Goal: Task Accomplishment & Management: Complete application form

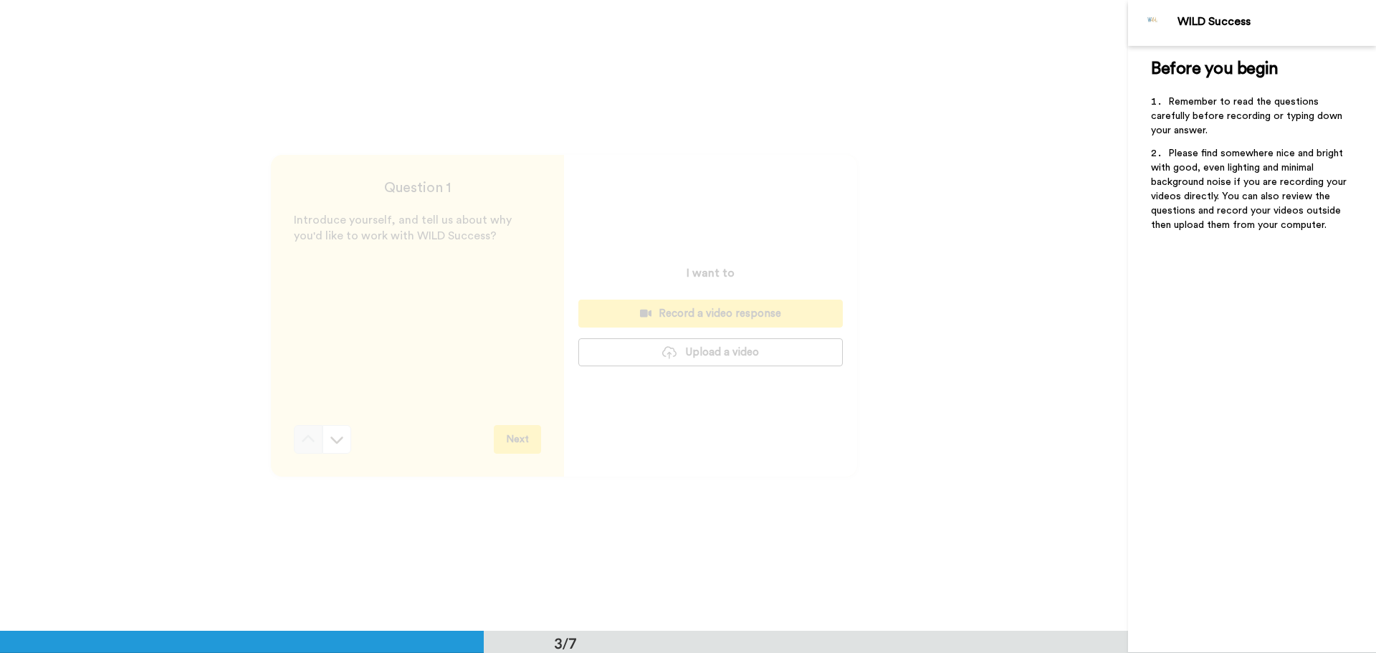
scroll to position [1262, 0]
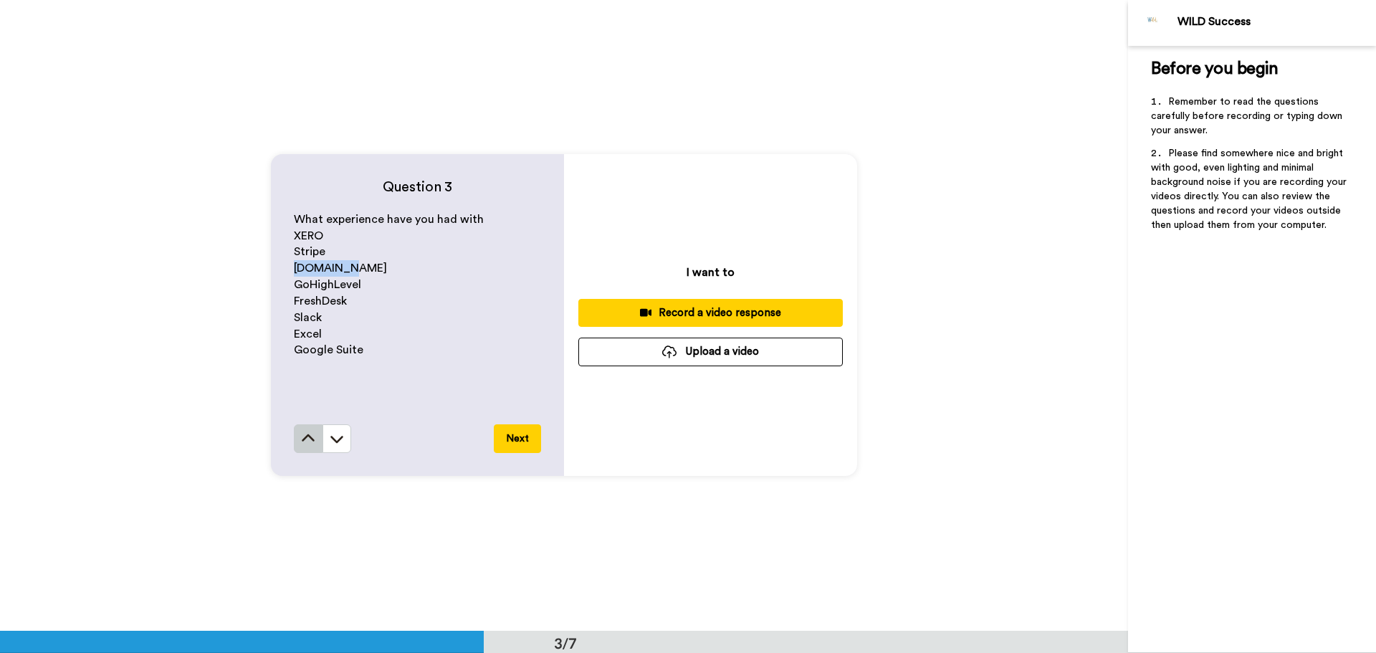
click at [312, 436] on icon at bounding box center [308, 439] width 14 height 14
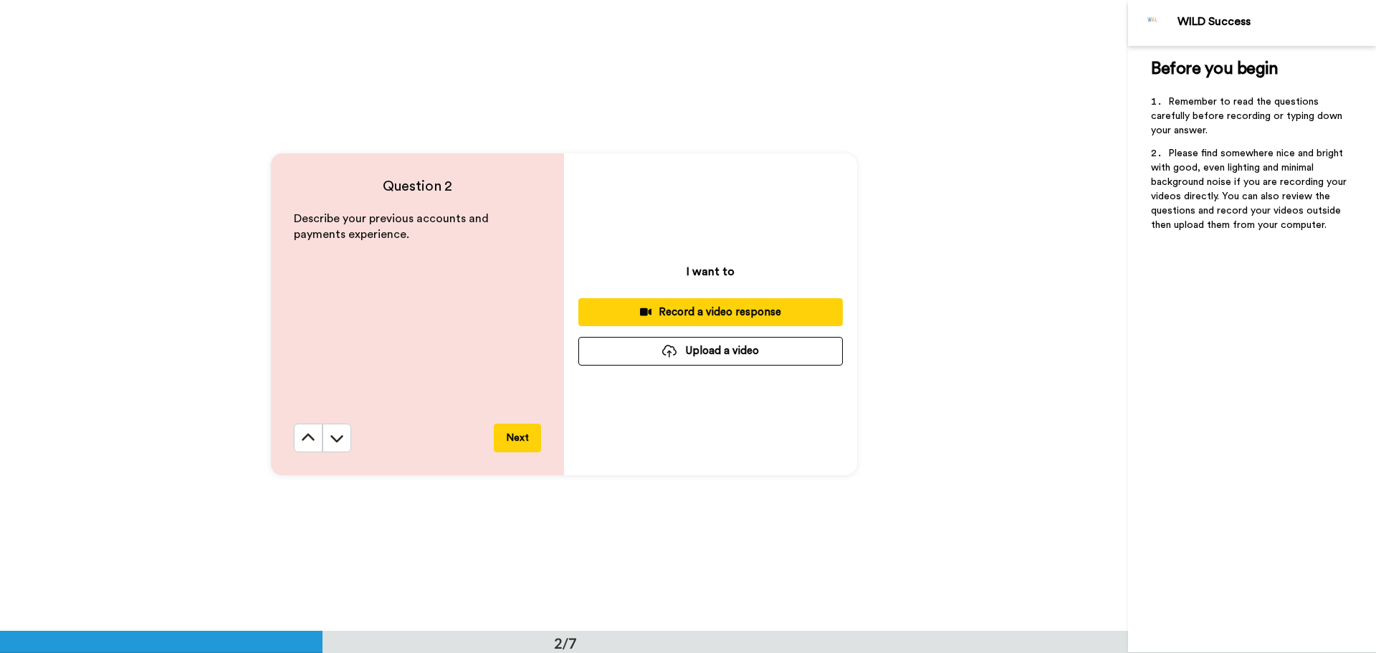
scroll to position [632, 0]
click at [330, 441] on icon at bounding box center [337, 439] width 14 height 14
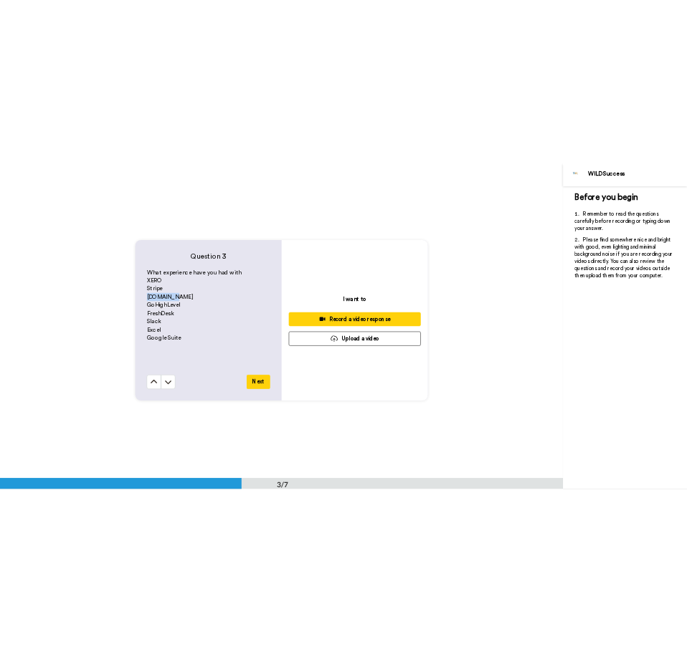
scroll to position [1262, 0]
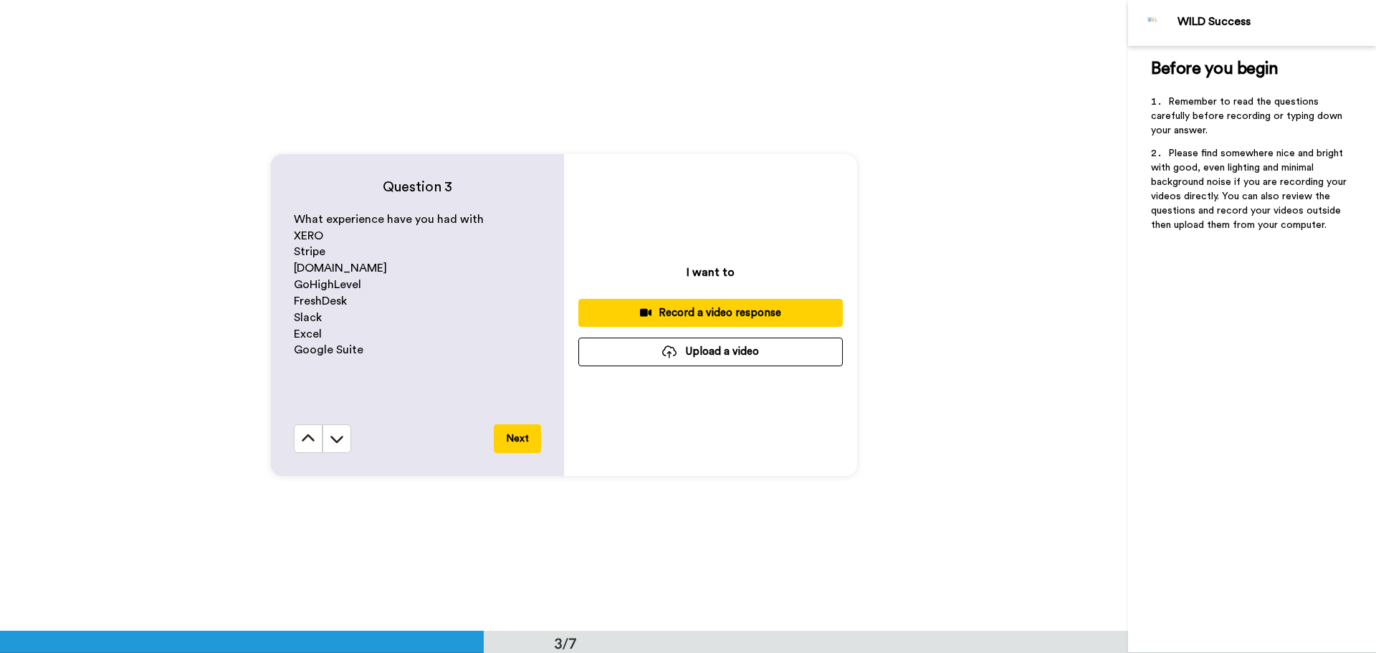
click at [409, 388] on div "What experience have you had with XERO Stripe [DOMAIN_NAME] GoHighLevel FreshDe…" at bounding box center [417, 317] width 247 height 213
drag, startPoint x: 291, startPoint y: 250, endPoint x: 344, endPoint y: 252, distance: 53.1
click at [344, 252] on p "Stripe" at bounding box center [417, 252] width 247 height 16
copy span "Stripe"
drag, startPoint x: 288, startPoint y: 267, endPoint x: 350, endPoint y: 267, distance: 61.7
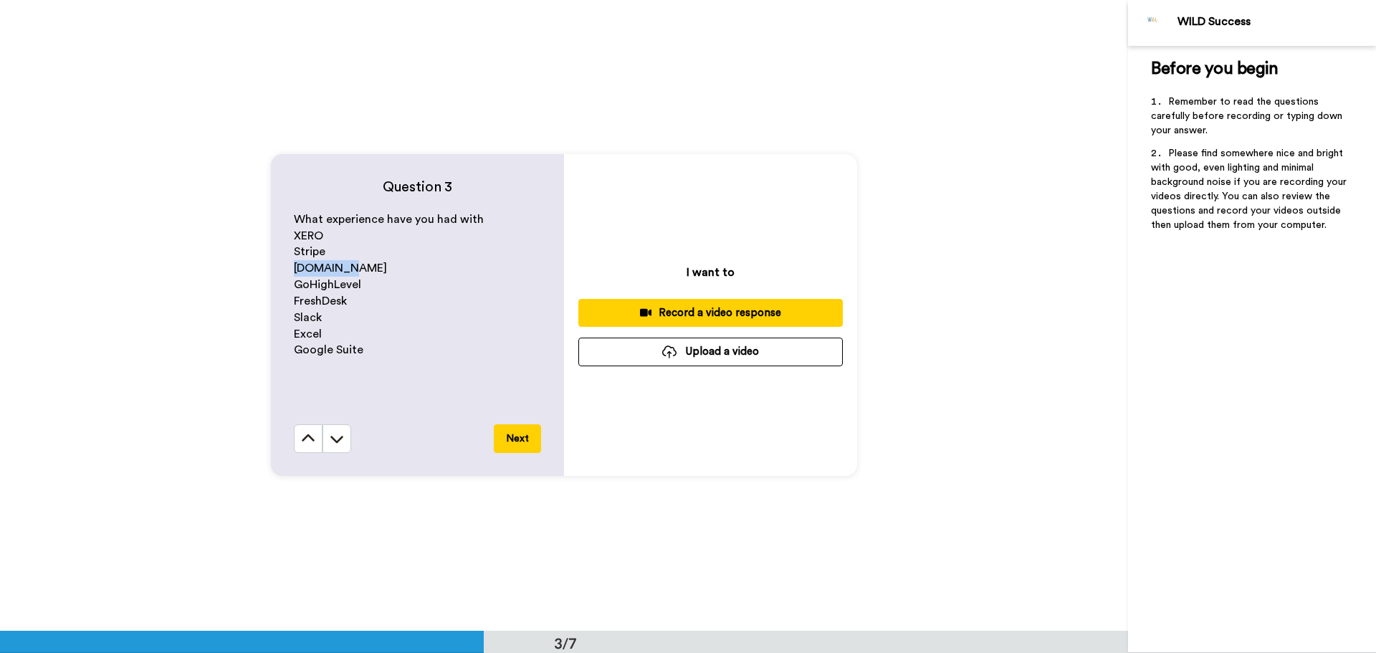
click at [350, 267] on div "Question 3 What experience have you had with XERO Stripe Circle.io GoHighLevel …" at bounding box center [417, 315] width 293 height 322
copy span "Circle.io"
click at [395, 362] on div "What experience have you had with XERO Stripe Circle.io GoHighLevel FreshDesk S…" at bounding box center [417, 317] width 247 height 213
drag, startPoint x: 287, startPoint y: 234, endPoint x: 376, endPoint y: 351, distance: 146.8
click at [376, 351] on div "Question 3 What experience have you had with XERO Stripe Circle.io GoHighLevel …" at bounding box center [417, 315] width 293 height 322
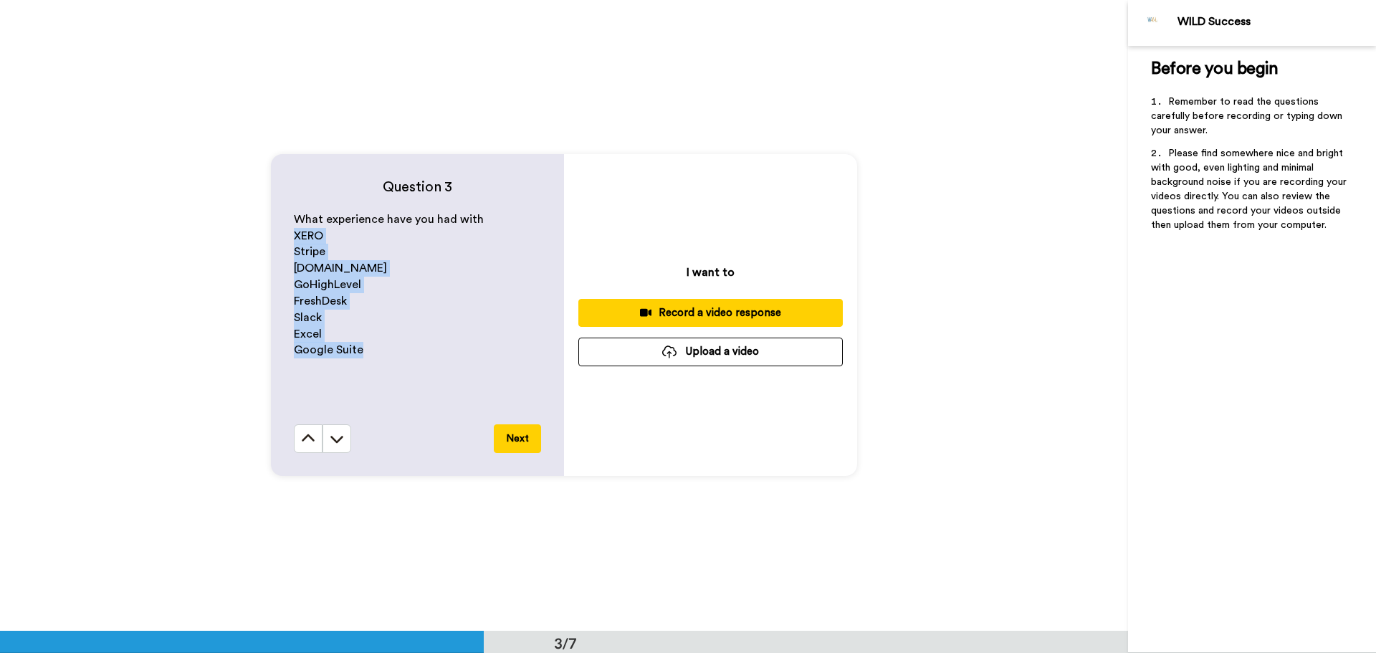
copy div "XERO Stripe Circle.io GoHighLevel FreshDesk Slack Excel Google Suite"
click at [427, 338] on p "Excel" at bounding box center [417, 334] width 247 height 16
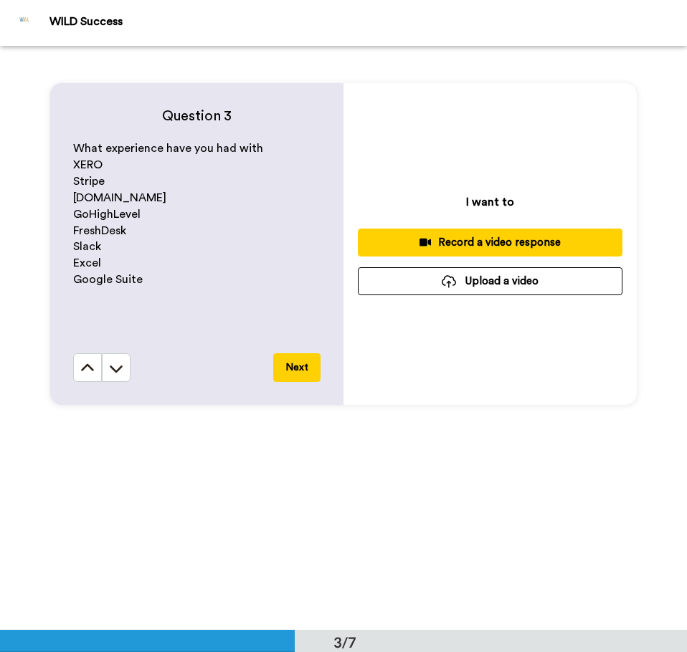
scroll to position [1146, 0]
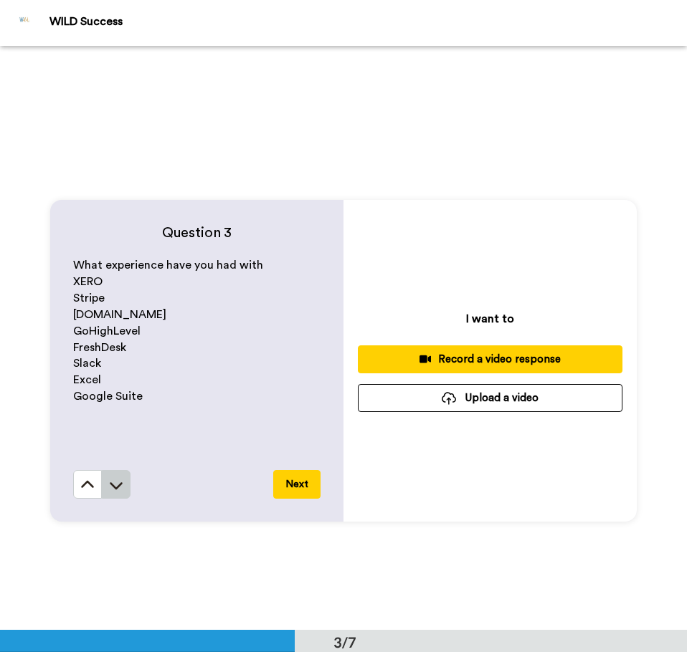
click at [108, 493] on button at bounding box center [116, 484] width 29 height 29
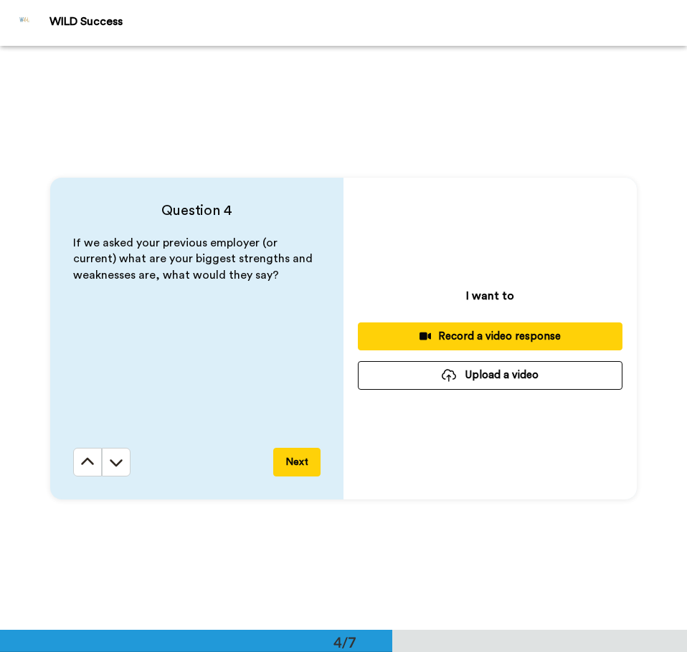
scroll to position [1753, 0]
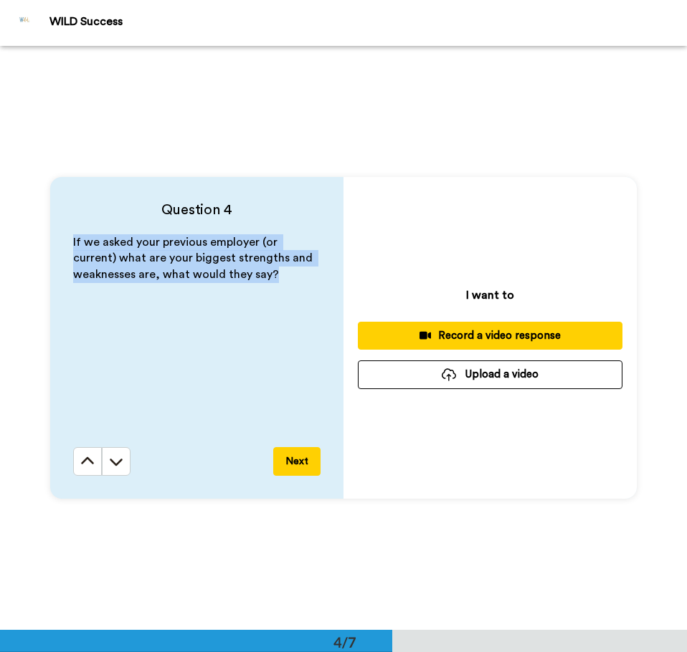
drag, startPoint x: 65, startPoint y: 237, endPoint x: 338, endPoint y: 273, distance: 274.8
click at [338, 273] on div "Question 4 If we asked your previous employer (or current) what are your bigges…" at bounding box center [196, 338] width 293 height 322
copy span "If we asked your previous employer (or current) what are your biggest strengths…"
click at [114, 461] on icon at bounding box center [116, 461] width 14 height 14
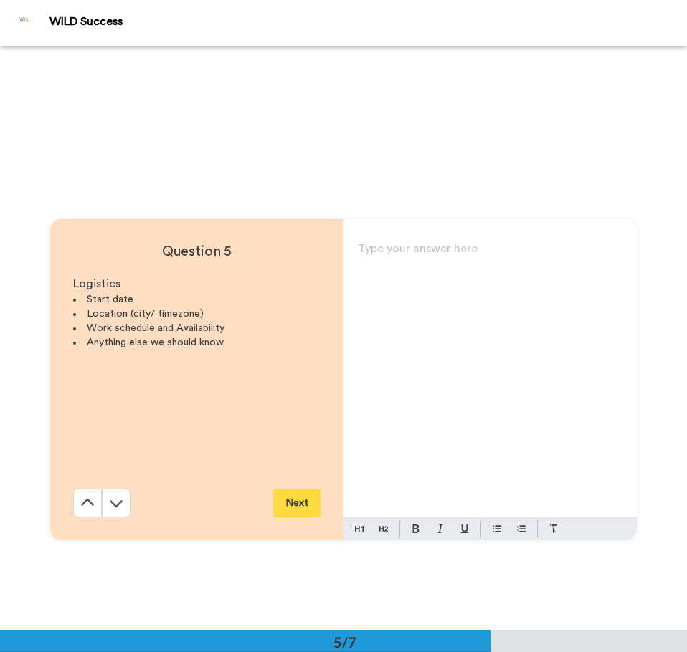
scroll to position [2338, 0]
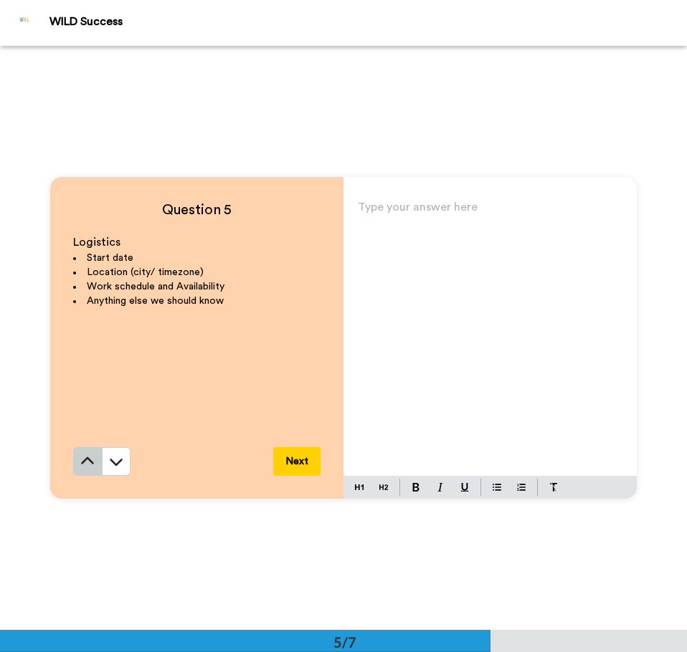
click at [85, 463] on icon at bounding box center [87, 461] width 14 height 14
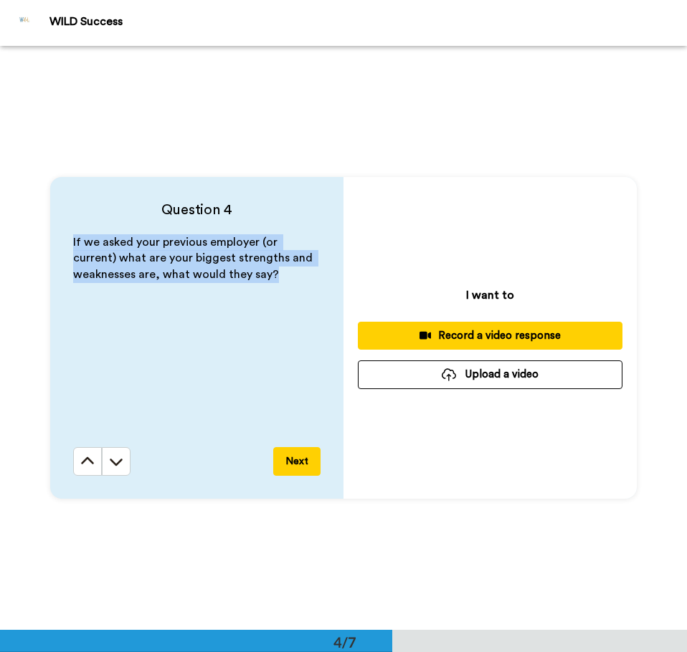
click at [85, 463] on icon at bounding box center [87, 461] width 14 height 14
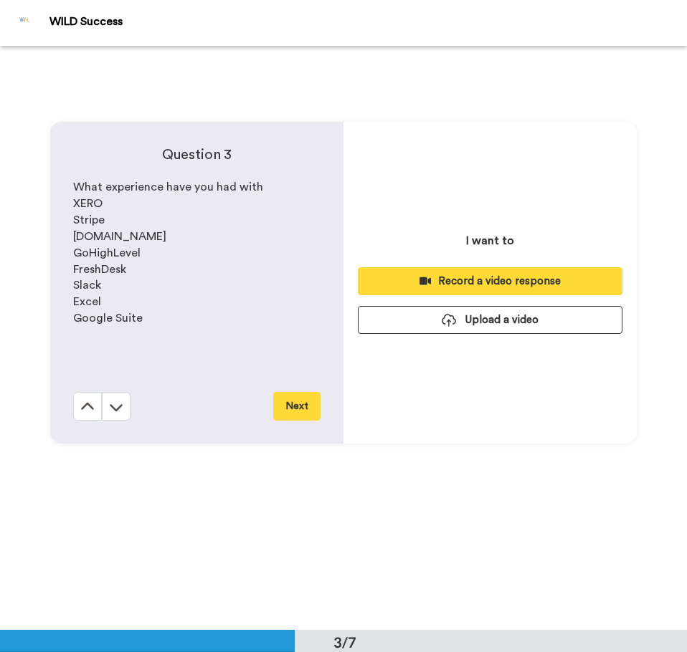
scroll to position [1169, 0]
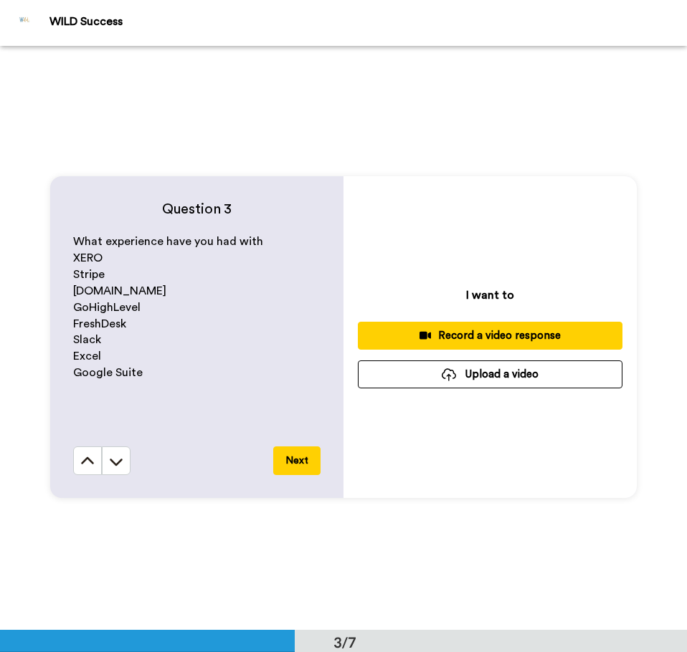
click at [85, 463] on icon at bounding box center [87, 461] width 14 height 14
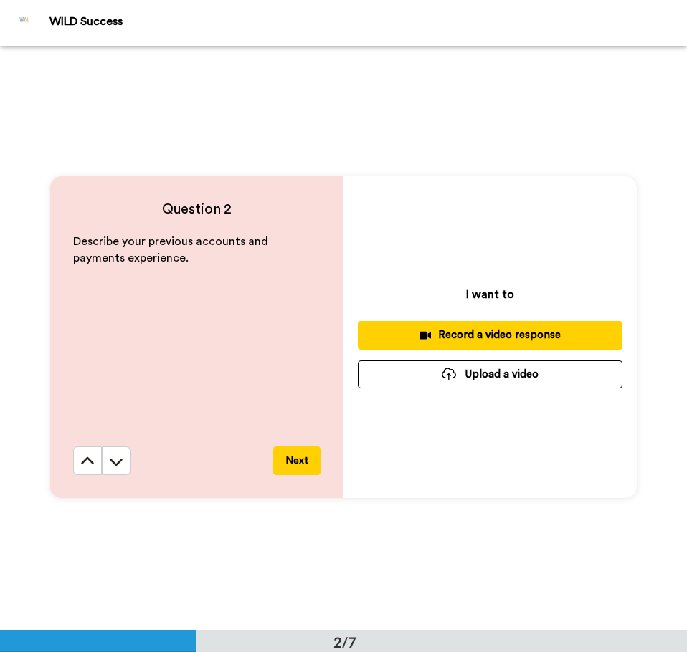
click at [85, 463] on icon at bounding box center [87, 461] width 14 height 14
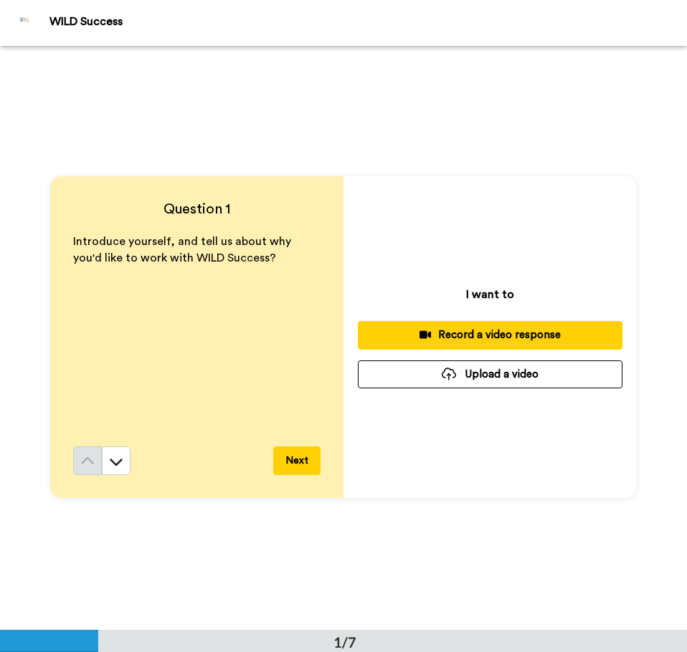
scroll to position [0, 0]
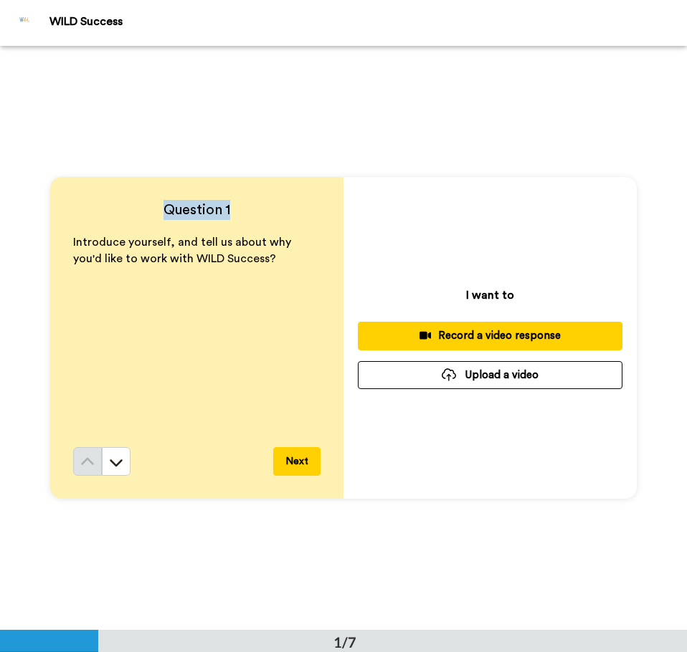
drag, startPoint x: 159, startPoint y: 204, endPoint x: 251, endPoint y: 211, distance: 92.0
click at [251, 211] on h4 "Question 1" at bounding box center [196, 210] width 247 height 20
copy h4 "Question 1"
click at [484, 373] on button "Upload a video" at bounding box center [490, 375] width 265 height 28
click at [442, 376] on div at bounding box center [449, 374] width 14 height 13
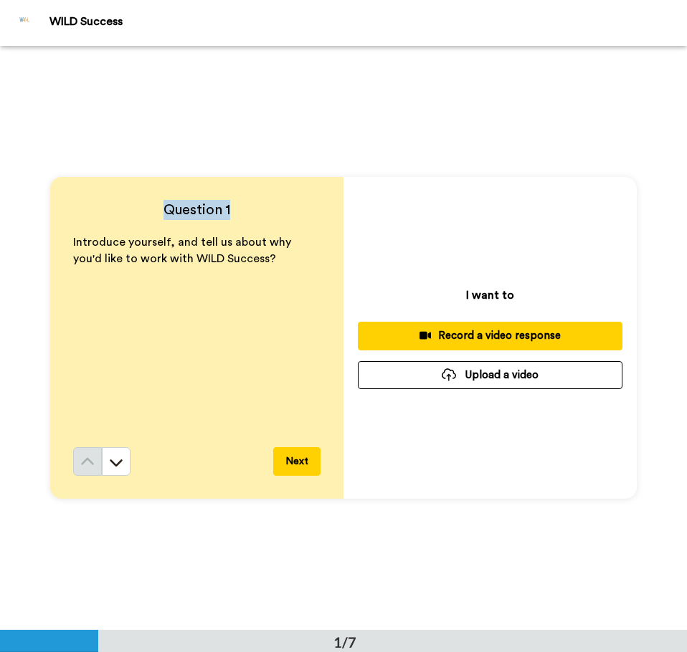
click at [467, 376] on button "Upload a video" at bounding box center [490, 375] width 265 height 28
click at [115, 460] on icon at bounding box center [116, 462] width 14 height 14
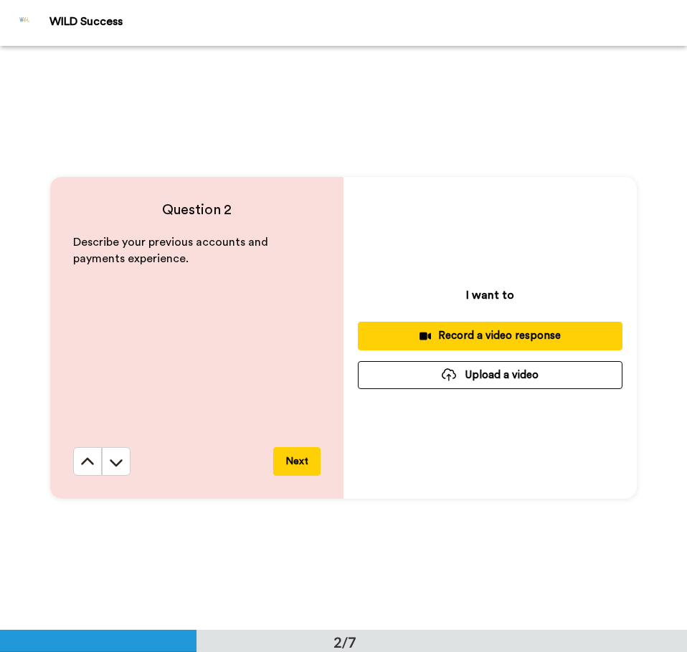
scroll to position [585, 0]
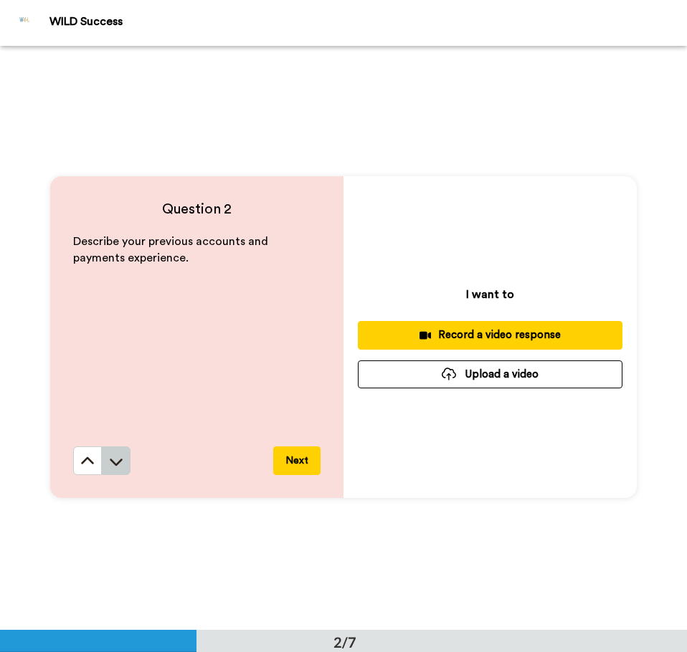
click at [120, 457] on button at bounding box center [116, 461] width 29 height 29
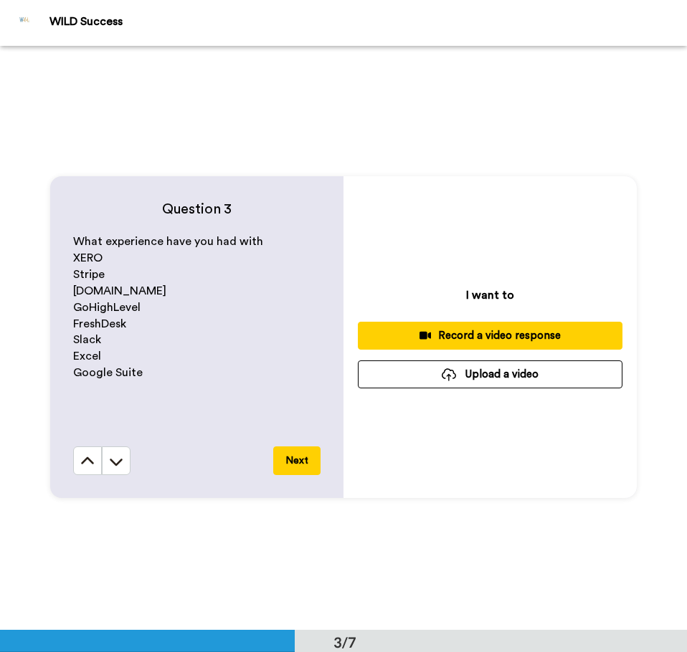
click at [120, 457] on button at bounding box center [116, 461] width 29 height 29
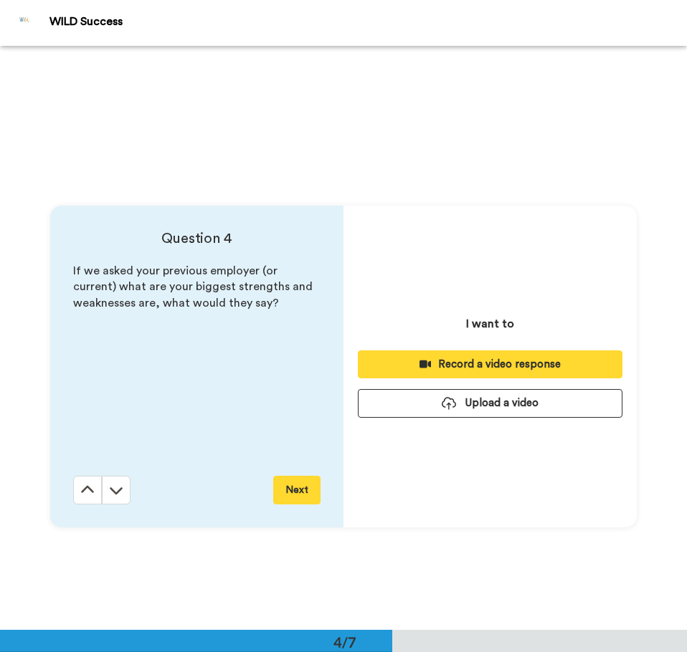
scroll to position [1753, 0]
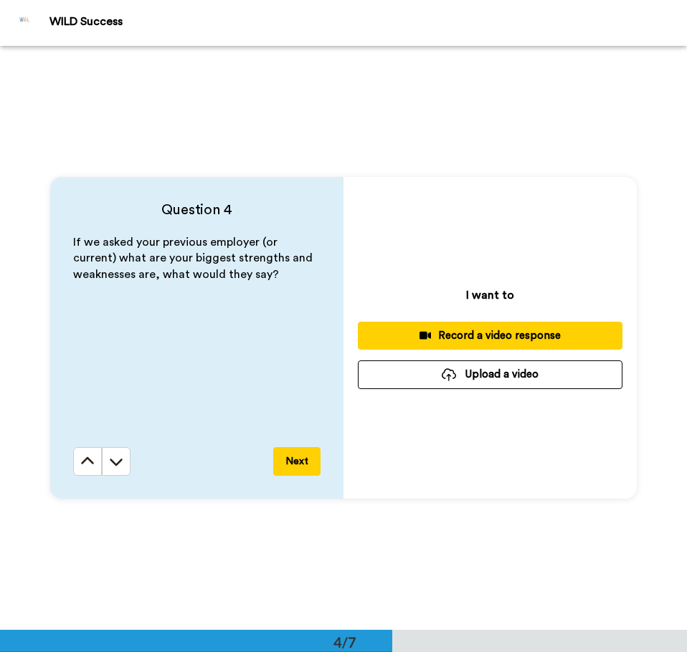
click at [492, 373] on button "Upload a video" at bounding box center [490, 375] width 265 height 28
click at [394, 265] on div "I want to Record a video response Upload a video" at bounding box center [489, 338] width 293 height 322
click at [89, 461] on icon at bounding box center [87, 461] width 14 height 14
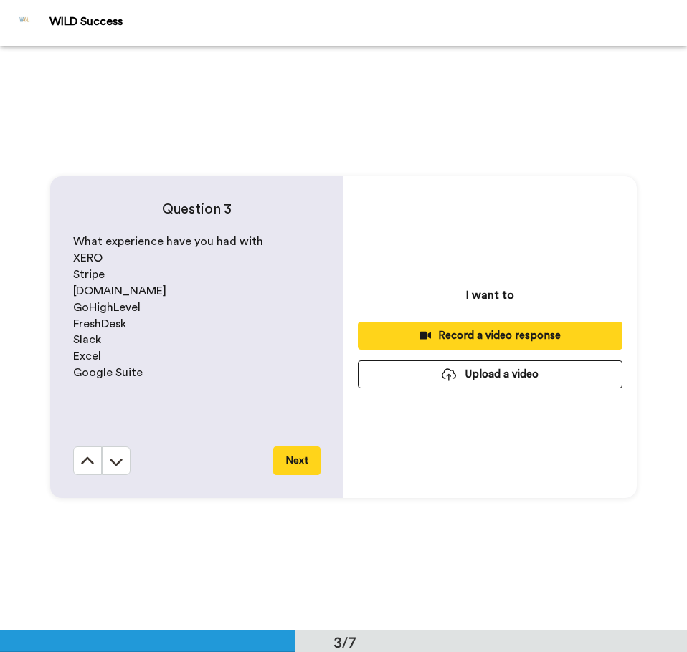
click at [89, 461] on button at bounding box center [87, 461] width 29 height 29
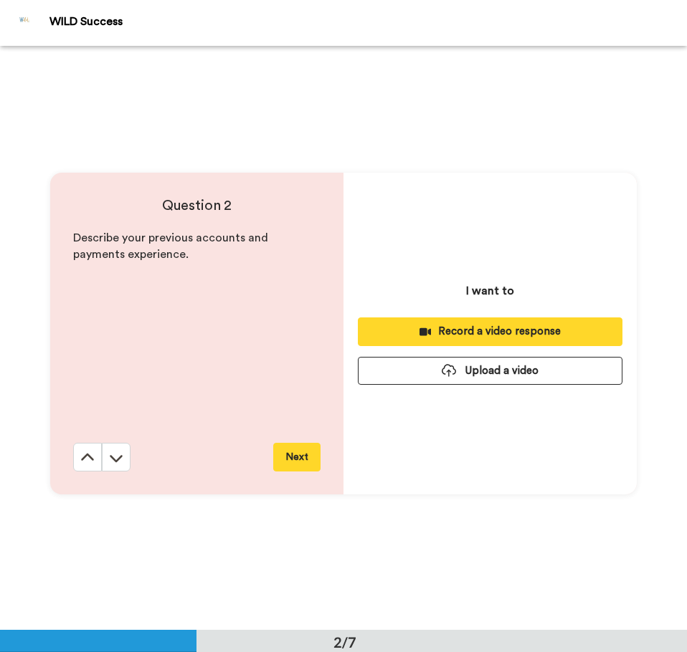
scroll to position [585, 0]
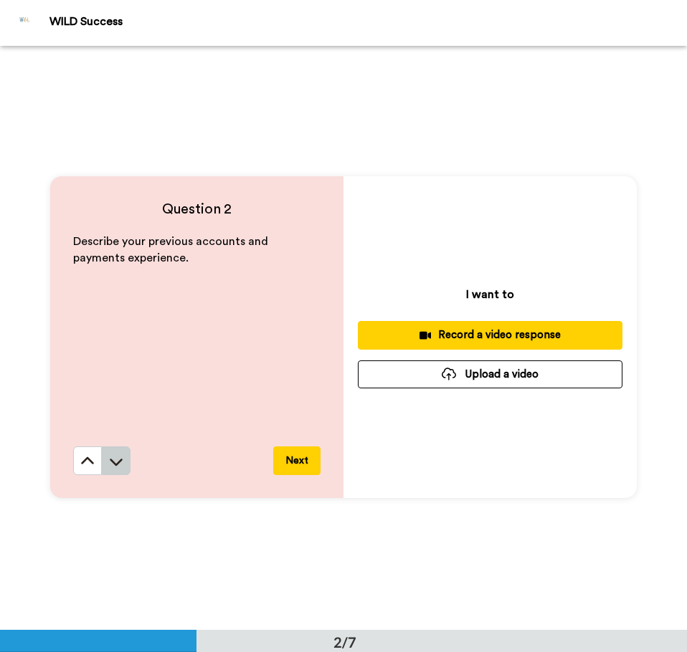
click at [110, 460] on icon at bounding box center [116, 461] width 14 height 14
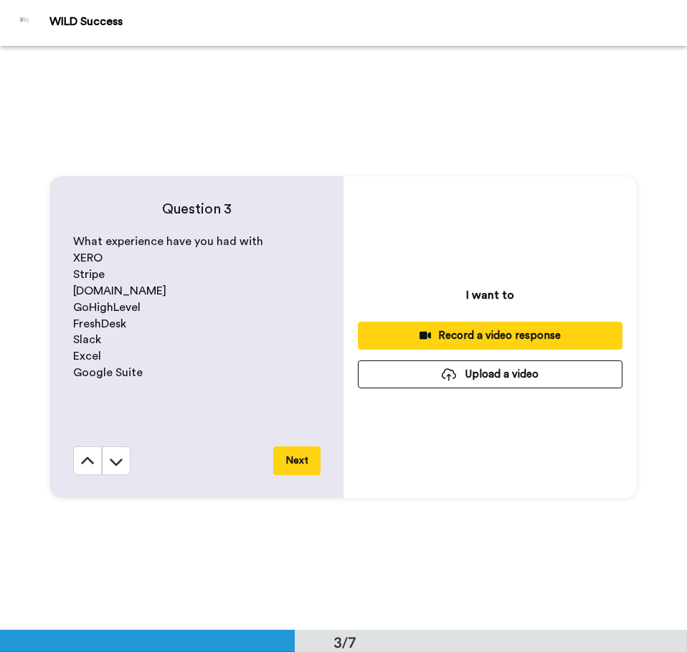
scroll to position [1169, 0]
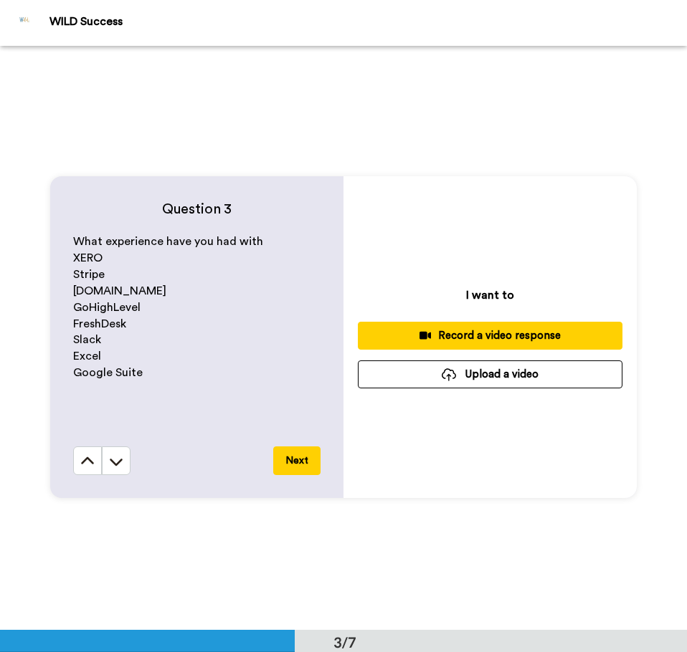
click at [508, 379] on button "Upload a video" at bounding box center [490, 375] width 265 height 28
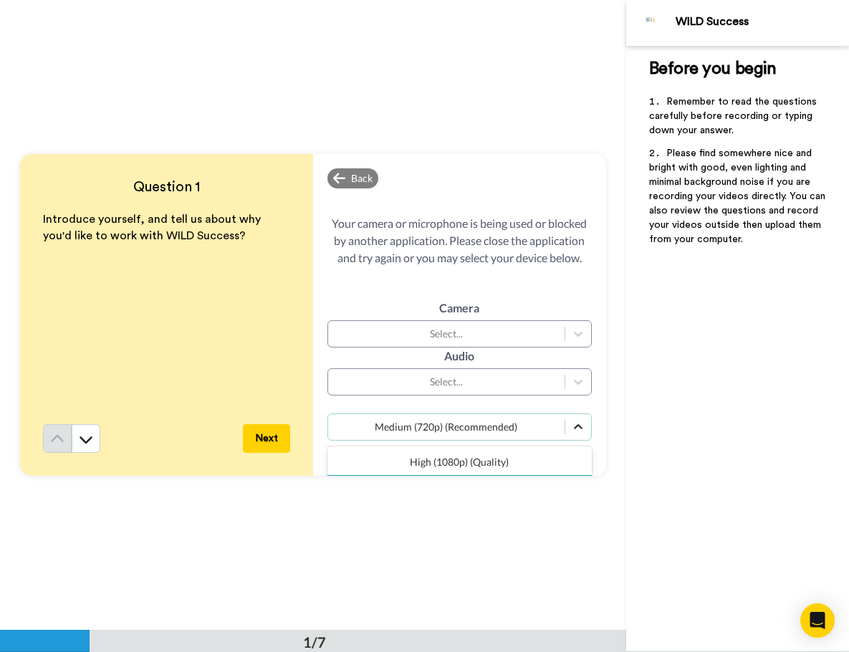
click at [573, 424] on icon at bounding box center [578, 427] width 14 height 14
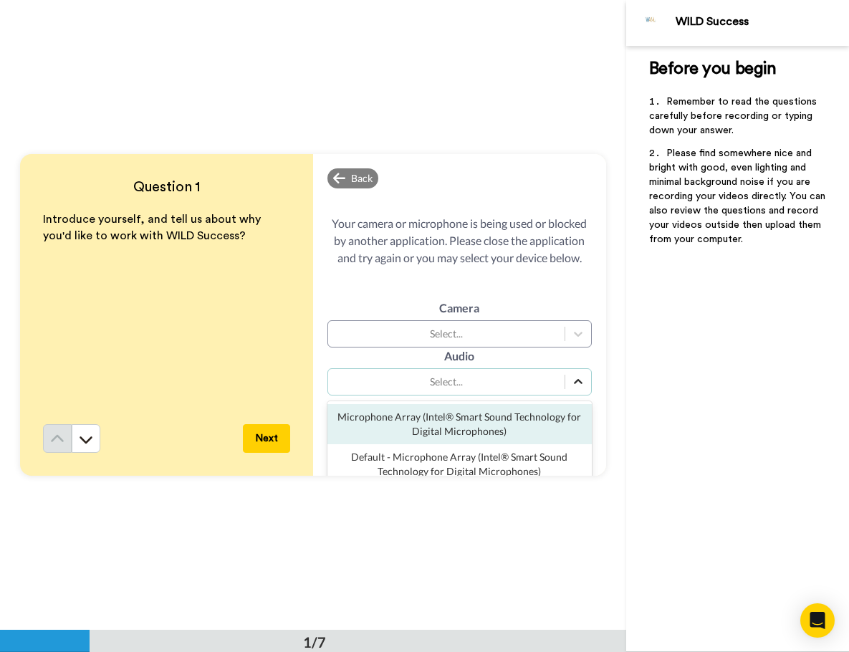
click at [573, 389] on div at bounding box center [579, 382] width 26 height 26
click at [541, 419] on div "Microphone Array (Intel® Smart Sound Technology for Digital Microphones)" at bounding box center [460, 424] width 265 height 40
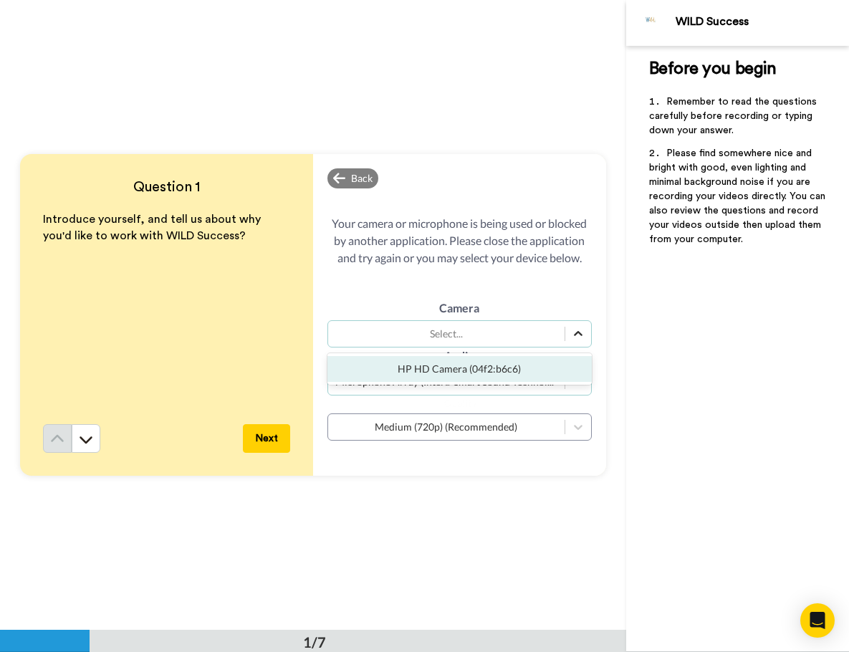
click at [571, 335] on icon at bounding box center [578, 334] width 14 height 14
click at [515, 375] on div "HP HD Camera (04f2:b6c6)" at bounding box center [460, 369] width 265 height 26
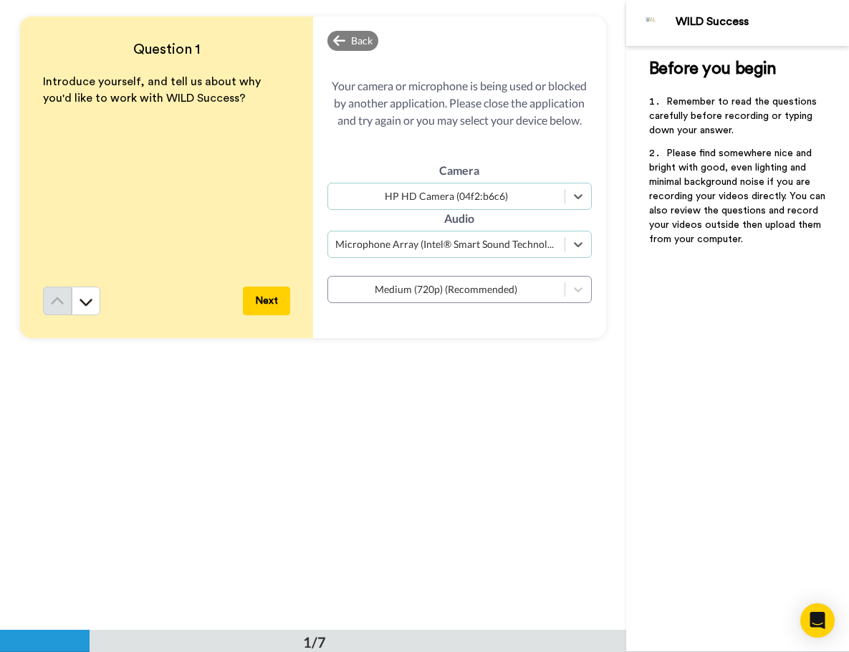
scroll to position [141, 0]
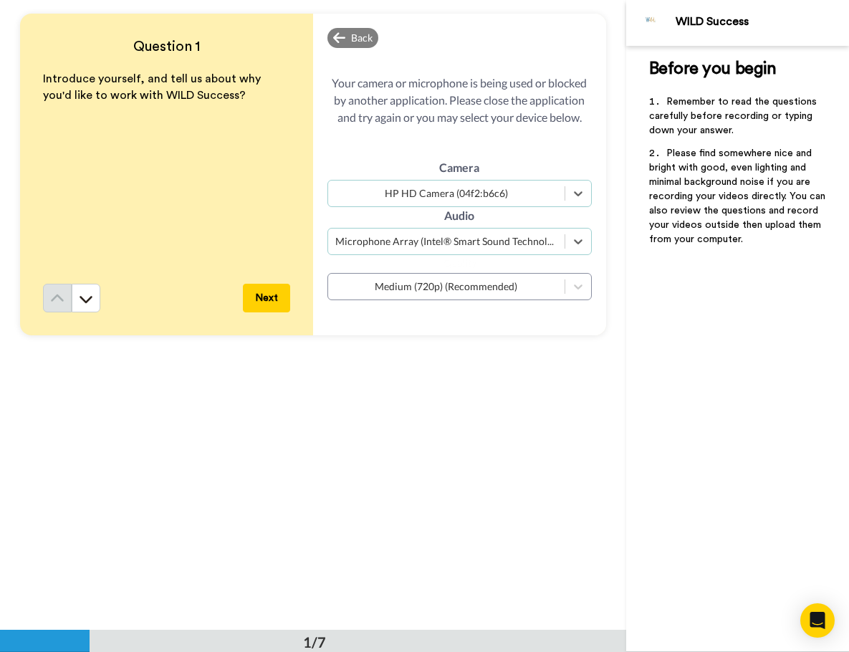
click at [267, 306] on button "Next" at bounding box center [266, 298] width 47 height 29
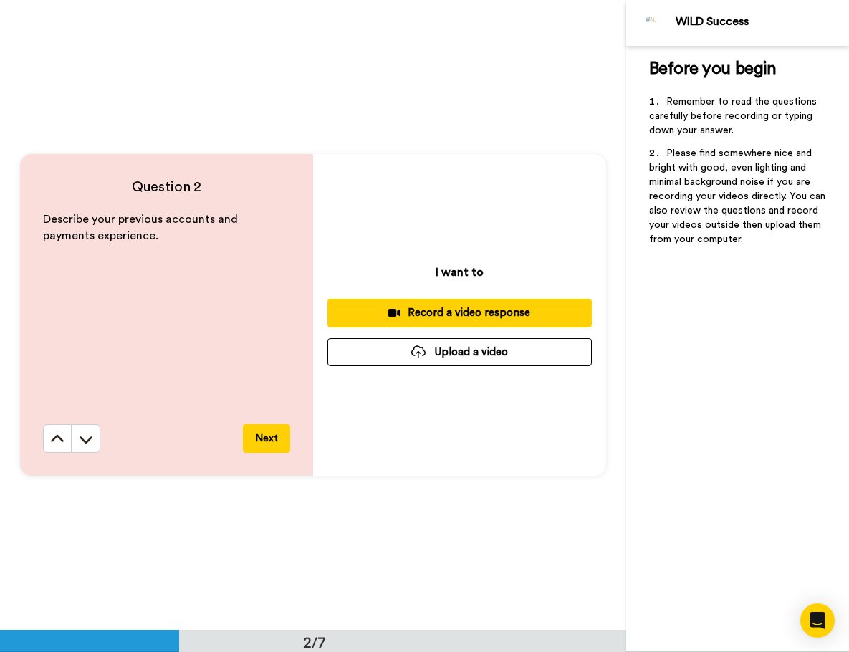
scroll to position [631, 0]
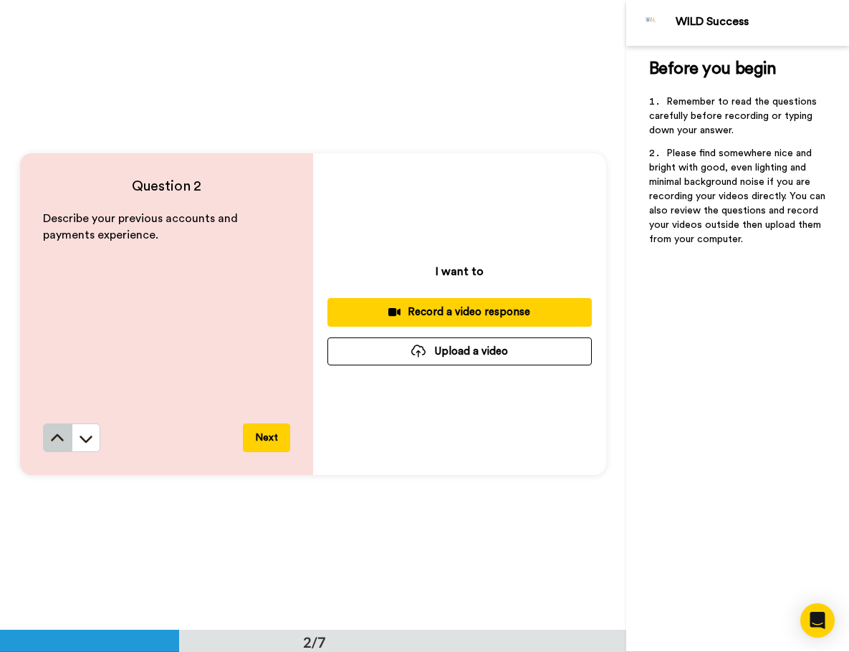
click at [52, 432] on icon at bounding box center [57, 439] width 14 height 14
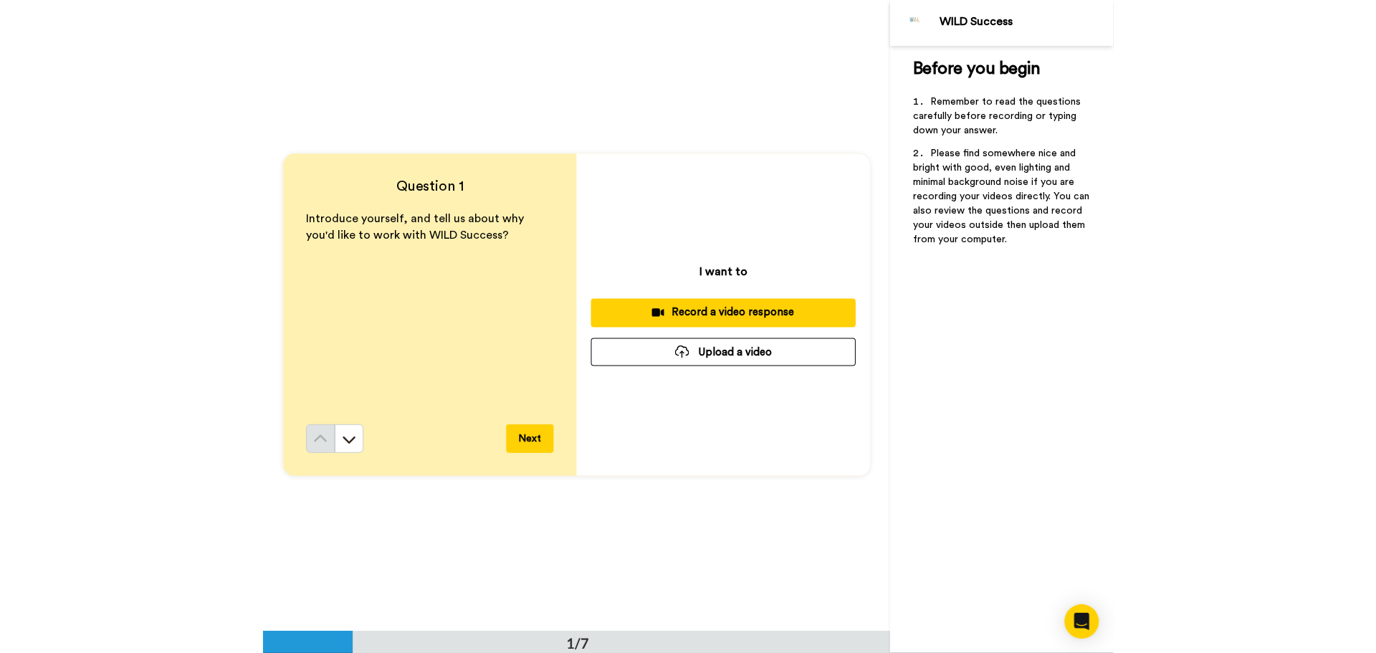
scroll to position [0, 0]
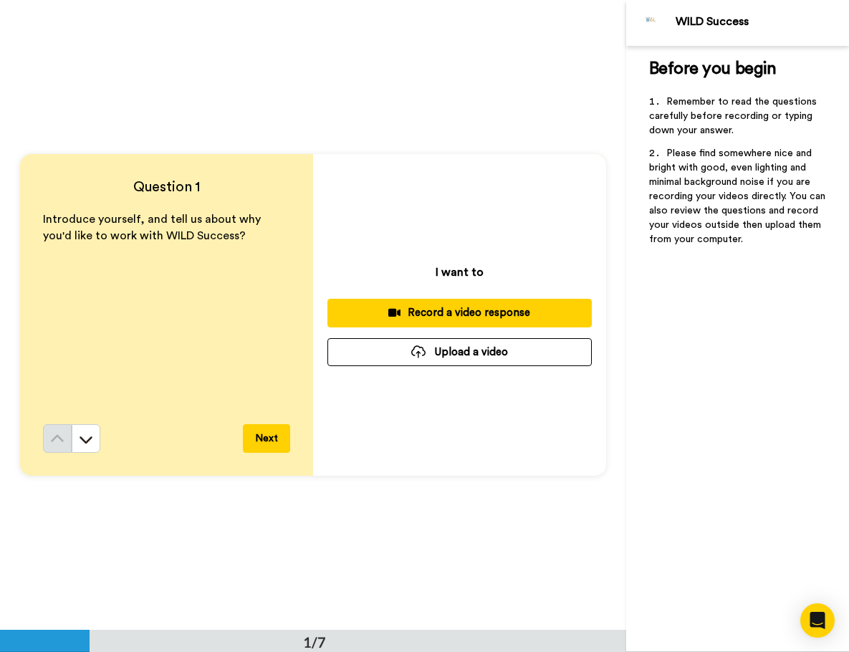
click at [432, 310] on div "Record a video response" at bounding box center [460, 312] width 242 height 15
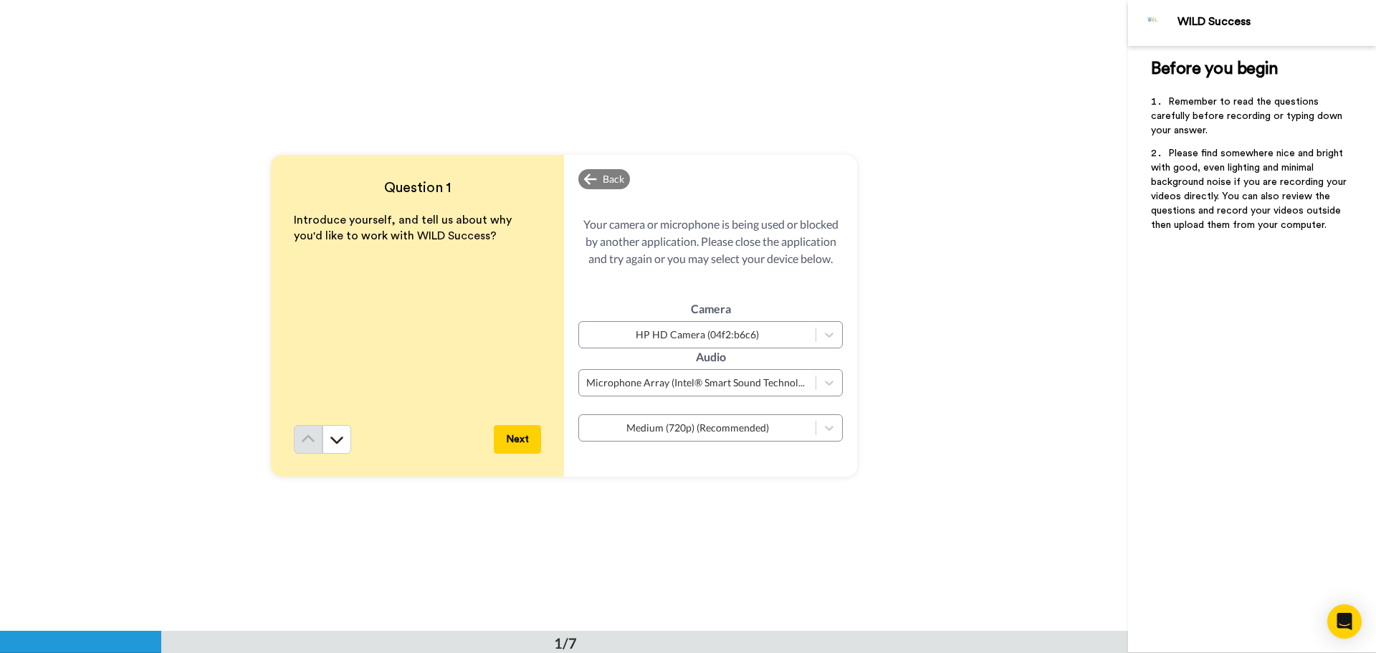
click at [510, 434] on button "Next" at bounding box center [517, 439] width 47 height 29
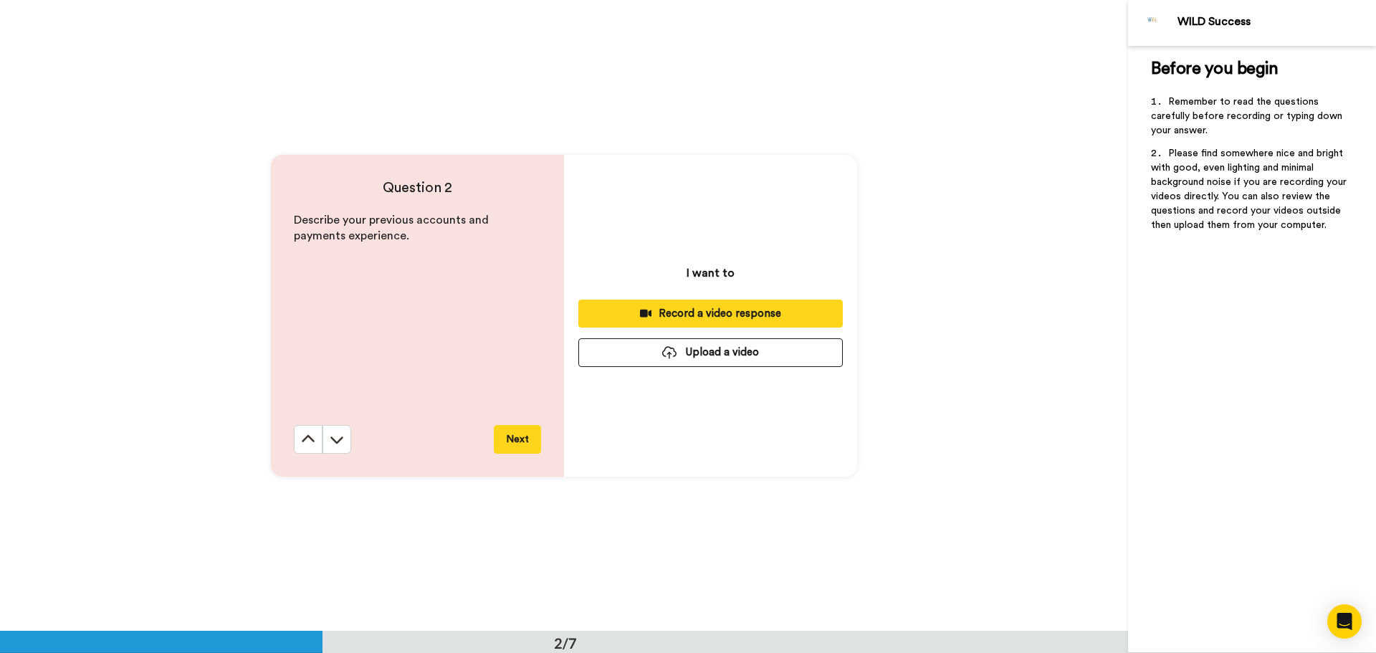
scroll to position [632, 0]
click at [302, 439] on icon at bounding box center [308, 437] width 13 height 7
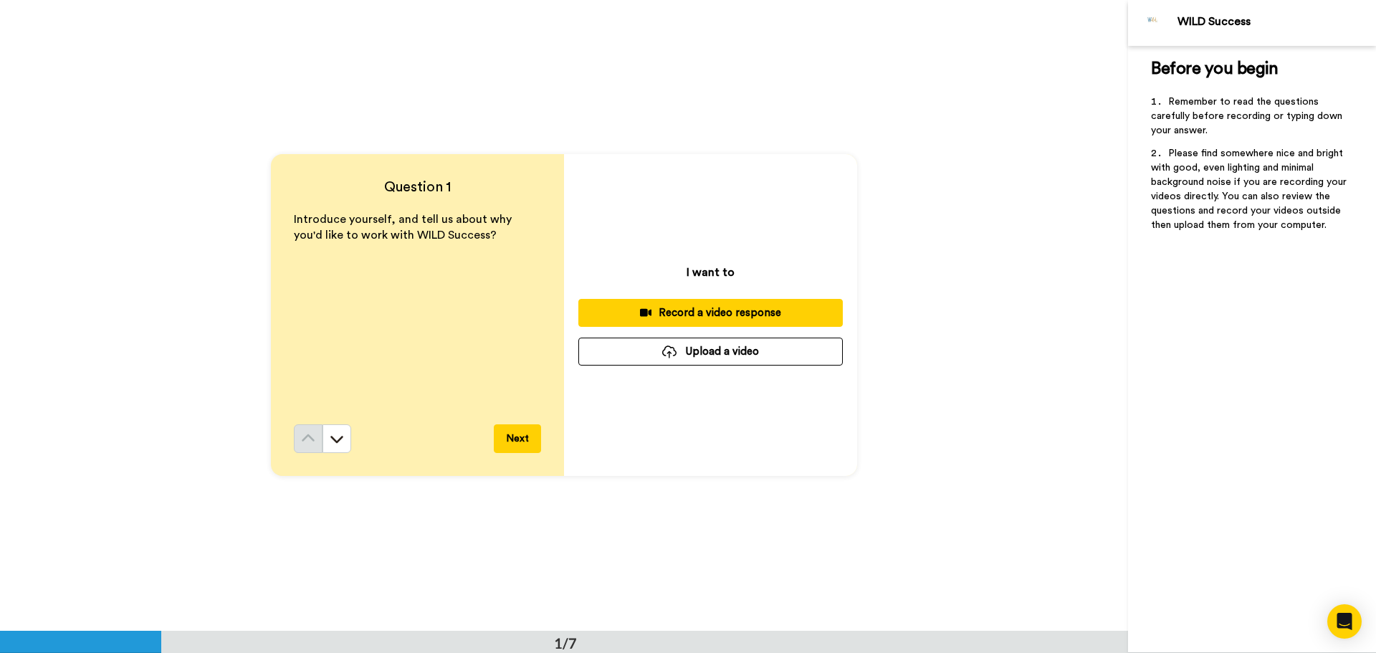
scroll to position [0, 0]
click at [658, 313] on div "Record a video response" at bounding box center [711, 313] width 242 height 15
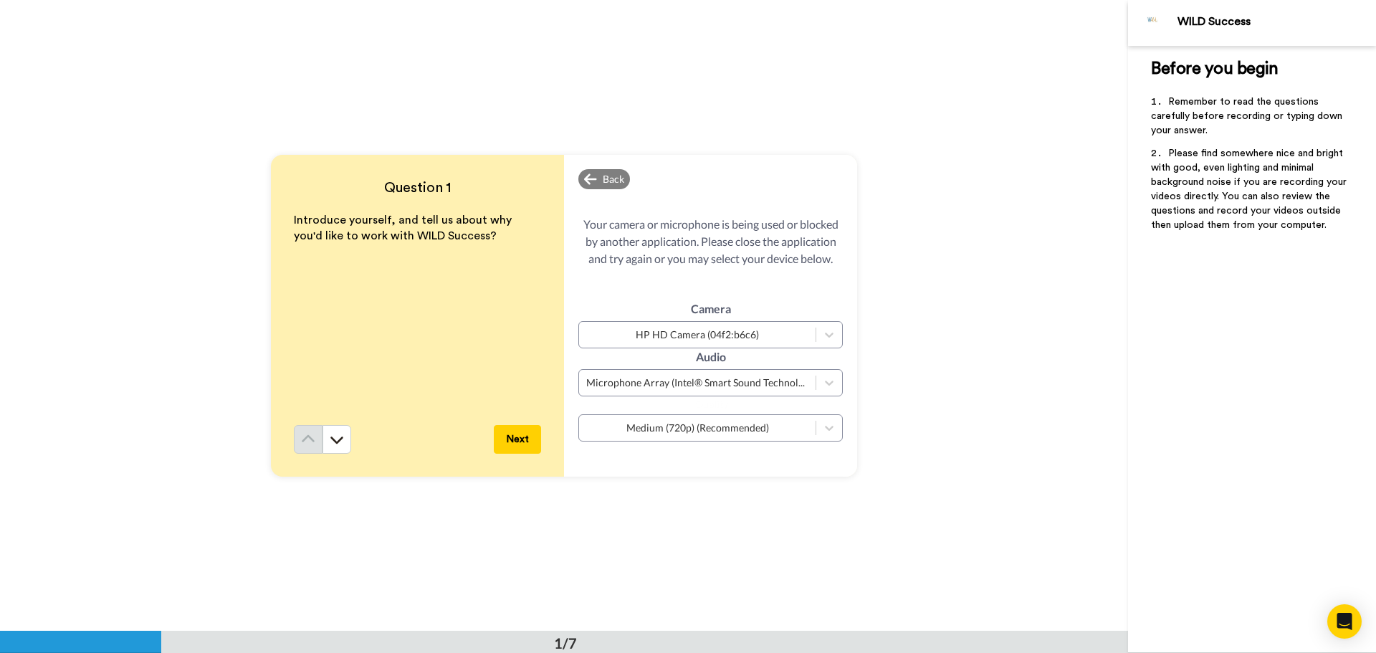
click at [513, 444] on button "Next" at bounding box center [517, 439] width 47 height 29
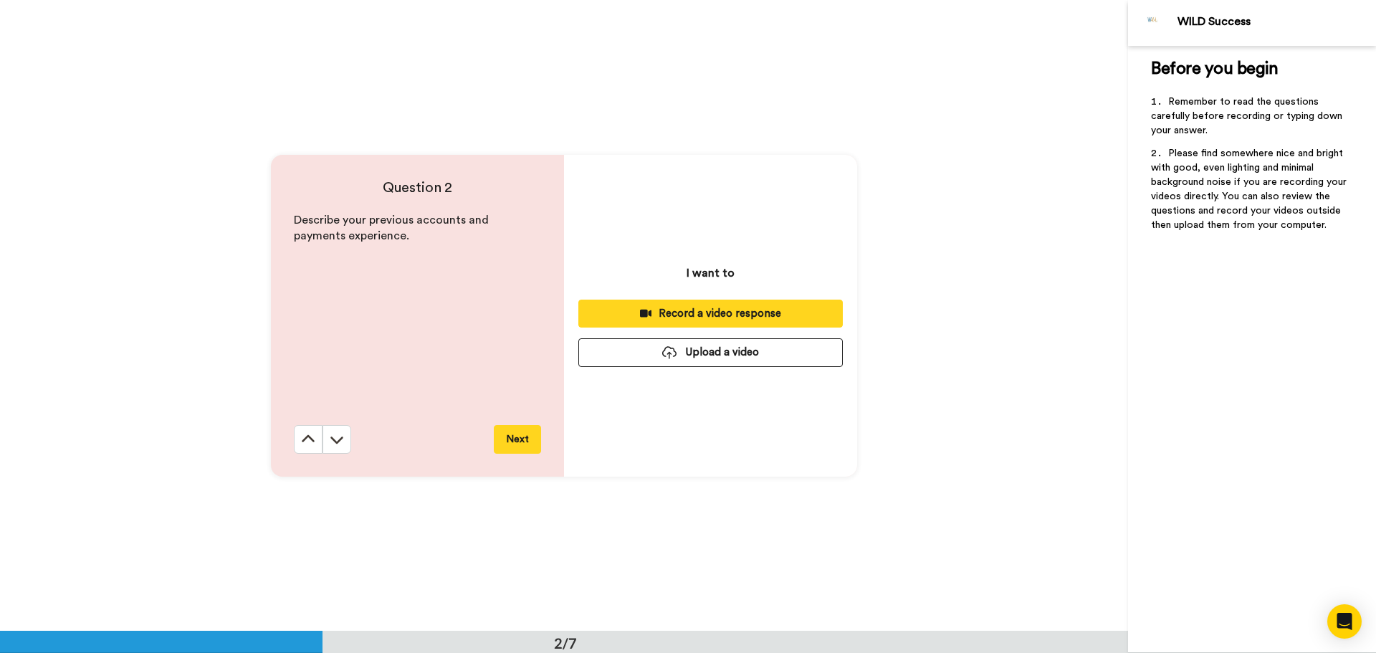
scroll to position [632, 0]
click at [307, 442] on icon at bounding box center [308, 439] width 14 height 14
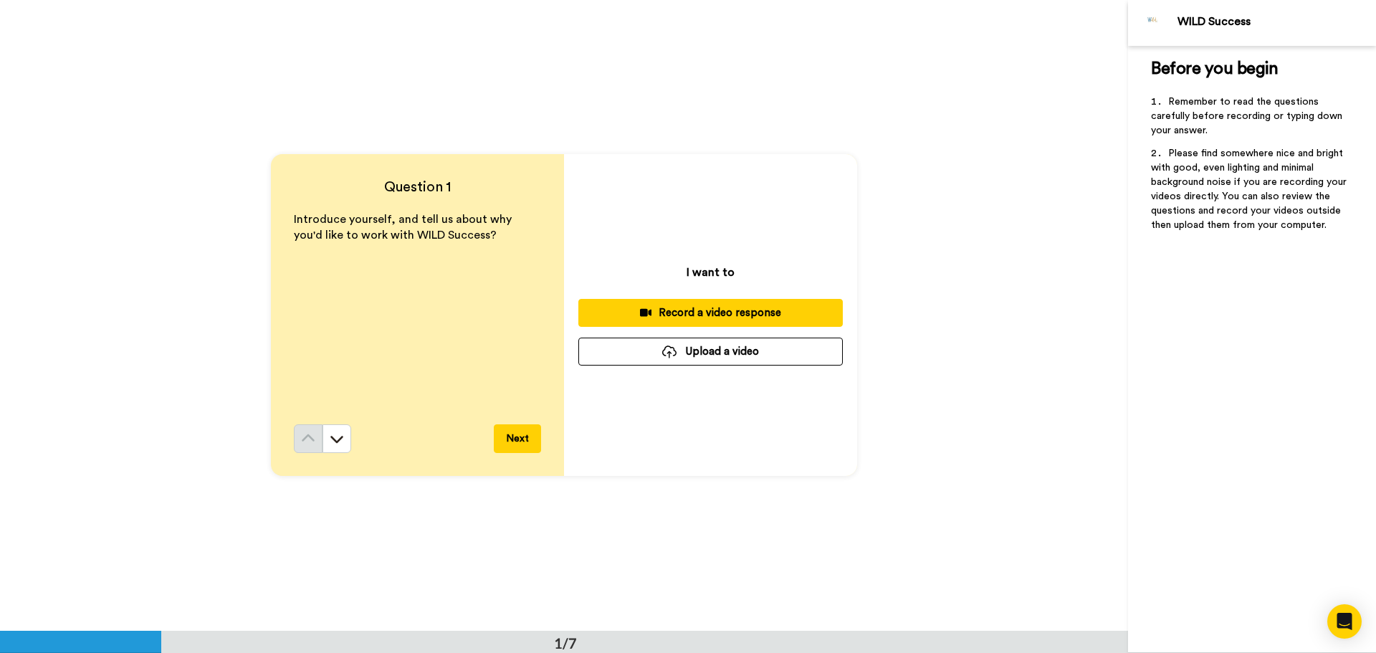
scroll to position [0, 0]
click at [704, 315] on div "Record a video response" at bounding box center [711, 313] width 242 height 15
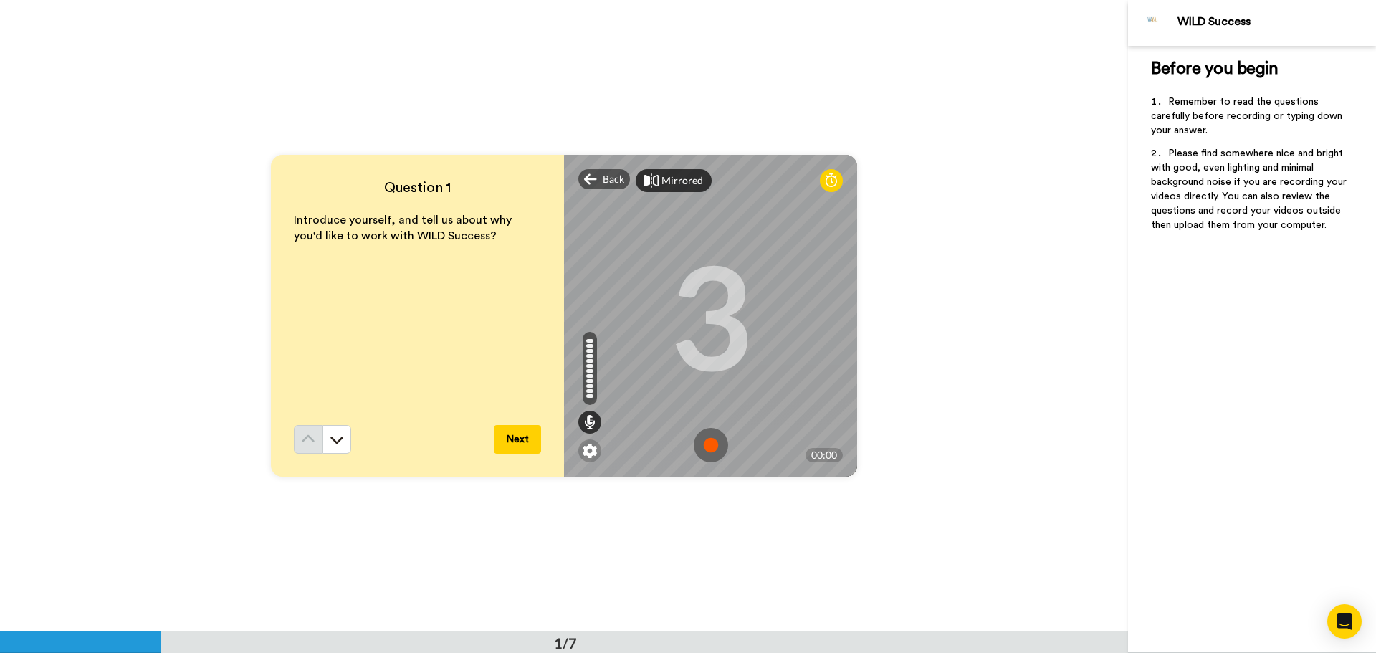
click at [672, 174] on div "Mirrored" at bounding box center [683, 180] width 42 height 14
click at [672, 174] on div "Mirror" at bounding box center [677, 180] width 31 height 14
click at [672, 174] on div "Mirrored" at bounding box center [683, 180] width 42 height 14
click at [702, 439] on img at bounding box center [711, 445] width 34 height 34
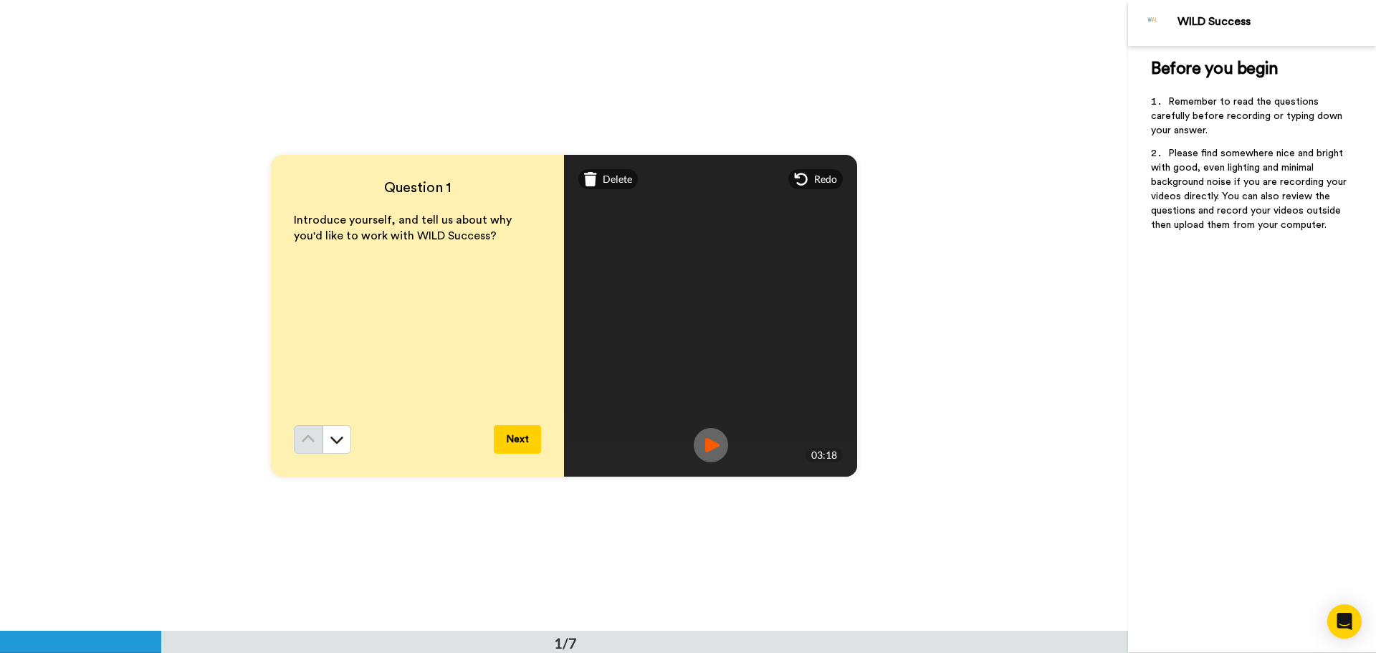
click at [518, 444] on button "Next" at bounding box center [517, 439] width 47 height 29
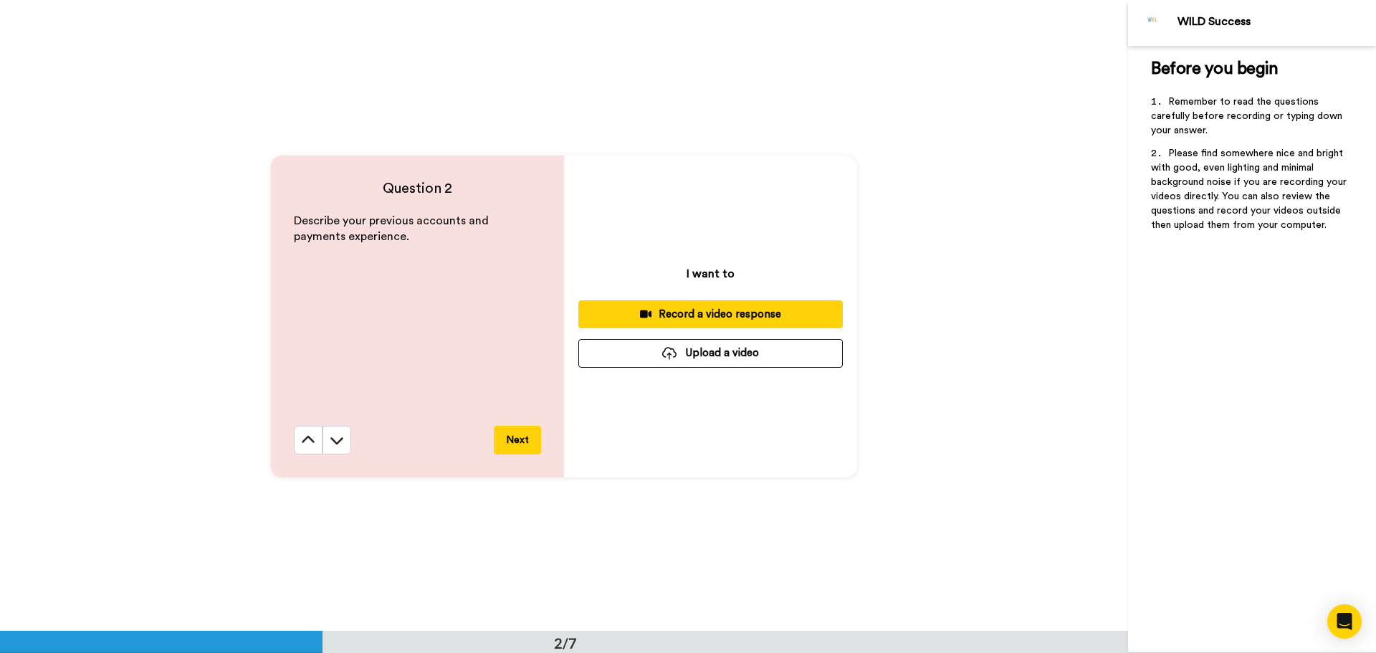
scroll to position [632, 0]
click at [771, 317] on div "Record a video response" at bounding box center [711, 312] width 242 height 15
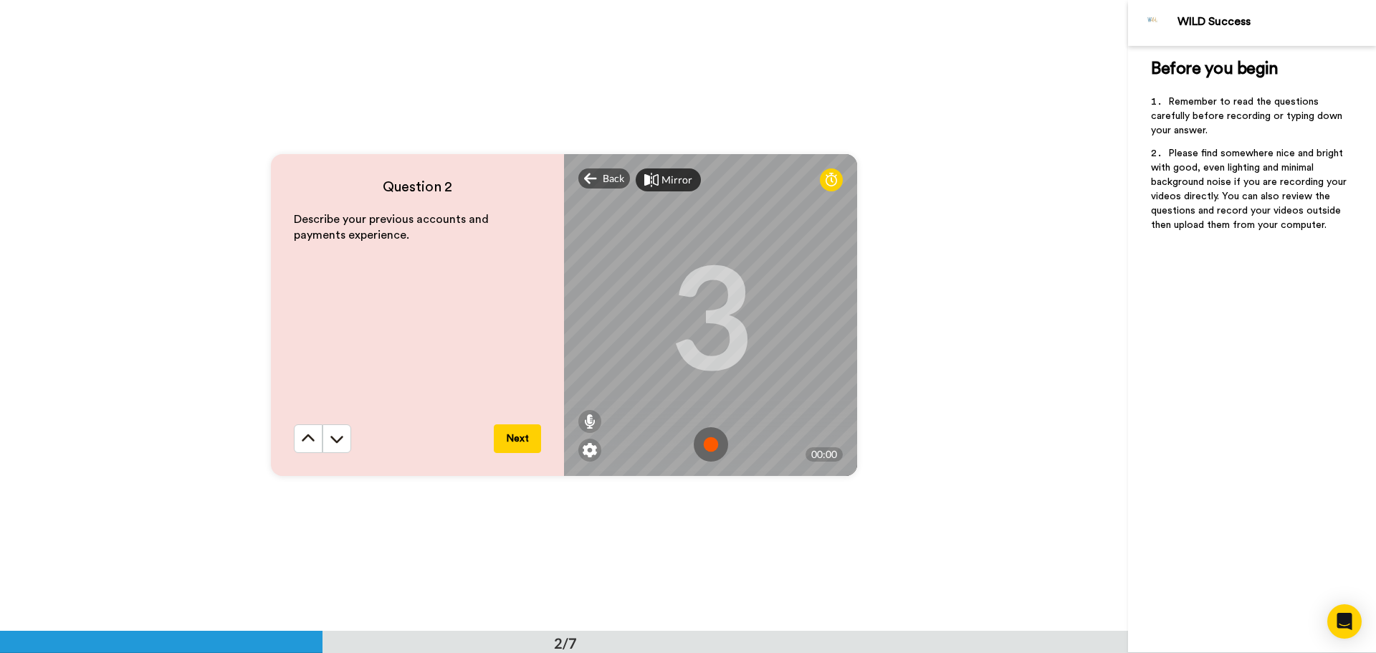
click at [711, 436] on img at bounding box center [711, 444] width 34 height 34
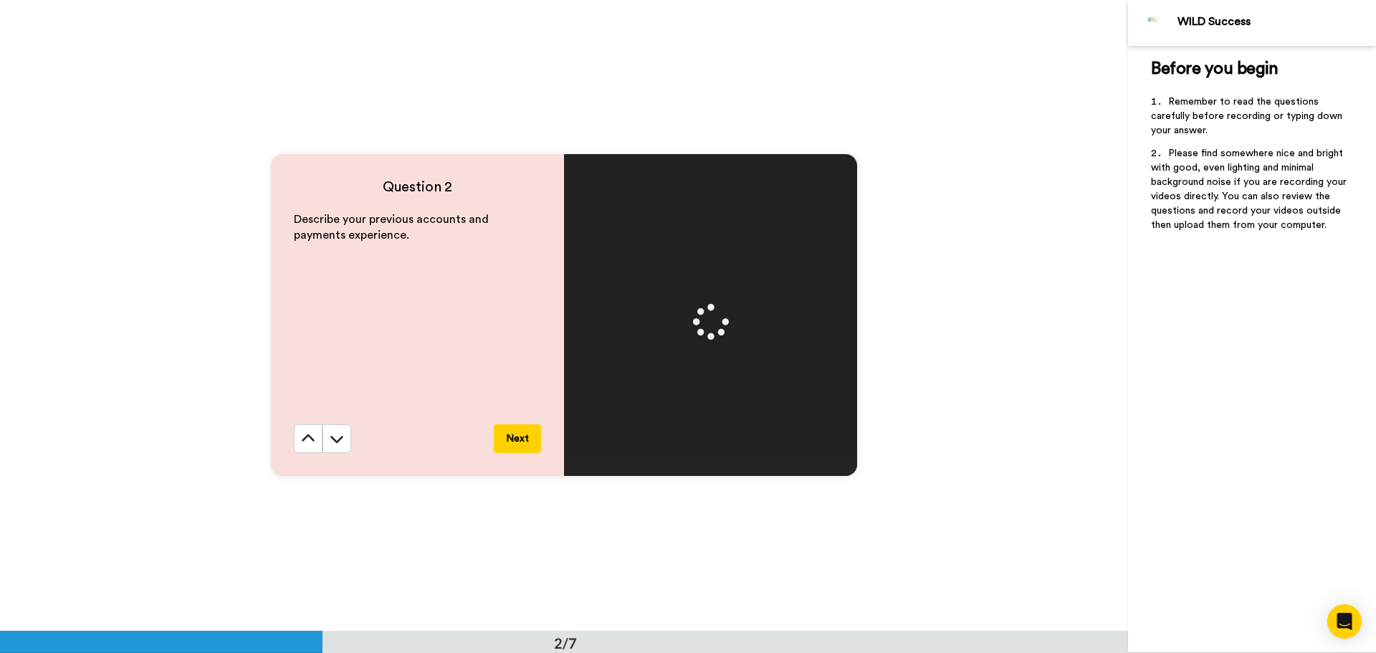
click at [518, 444] on button "Next" at bounding box center [517, 438] width 47 height 29
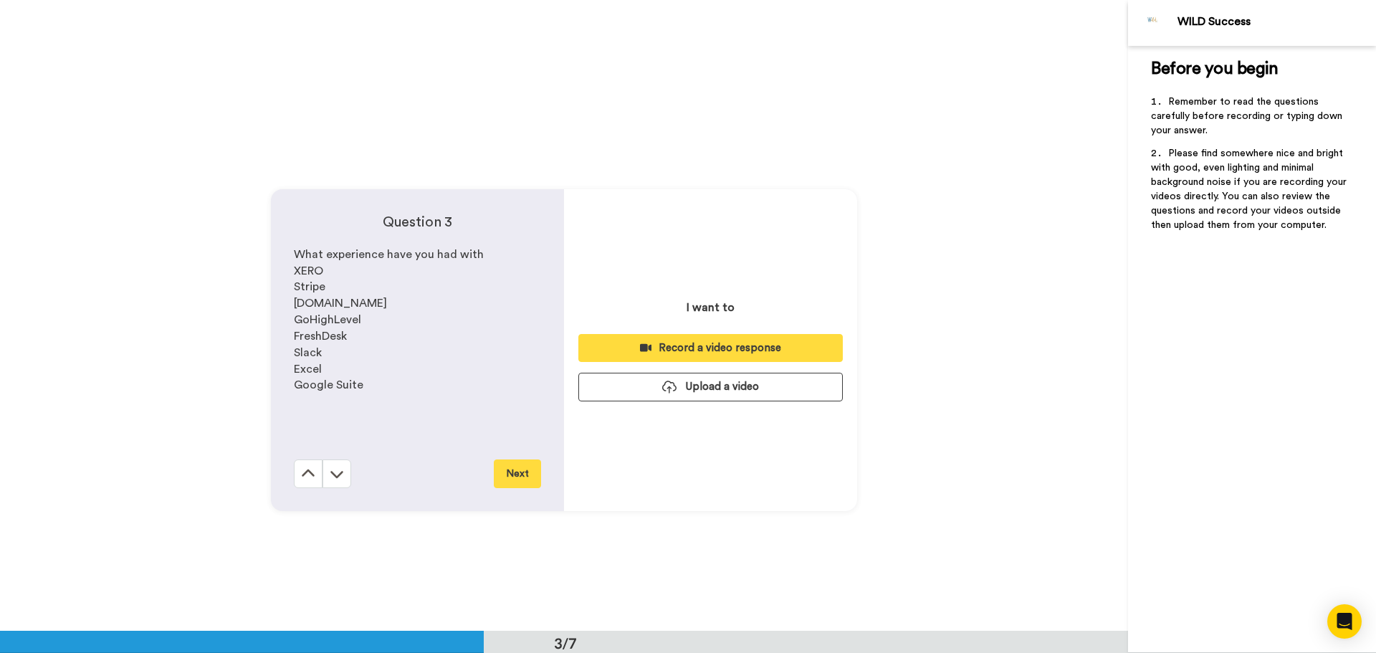
scroll to position [1262, 0]
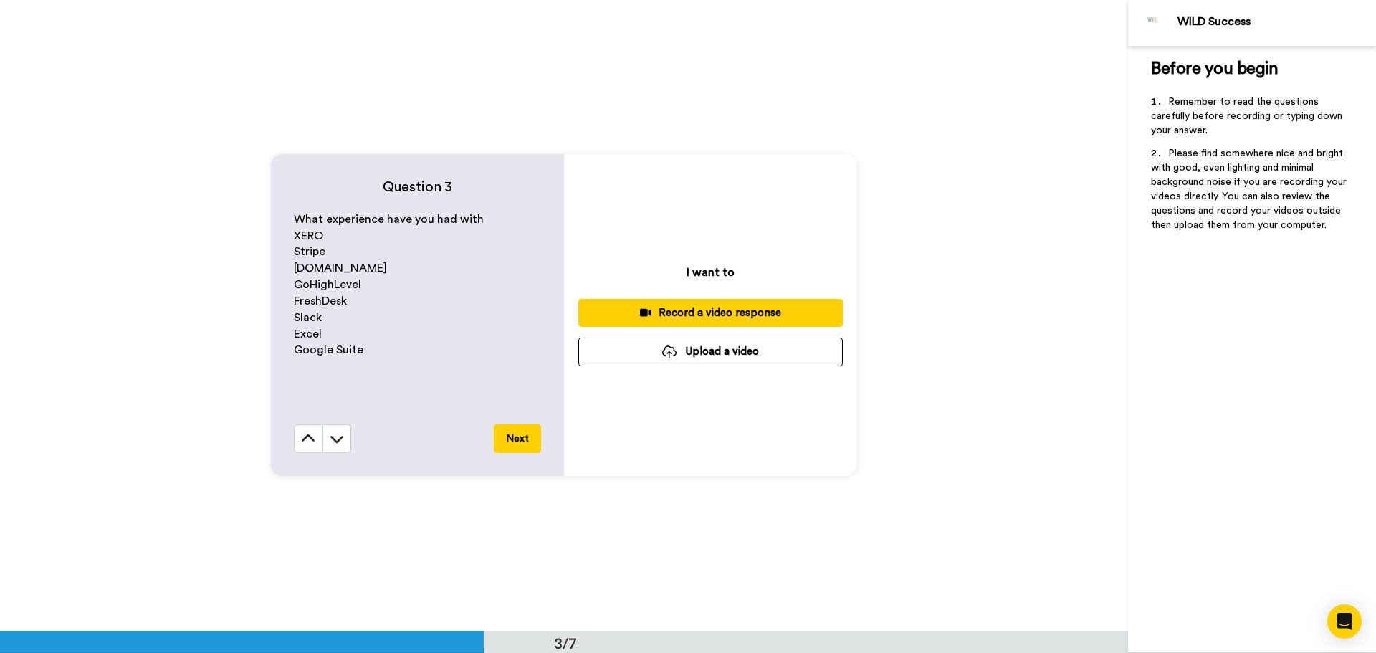
click at [708, 311] on div "Record a video response" at bounding box center [711, 312] width 242 height 15
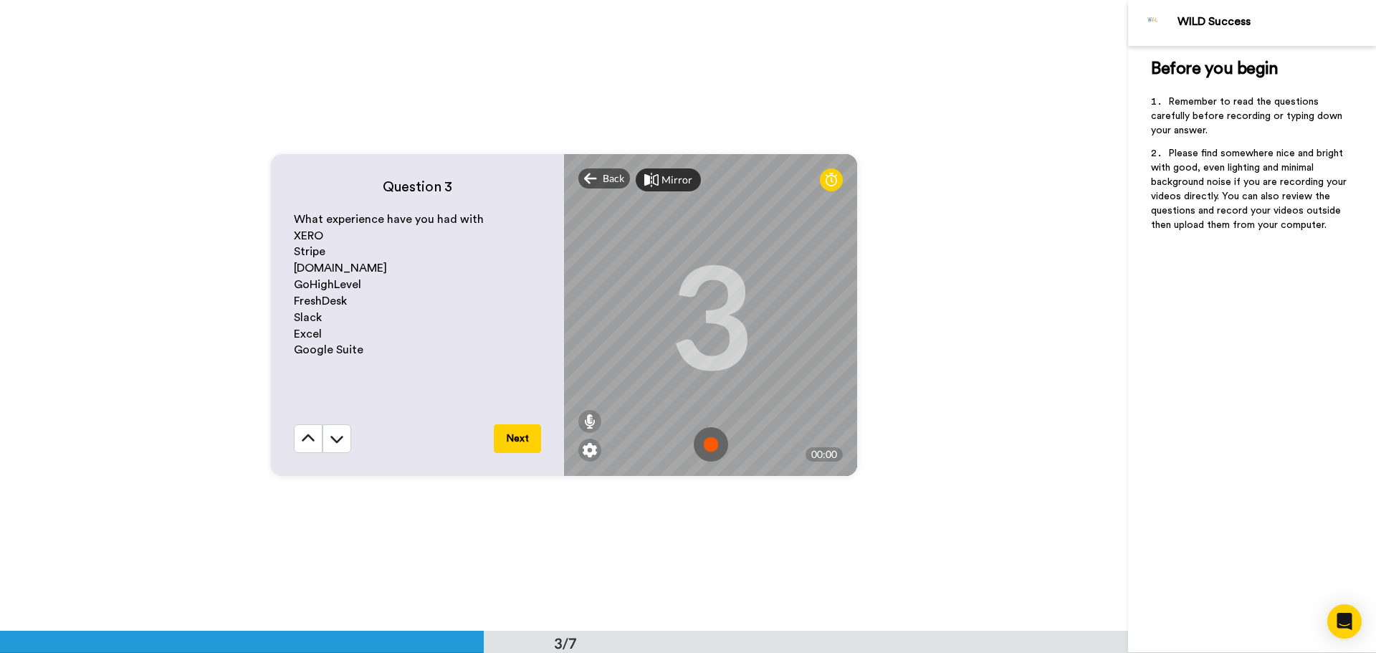
click at [708, 448] on img at bounding box center [711, 444] width 34 height 34
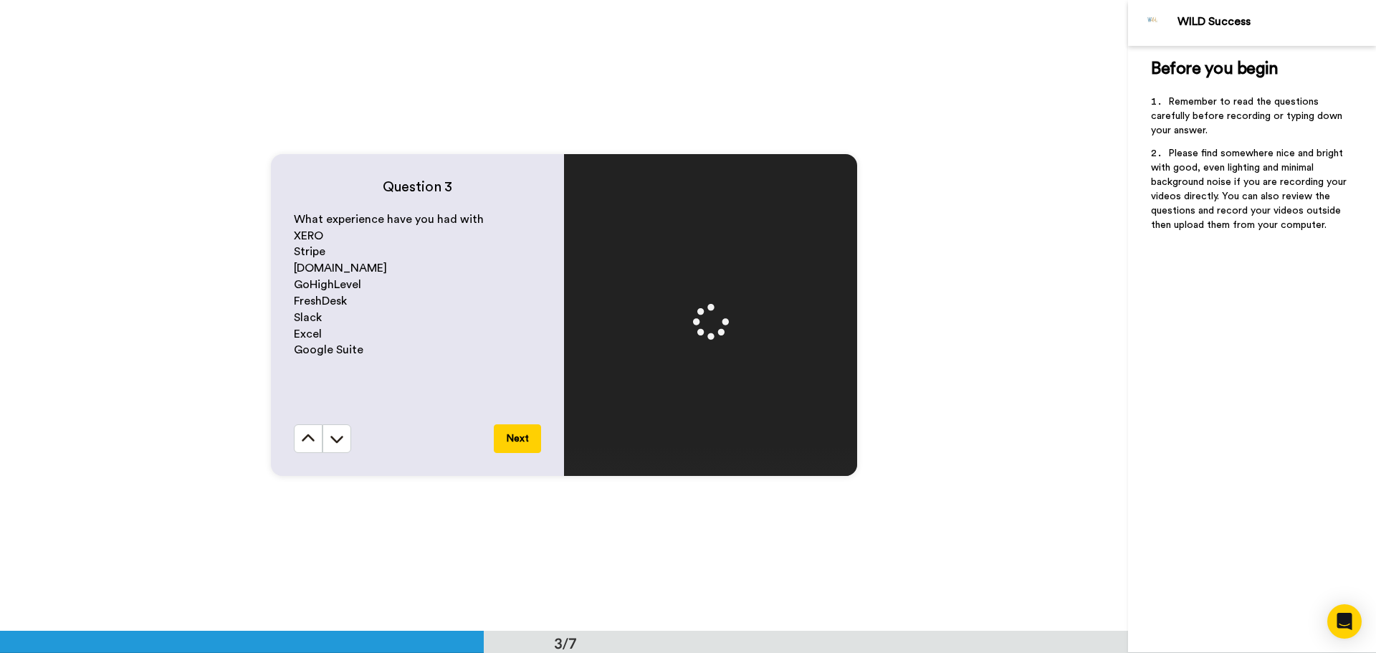
click at [517, 441] on button "Next" at bounding box center [517, 438] width 47 height 29
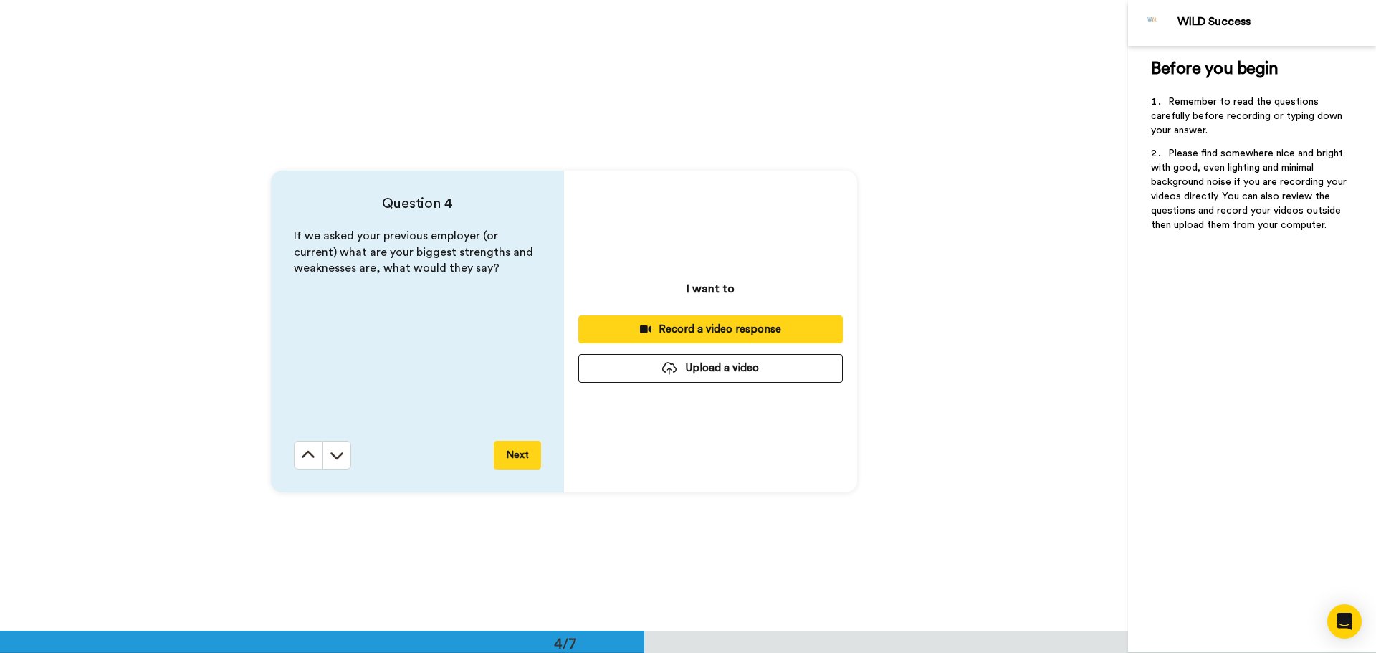
scroll to position [1893, 0]
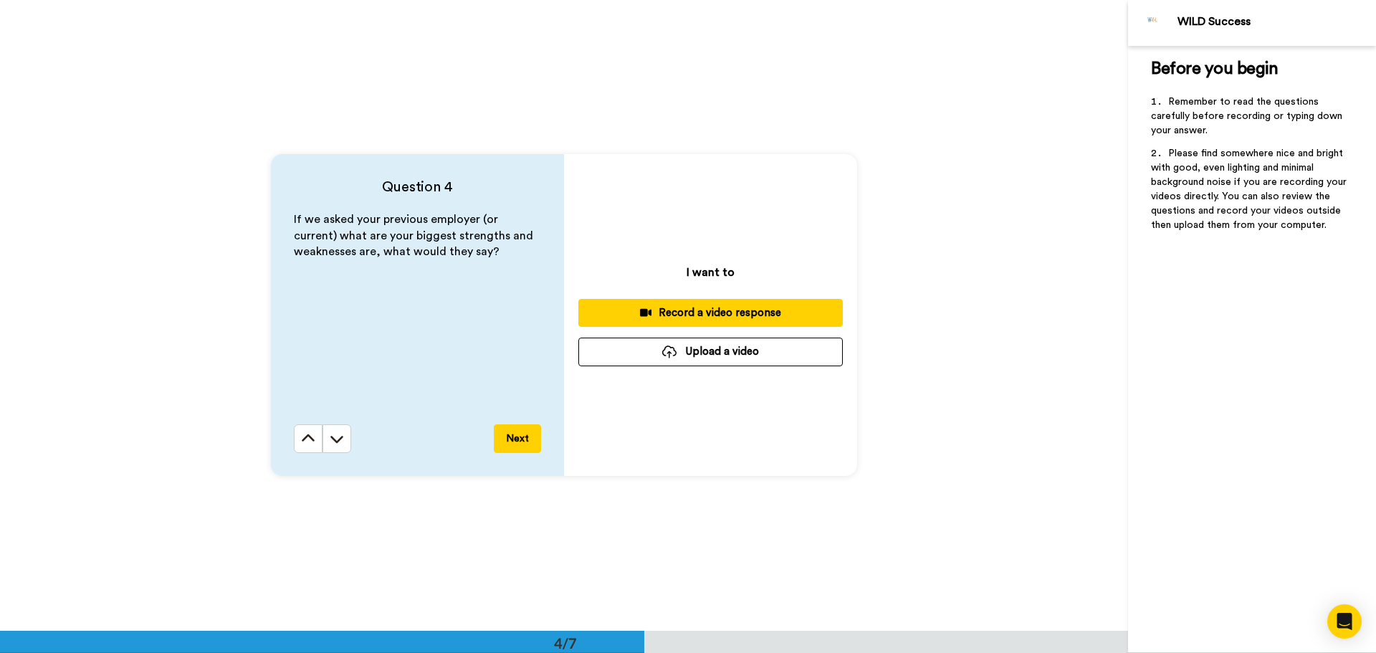
click at [690, 312] on div "Record a video response" at bounding box center [711, 312] width 242 height 15
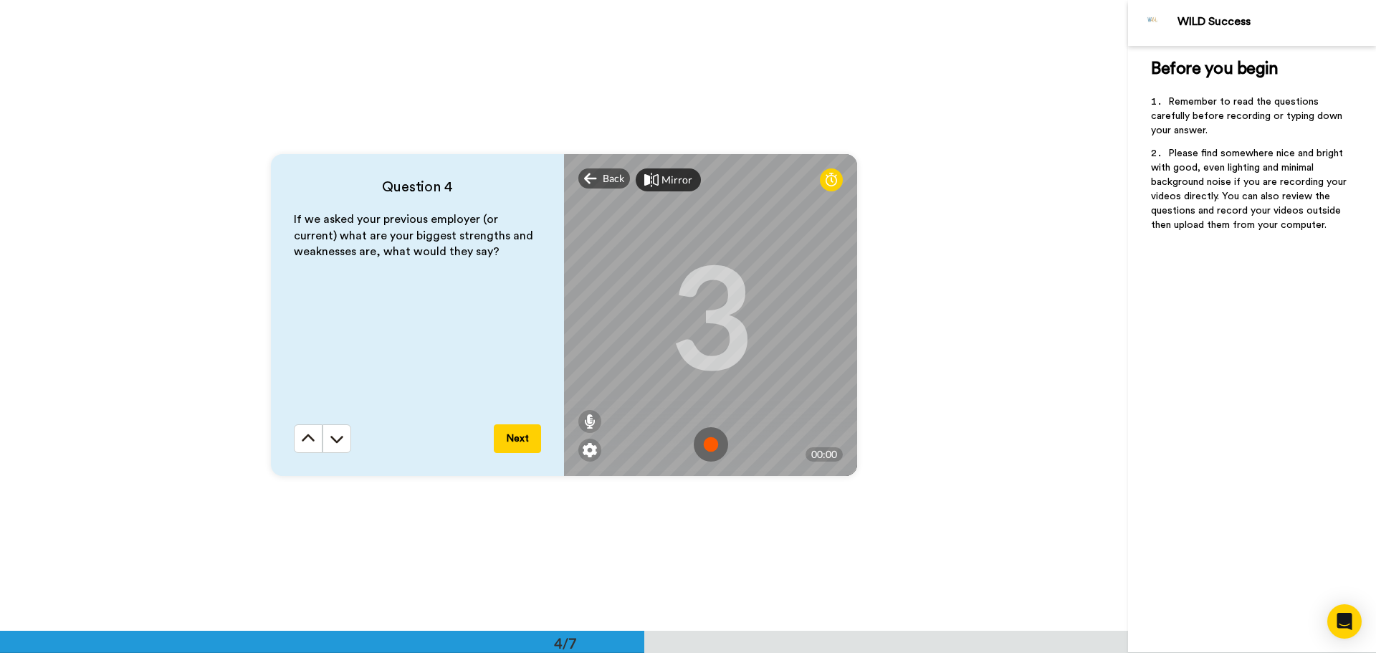
click at [710, 442] on img at bounding box center [711, 444] width 34 height 34
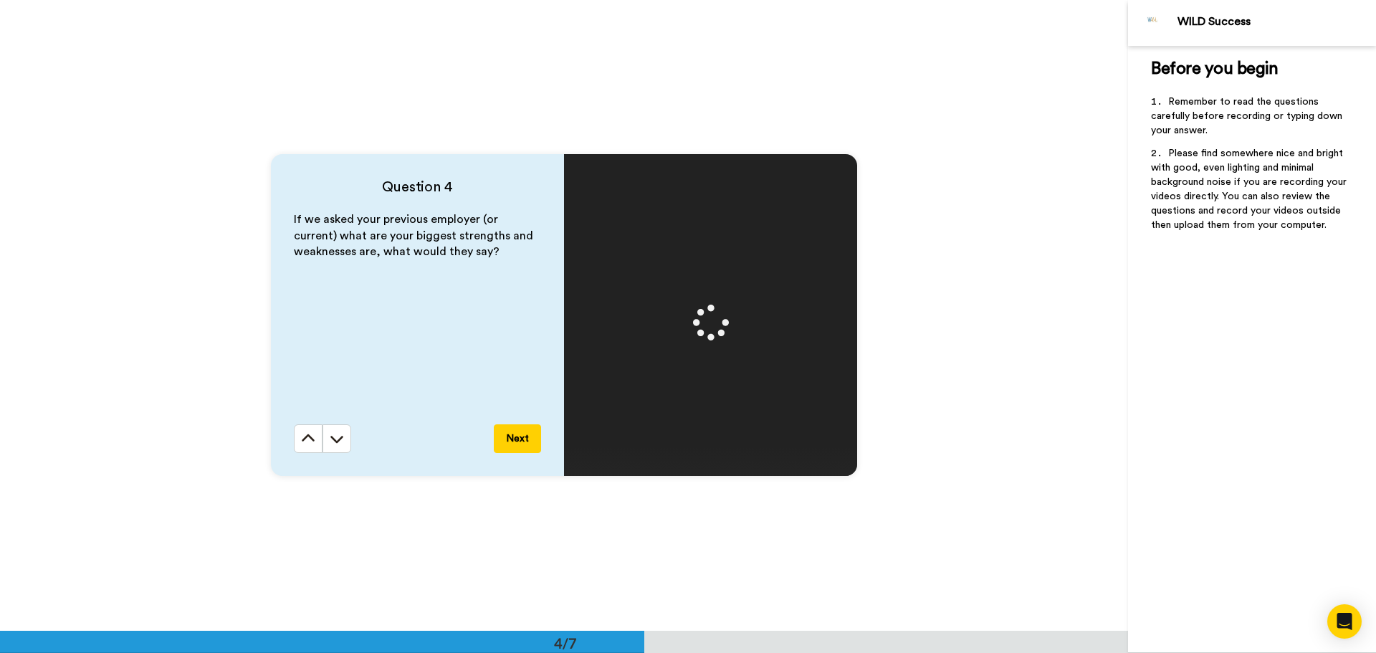
click at [518, 443] on button "Next" at bounding box center [517, 438] width 47 height 29
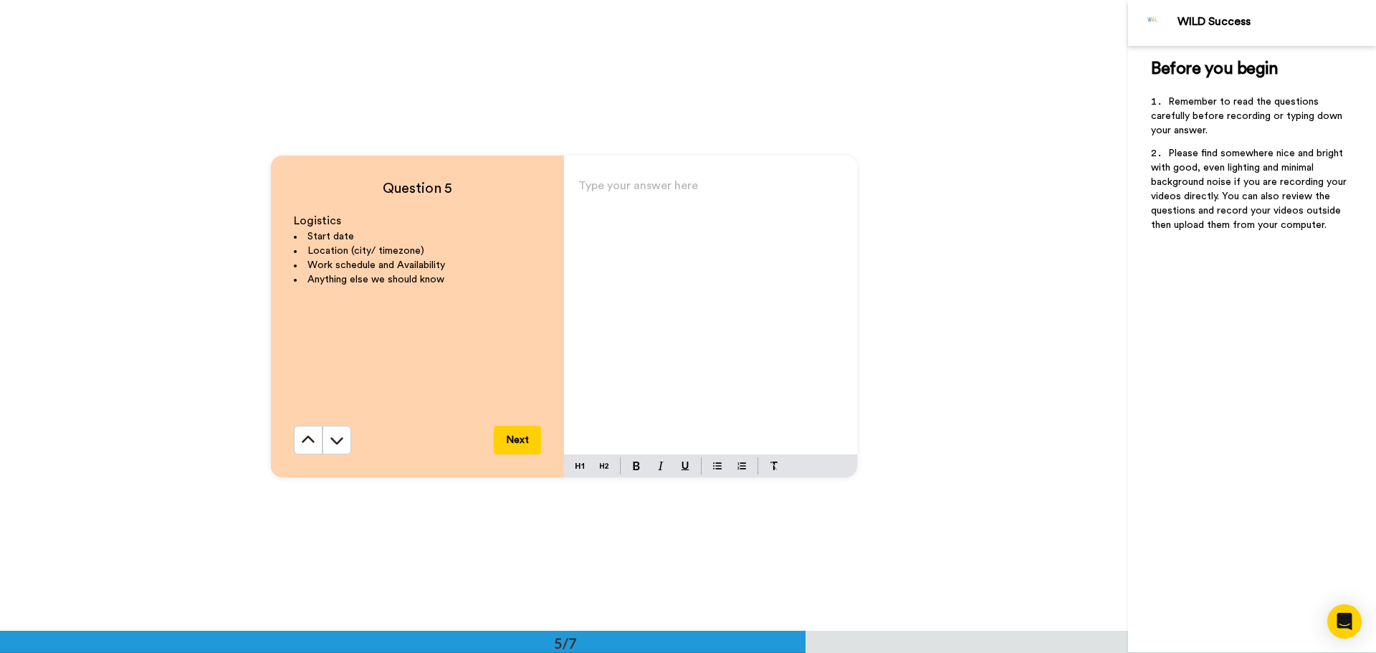
scroll to position [2524, 0]
click at [652, 300] on div "Type your answer here ﻿" at bounding box center [710, 313] width 293 height 279
click at [627, 214] on span "Location: Port Moresby" at bounding box center [664, 209] width 170 height 11
click at [804, 211] on p "Location: Papua New Guinea Port Moresby" at bounding box center [711, 220] width 265 height 40
click at [728, 209] on span "Location: Papua New Guinea Port Moresby" at bounding box center [665, 220] width 173 height 32
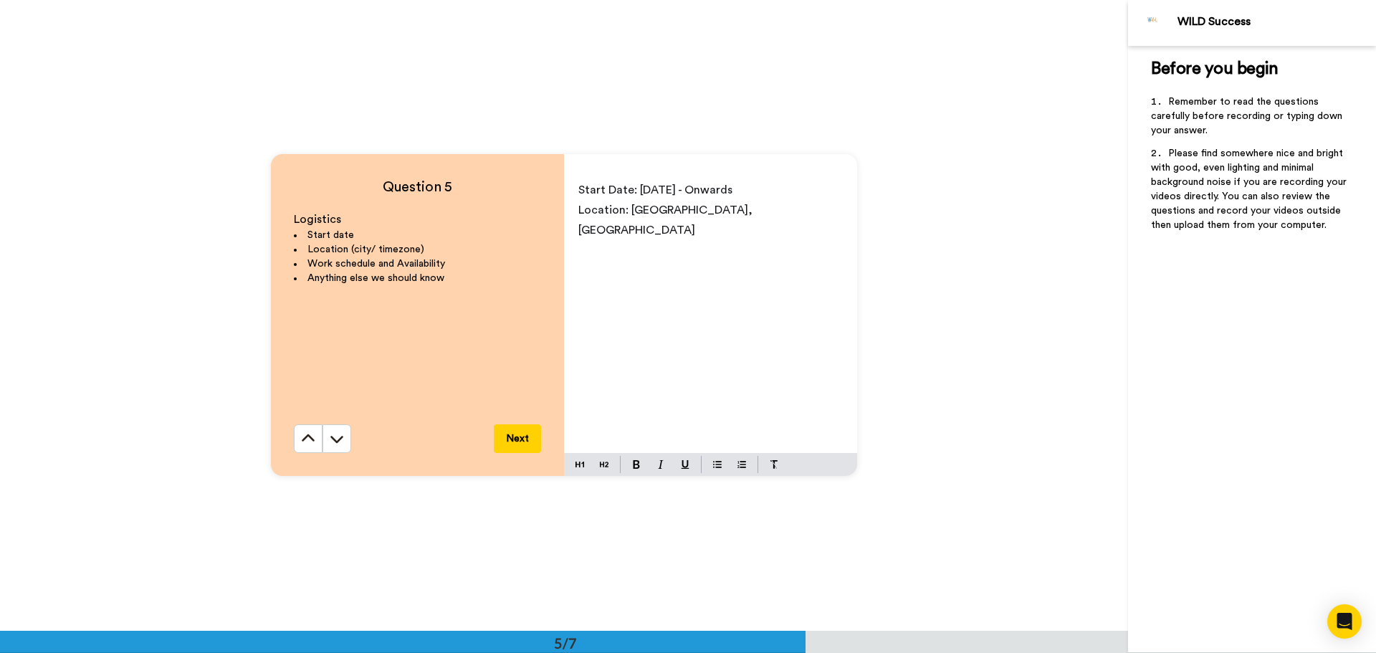
click at [813, 210] on p "Location: Papua New Guinea, Port Moresby" at bounding box center [711, 220] width 265 height 40
click at [725, 260] on p "Saturday - 8am -12 Lunch" at bounding box center [711, 270] width 265 height 20
click at [579, 244] on span "Work Schedule: Monday-Friday 8.30am-5pm" at bounding box center [694, 249] width 231 height 11
click at [721, 300] on p "Saturday - 8am -12 Lunch" at bounding box center [711, 310] width 265 height 20
click at [832, 214] on p "Location: Papua New Guinea, Port Moresby City" at bounding box center [711, 220] width 265 height 40
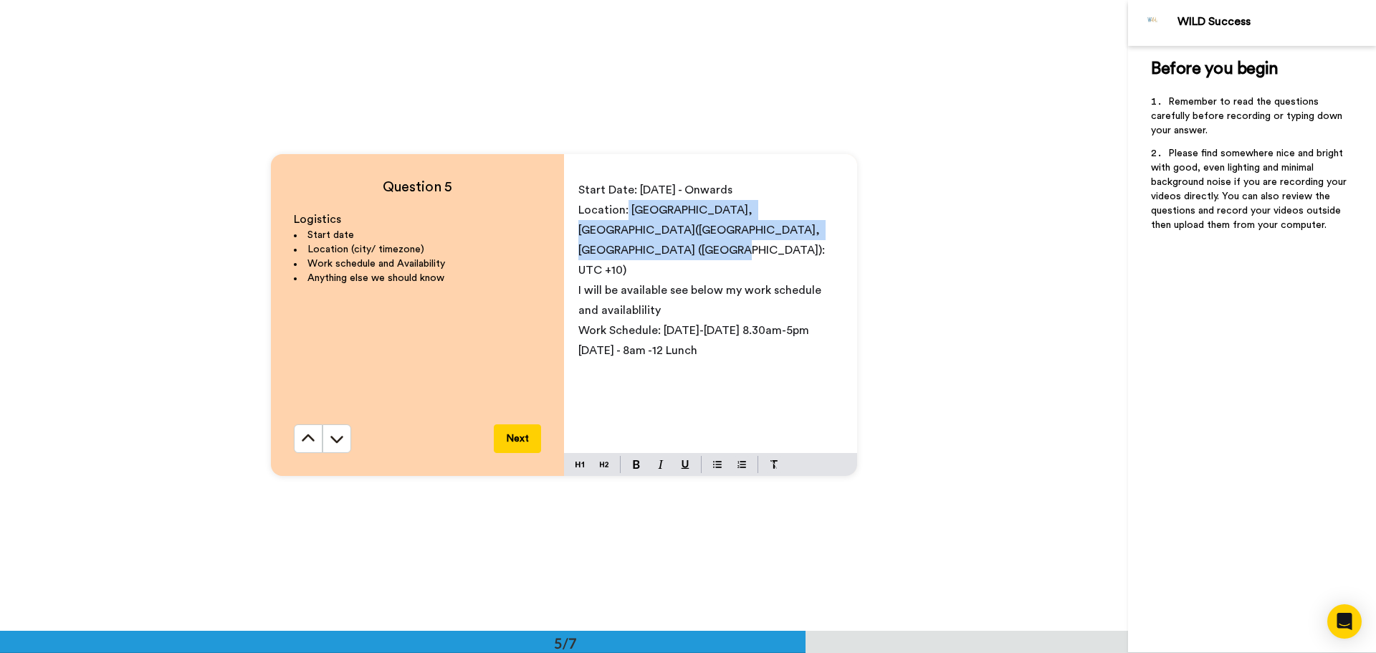
drag, startPoint x: 614, startPoint y: 246, endPoint x: 624, endPoint y: 214, distance: 33.6
click at [624, 214] on p "Location: Papua New Guinea, Port Moresby City(Port Moresby, Papua New Guinea (P…" at bounding box center [711, 240] width 265 height 80
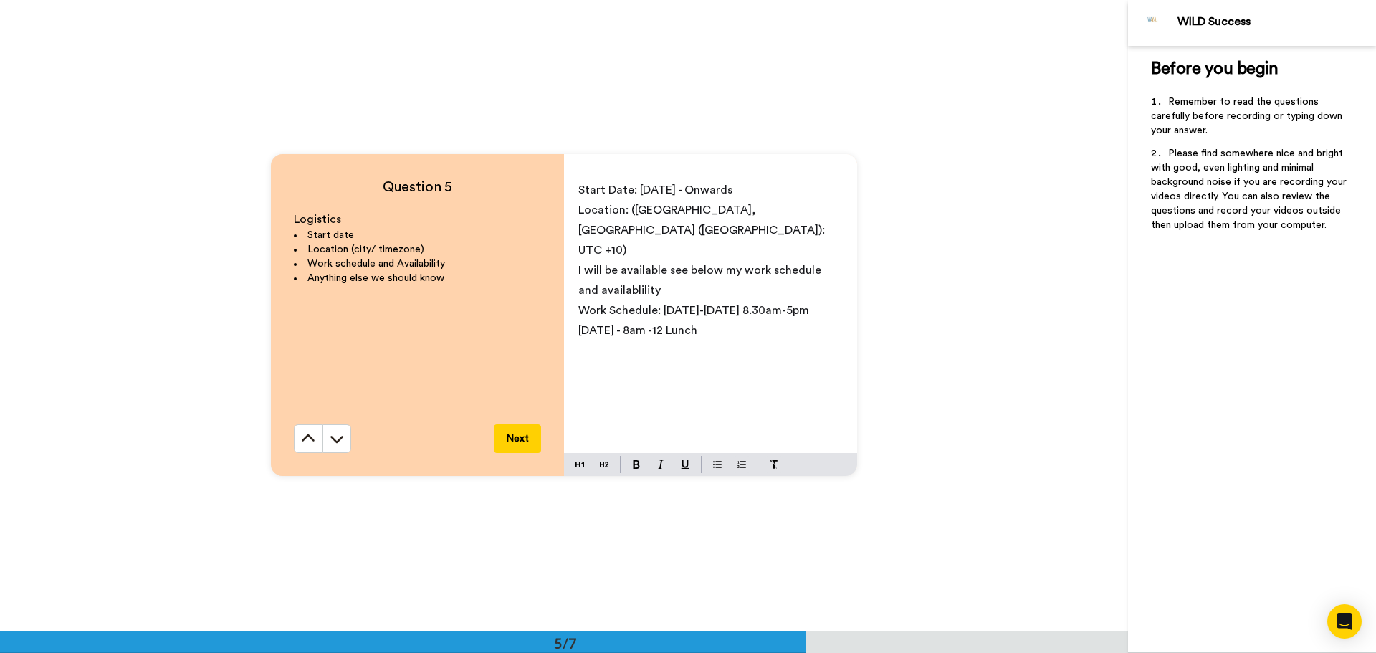
click at [676, 361] on p "﻿" at bounding box center [711, 371] width 265 height 20
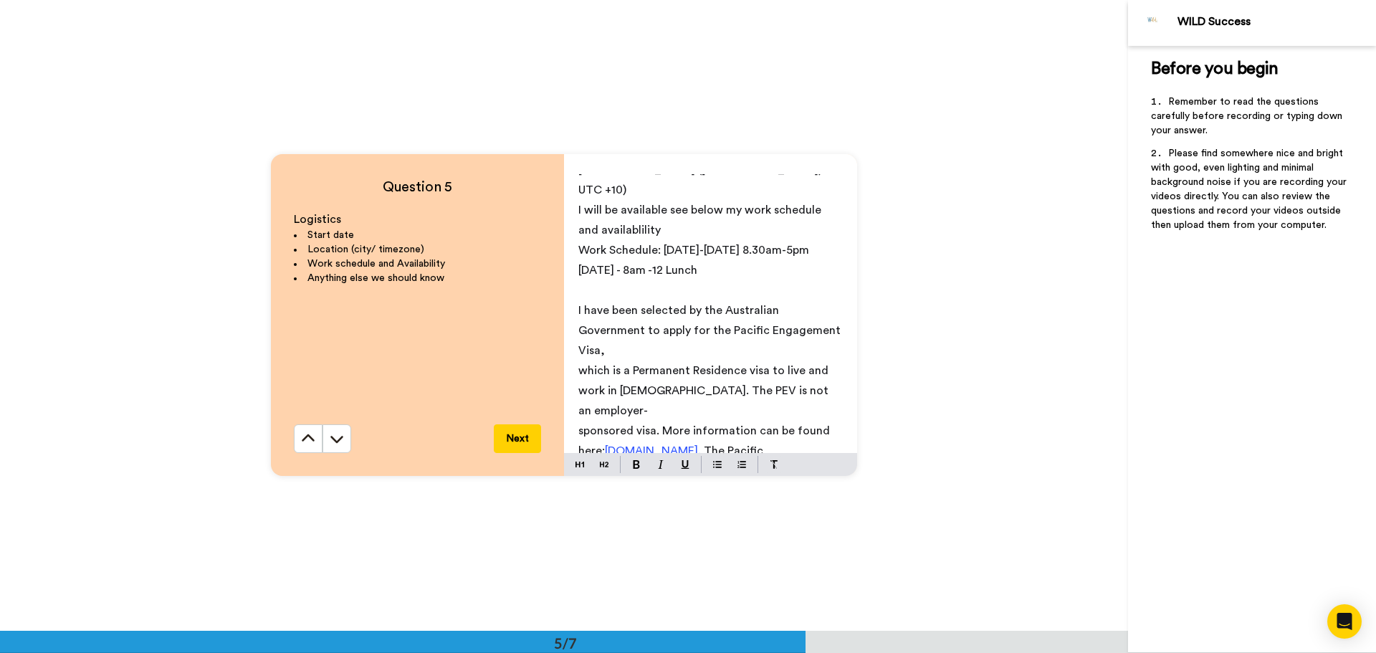
scroll to position [59, 0]
drag, startPoint x: 442, startPoint y: 280, endPoint x: 305, endPoint y: 281, distance: 136.2
click at [305, 281] on li "Anything else we should know" at bounding box center [417, 278] width 247 height 14
copy span "Anything else we should know"
click at [606, 281] on p "﻿" at bounding box center [711, 291] width 265 height 20
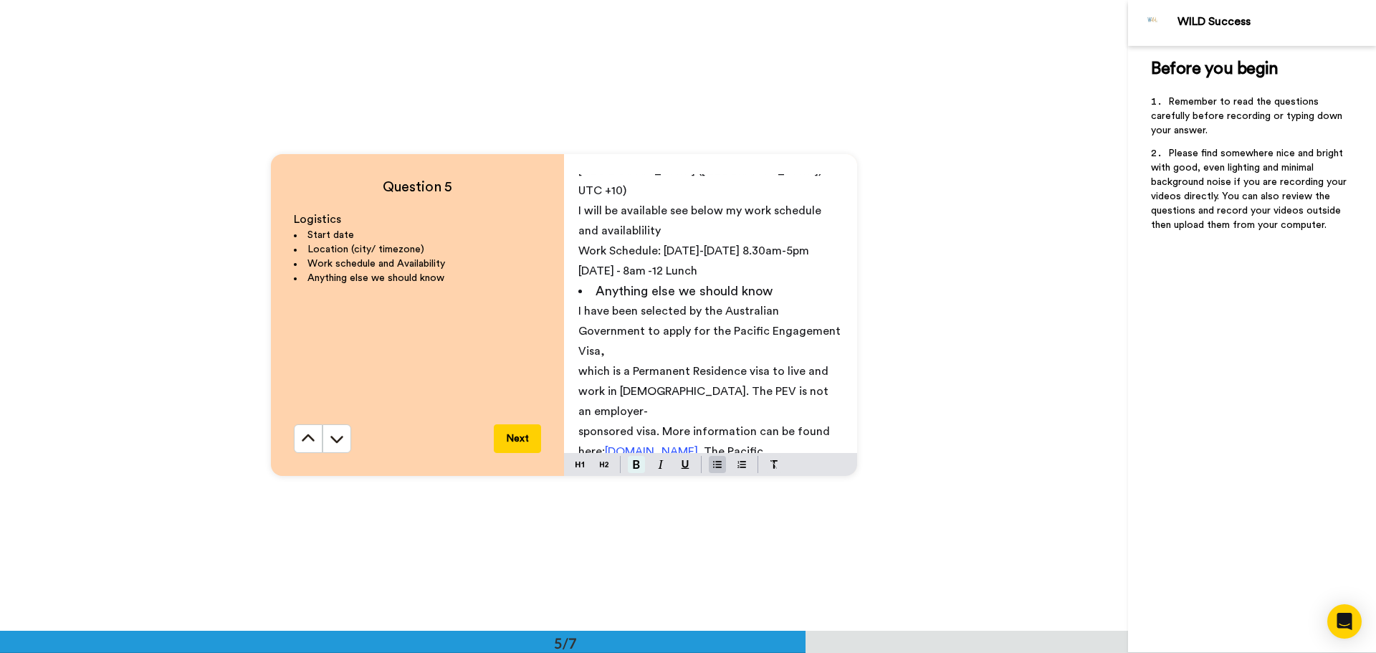
click at [637, 466] on button at bounding box center [636, 464] width 17 height 17
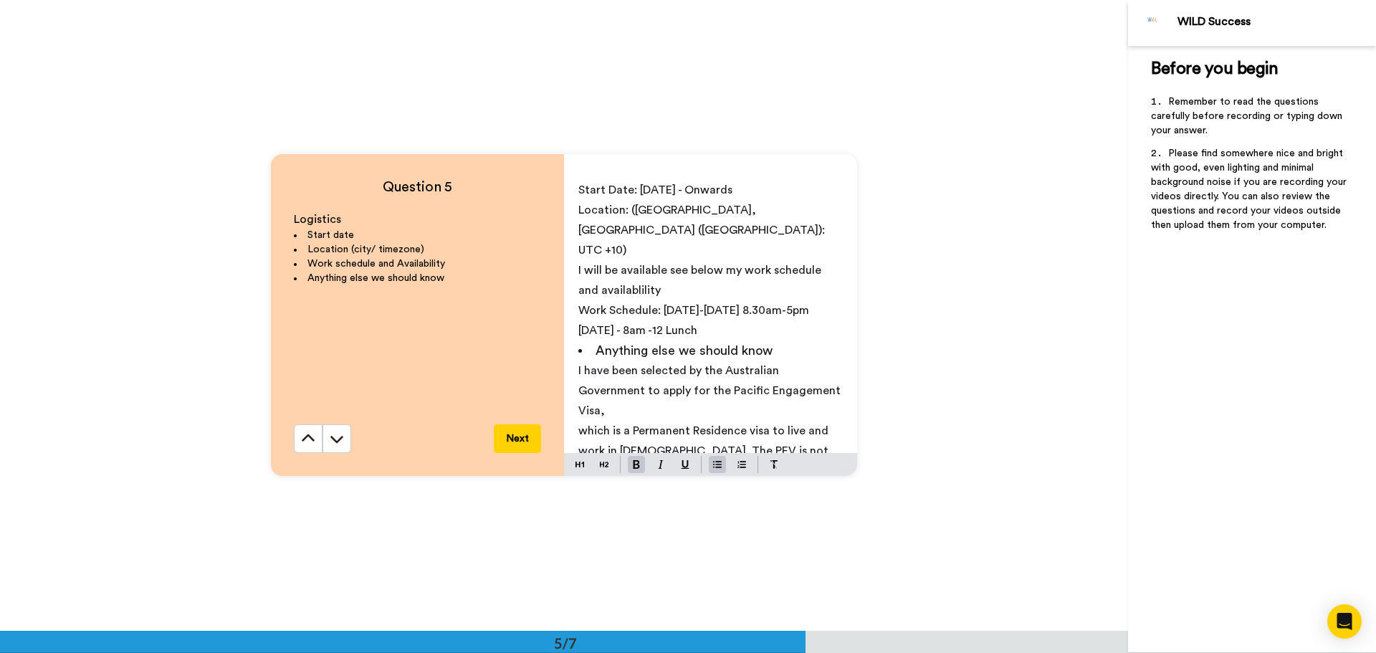
click at [710, 320] on p "Saturday - 8am -12 Lunch" at bounding box center [711, 330] width 265 height 20
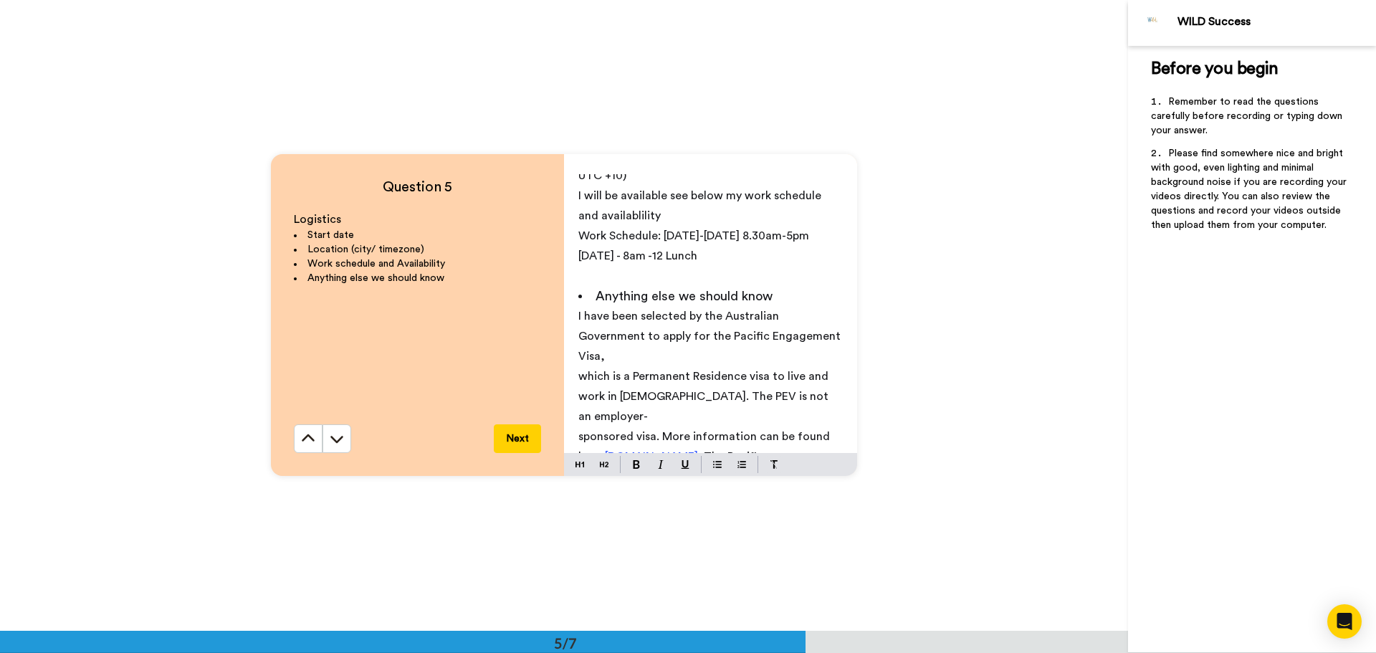
scroll to position [114, 0]
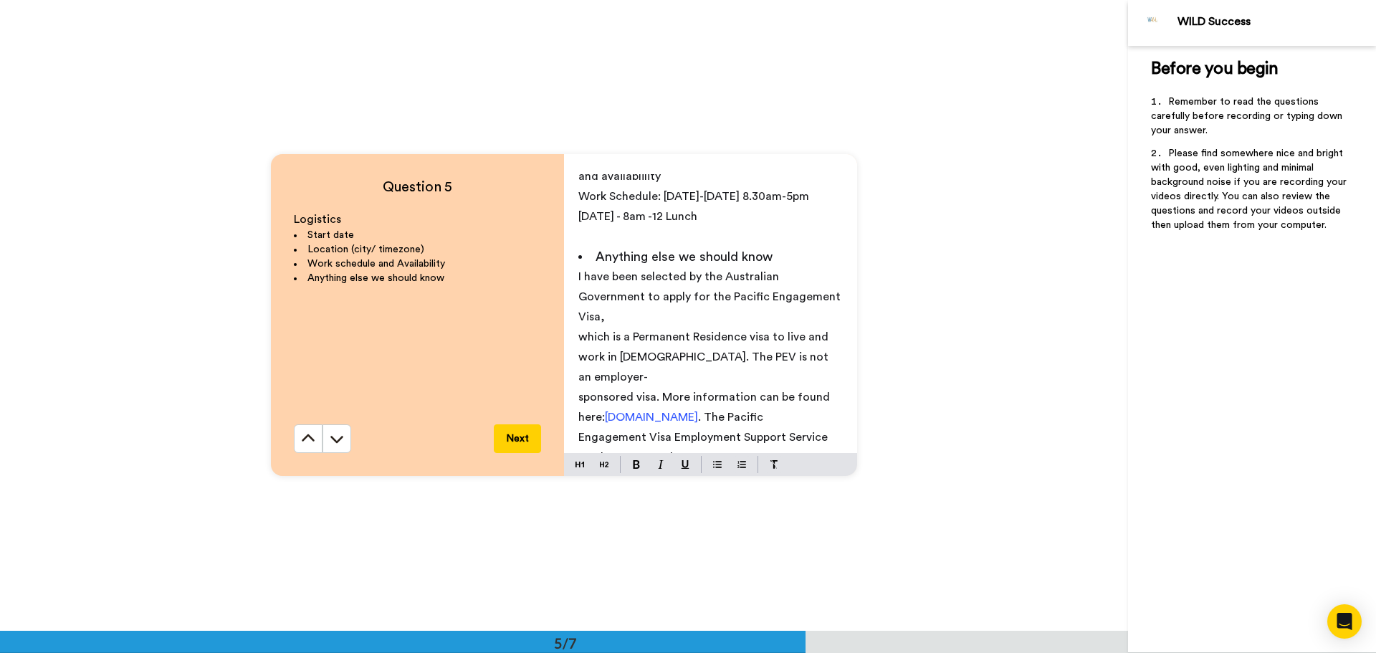
click at [523, 432] on button "Next" at bounding box center [517, 438] width 47 height 29
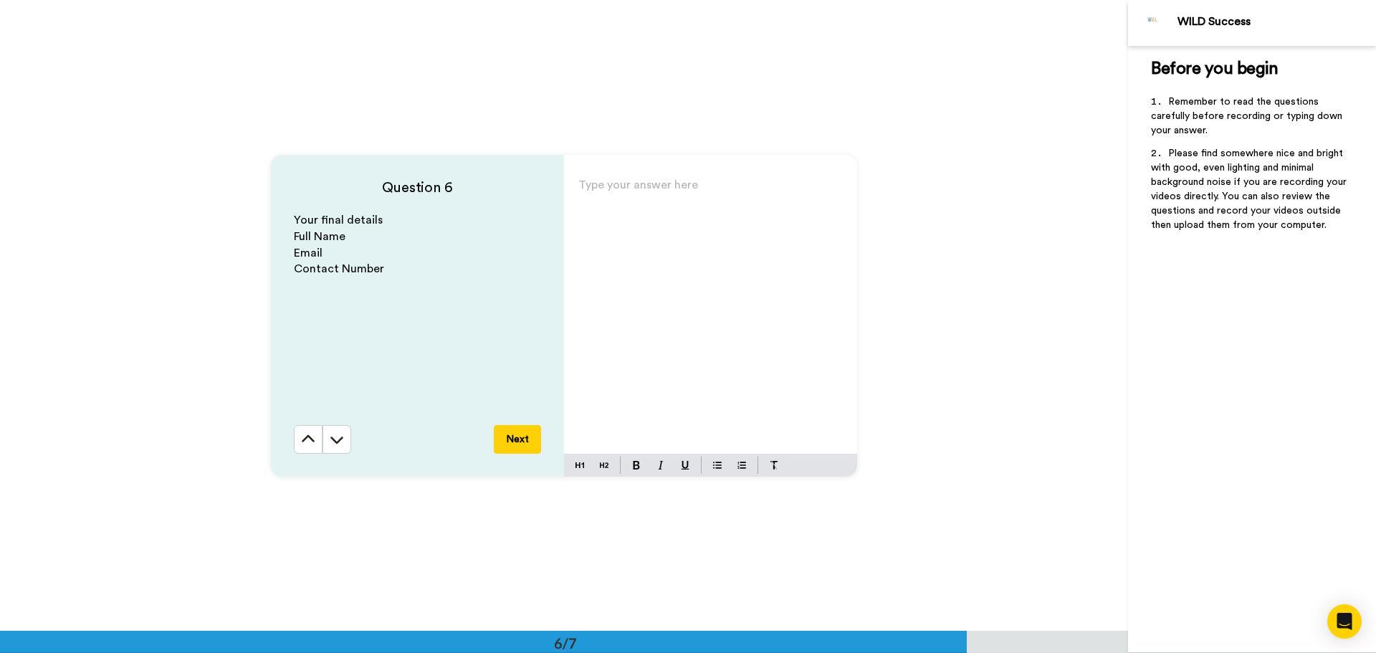
scroll to position [3155, 0]
drag, startPoint x: 385, startPoint y: 265, endPoint x: 278, endPoint y: 212, distance: 119.3
click at [278, 212] on div "Question 6 Your final details Full Name Email Contact Number Next" at bounding box center [417, 315] width 293 height 322
copy div "Your final details Full Name Email Contact Number"
click at [606, 217] on div "Type your answer here ﻿" at bounding box center [710, 313] width 293 height 279
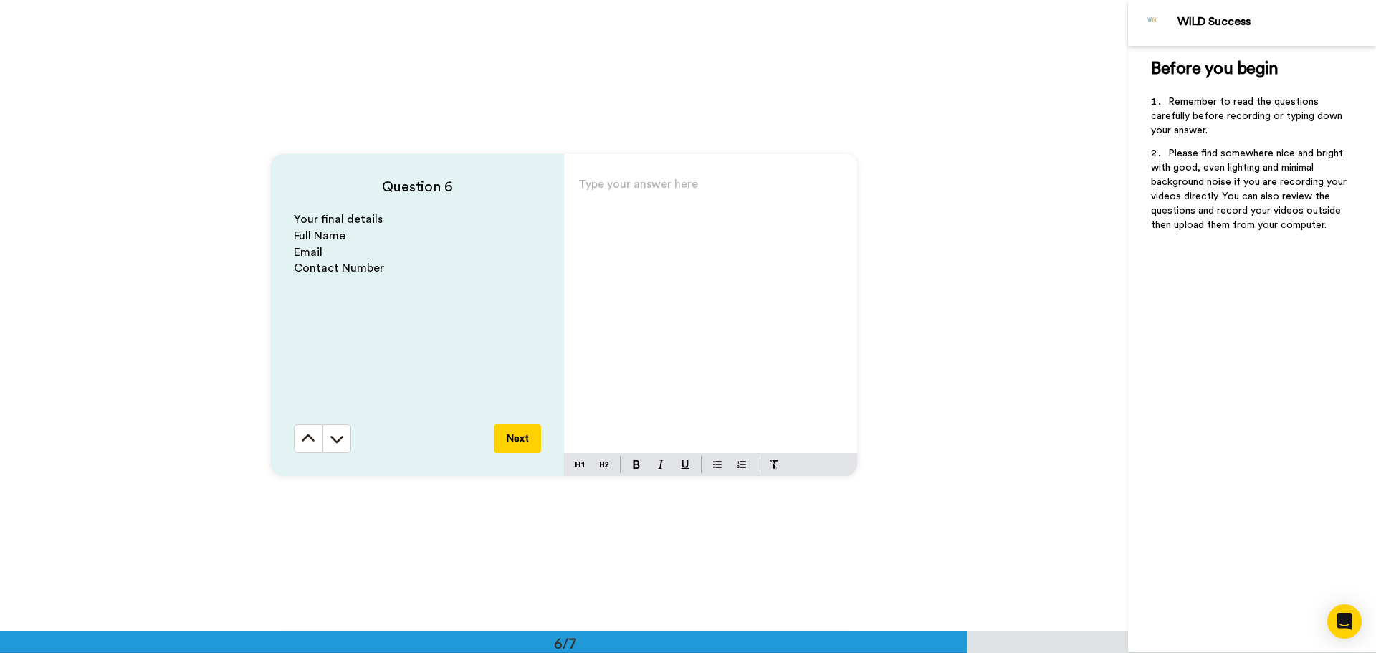
paste div
click at [659, 208] on p "Full Name" at bounding box center [711, 210] width 265 height 20
click at [679, 210] on span "Full Name: Douglas Pakop" at bounding box center [653, 209] width 148 height 11
click at [667, 229] on p "Email" at bounding box center [711, 230] width 265 height 20
click at [670, 253] on p "Contact Number" at bounding box center [711, 250] width 265 height 20
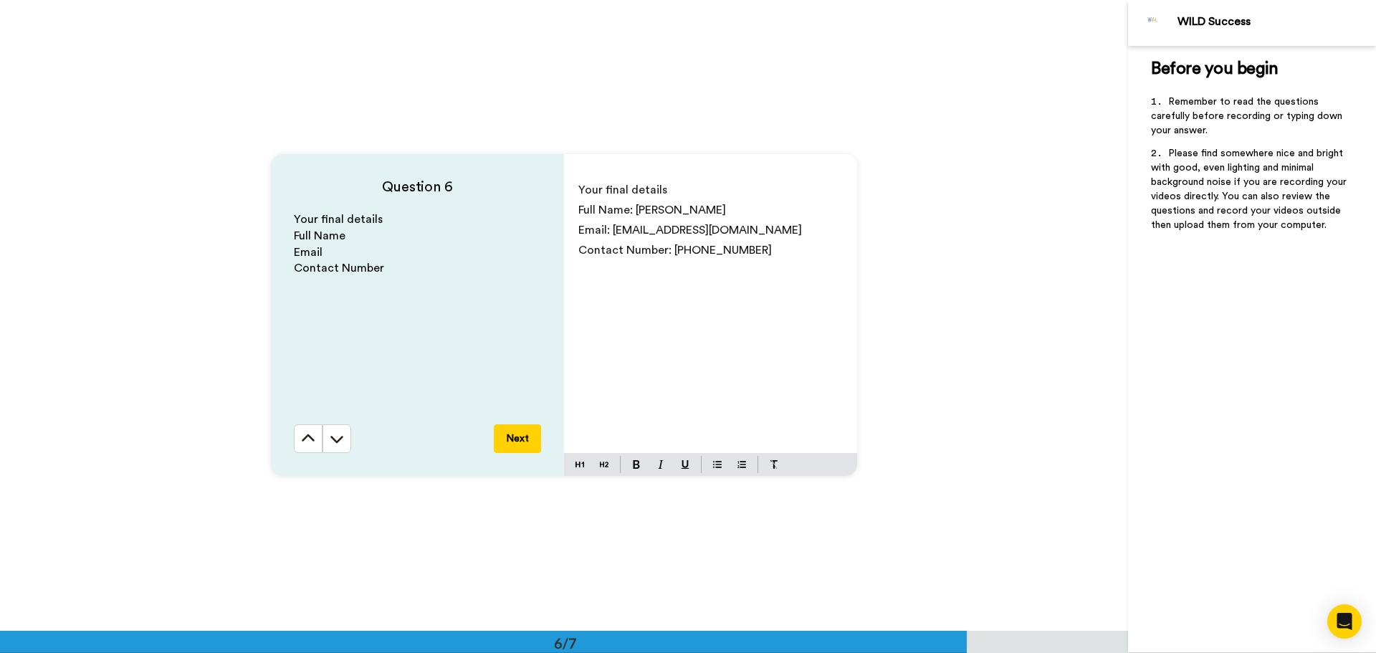
click at [510, 430] on button "Next" at bounding box center [517, 438] width 47 height 29
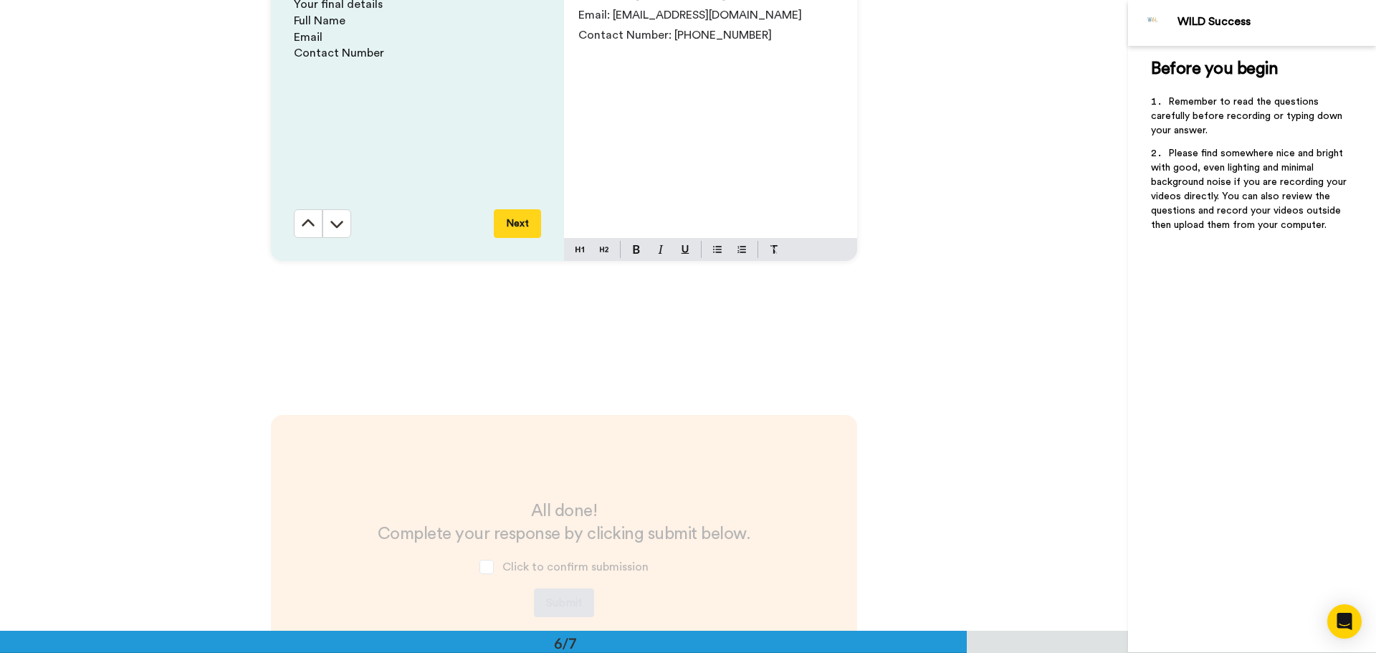
scroll to position [3369, 0]
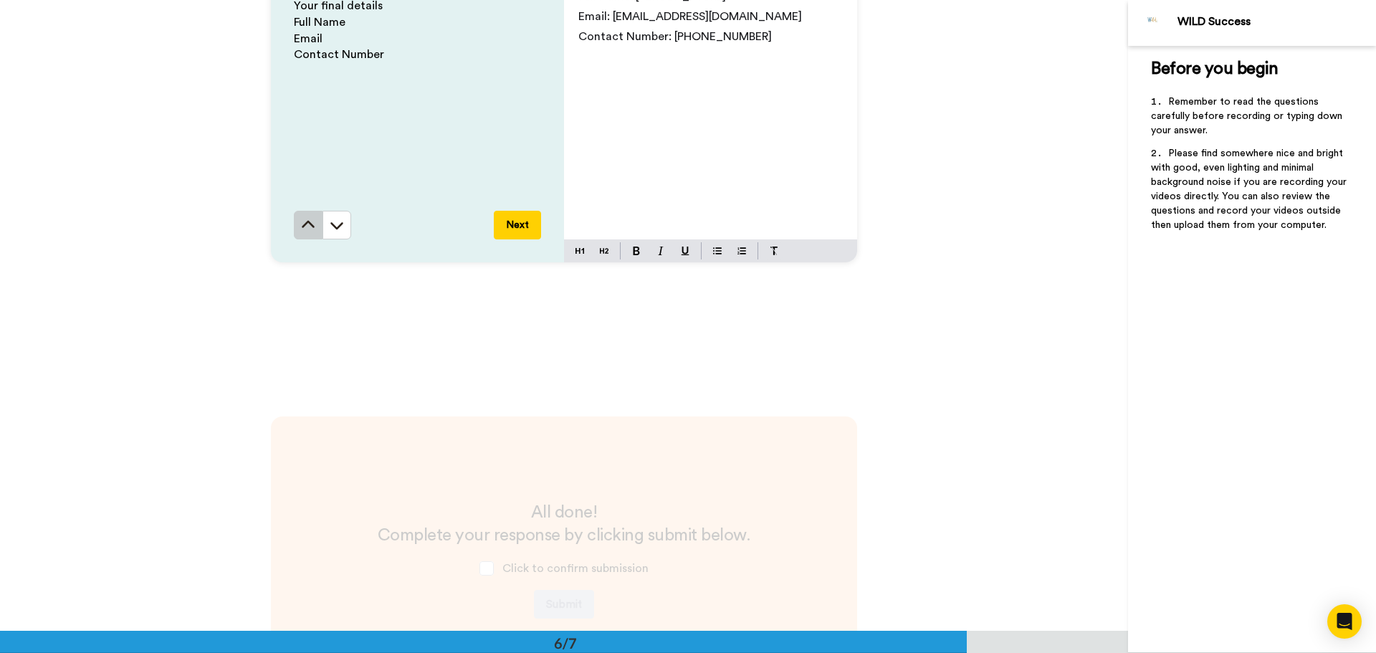
click at [303, 233] on button at bounding box center [308, 225] width 29 height 29
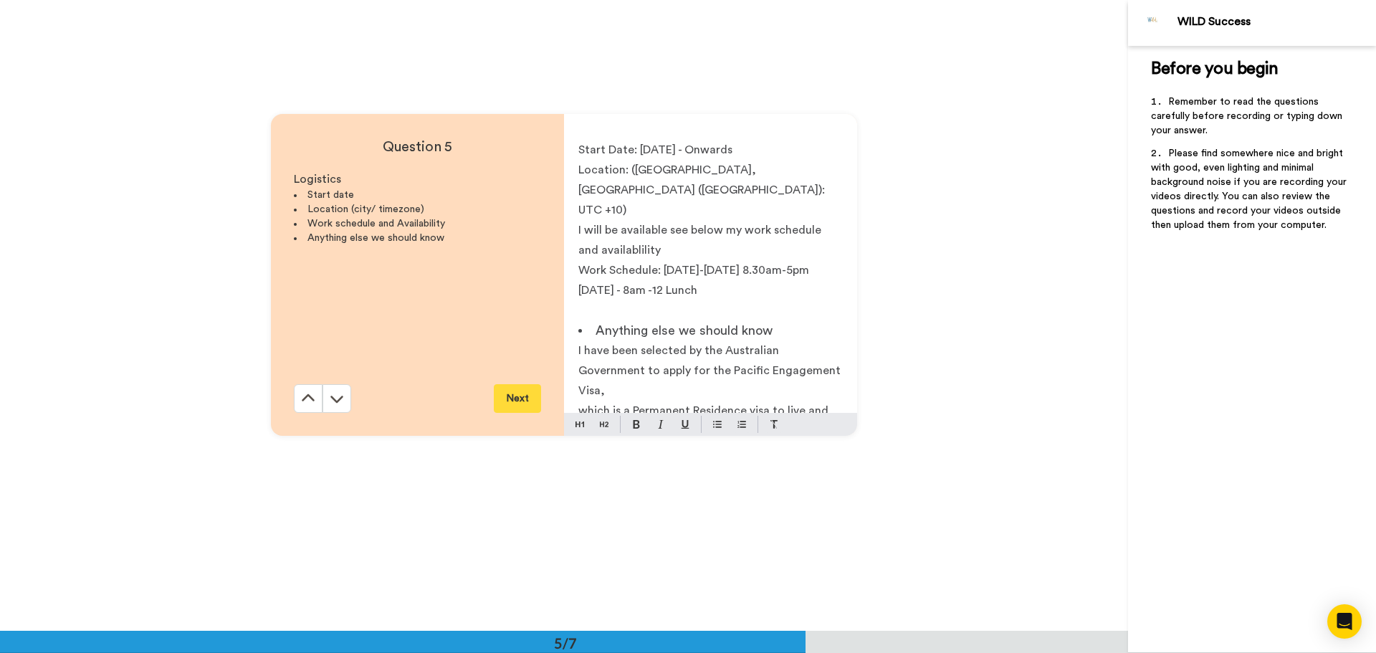
scroll to position [2524, 0]
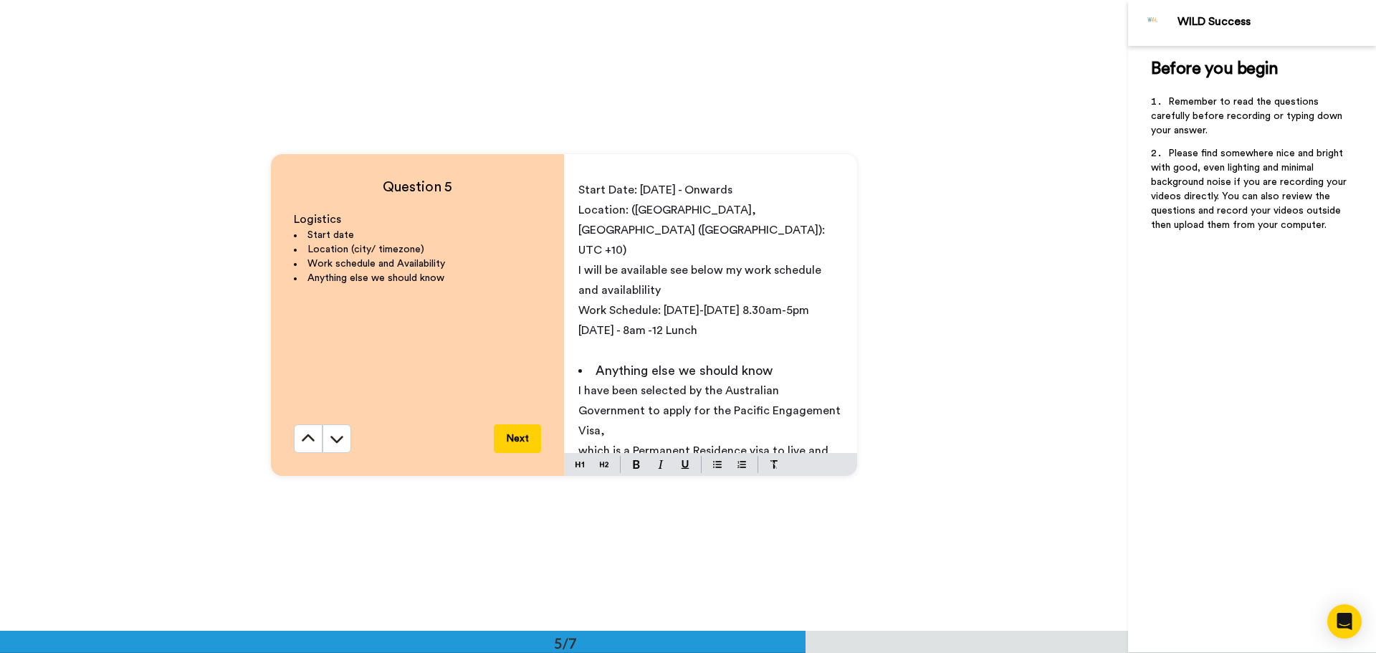
click at [303, 233] on li "Start date" at bounding box center [417, 235] width 247 height 14
click at [302, 439] on icon at bounding box center [308, 437] width 13 height 7
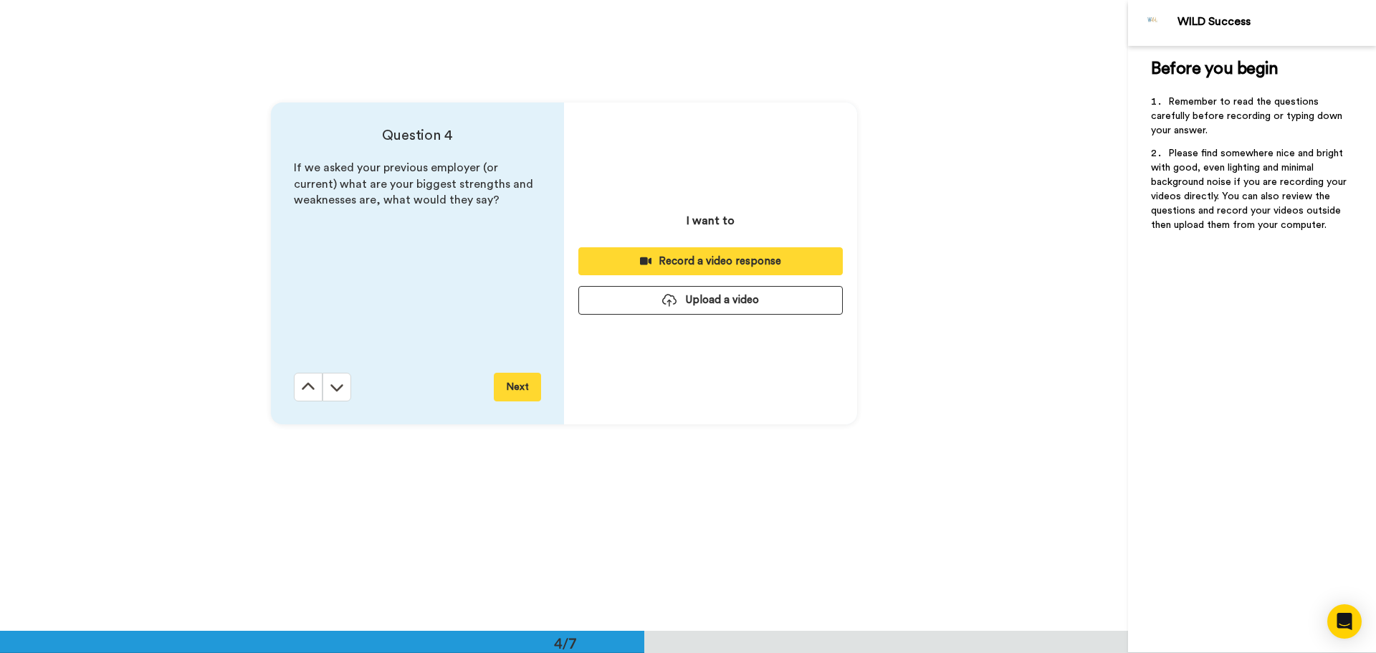
scroll to position [1893, 0]
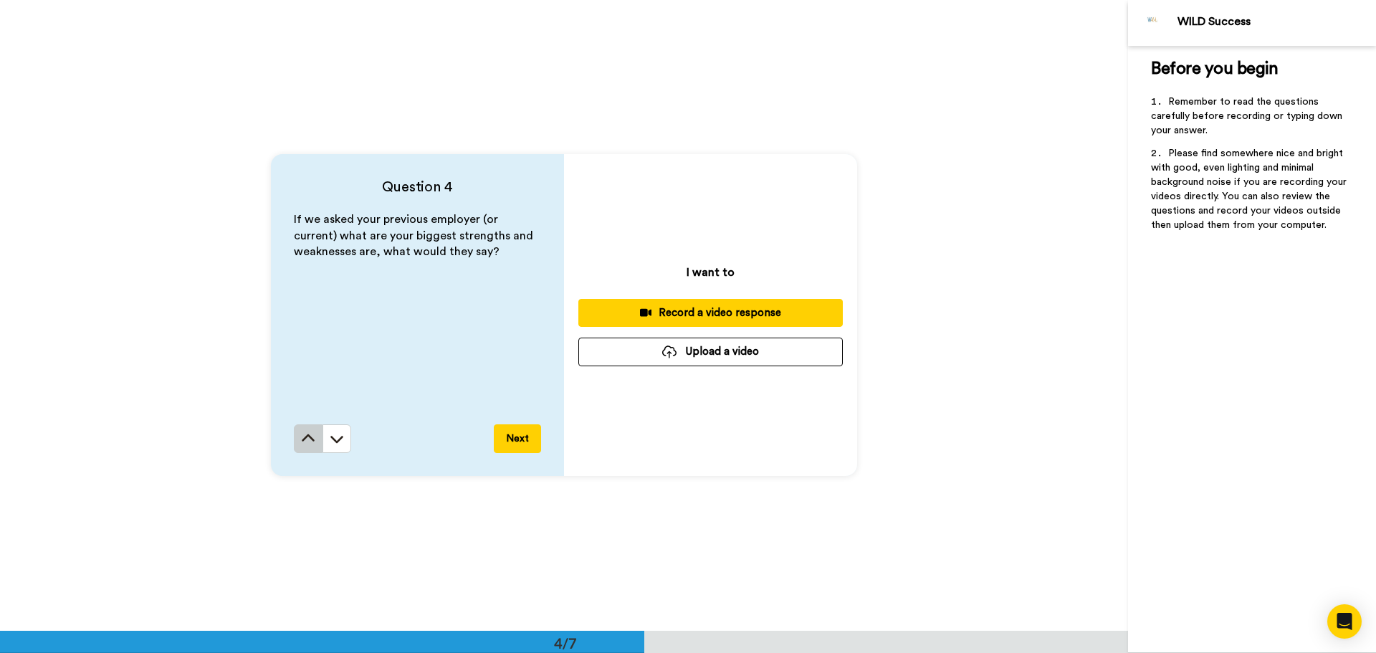
click at [305, 443] on icon at bounding box center [308, 439] width 14 height 14
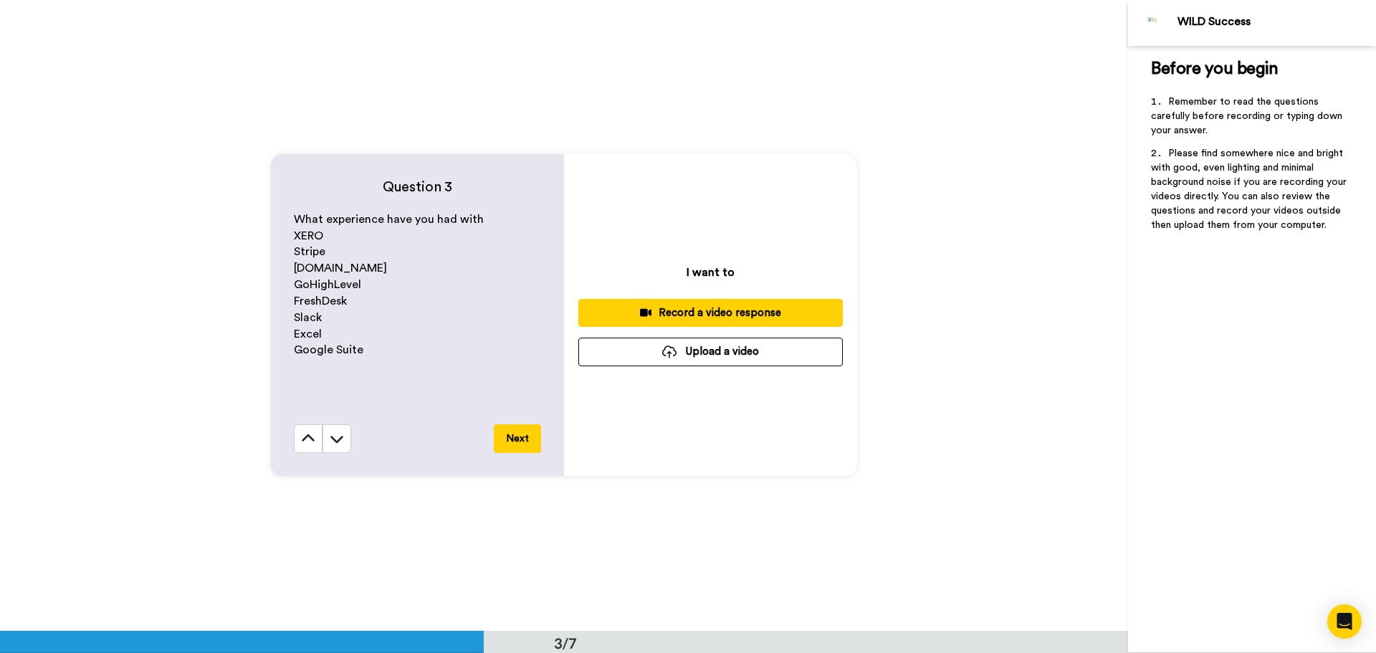
click at [305, 443] on icon at bounding box center [308, 439] width 14 height 14
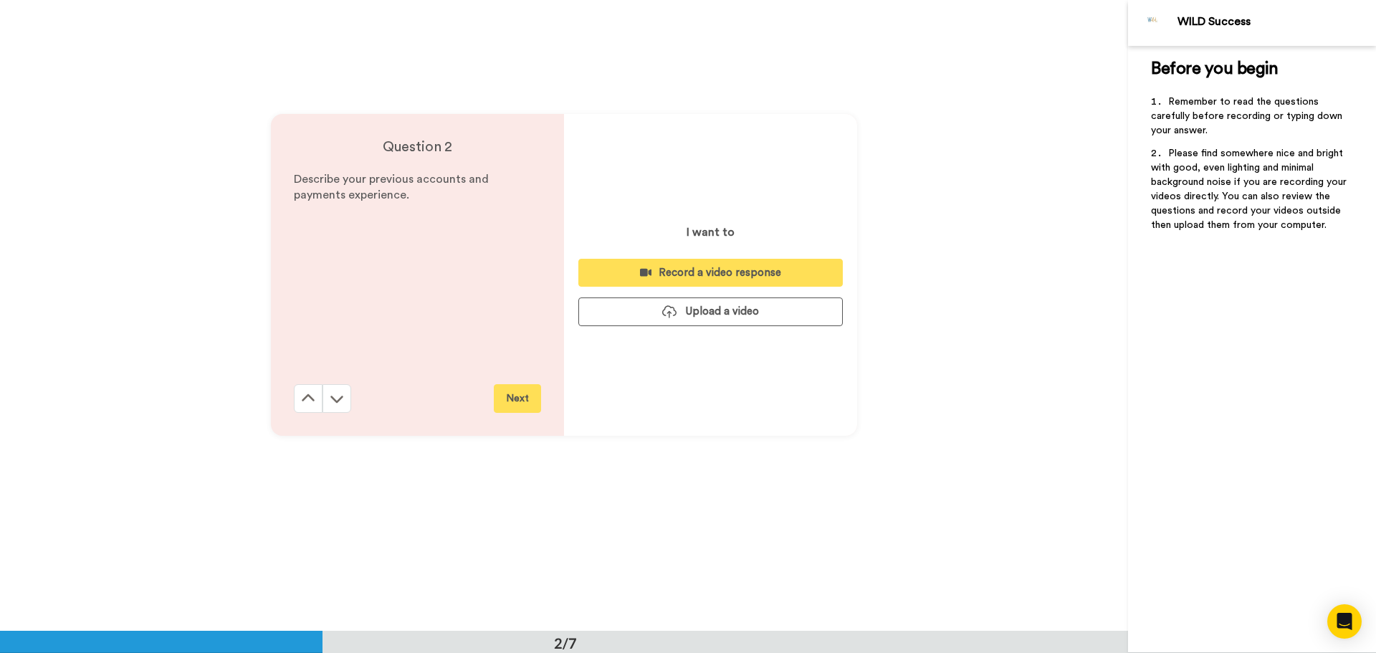
scroll to position [632, 0]
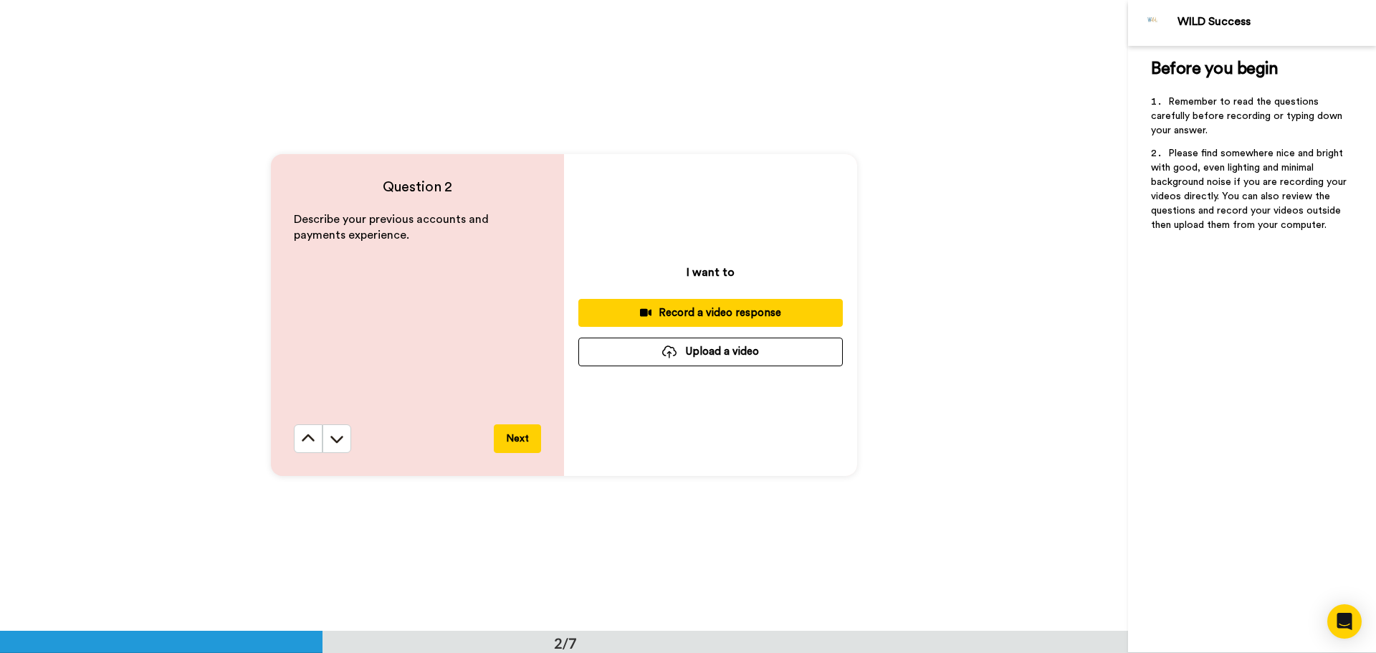
click at [305, 443] on icon at bounding box center [308, 439] width 14 height 14
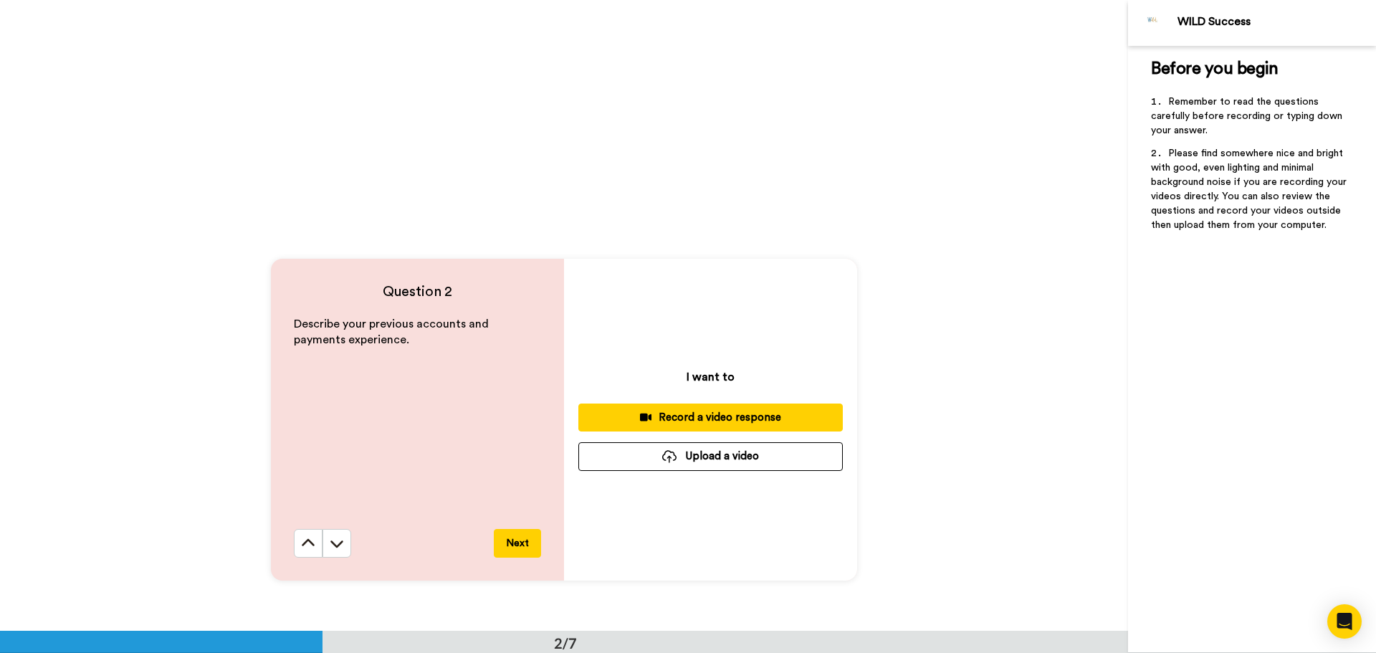
scroll to position [728, 0]
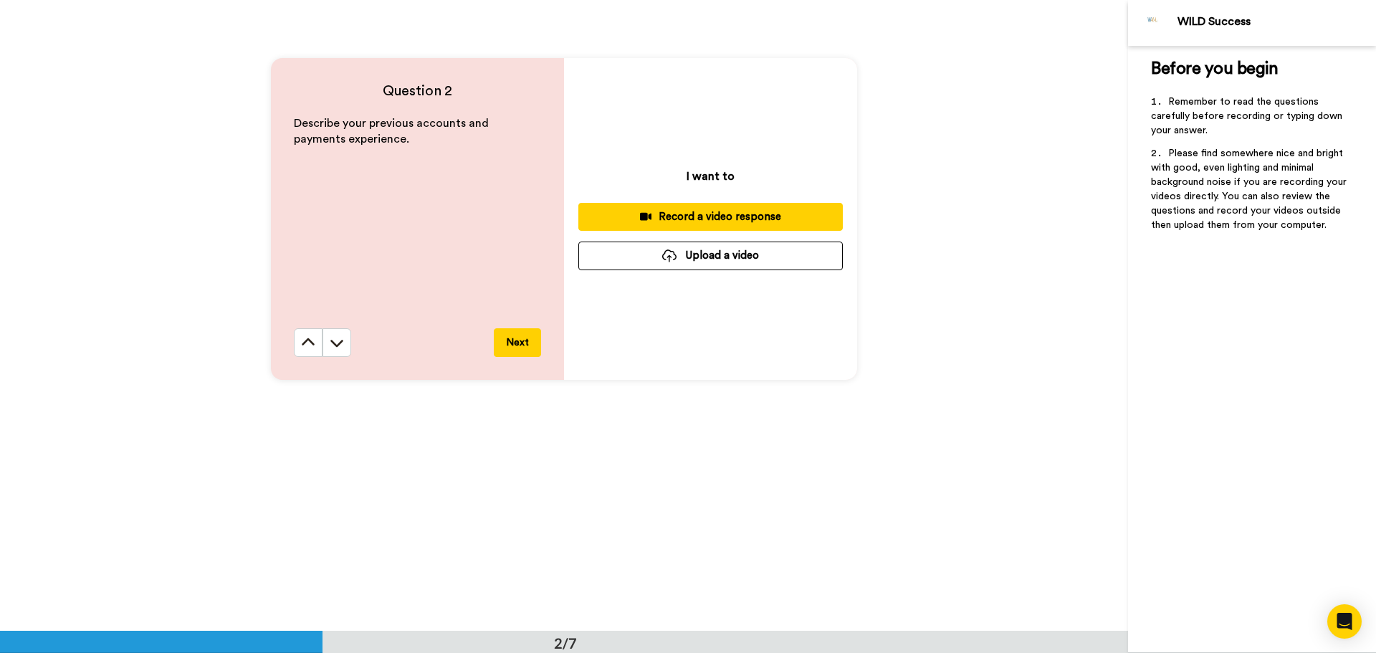
click at [522, 338] on button "Next" at bounding box center [517, 342] width 47 height 29
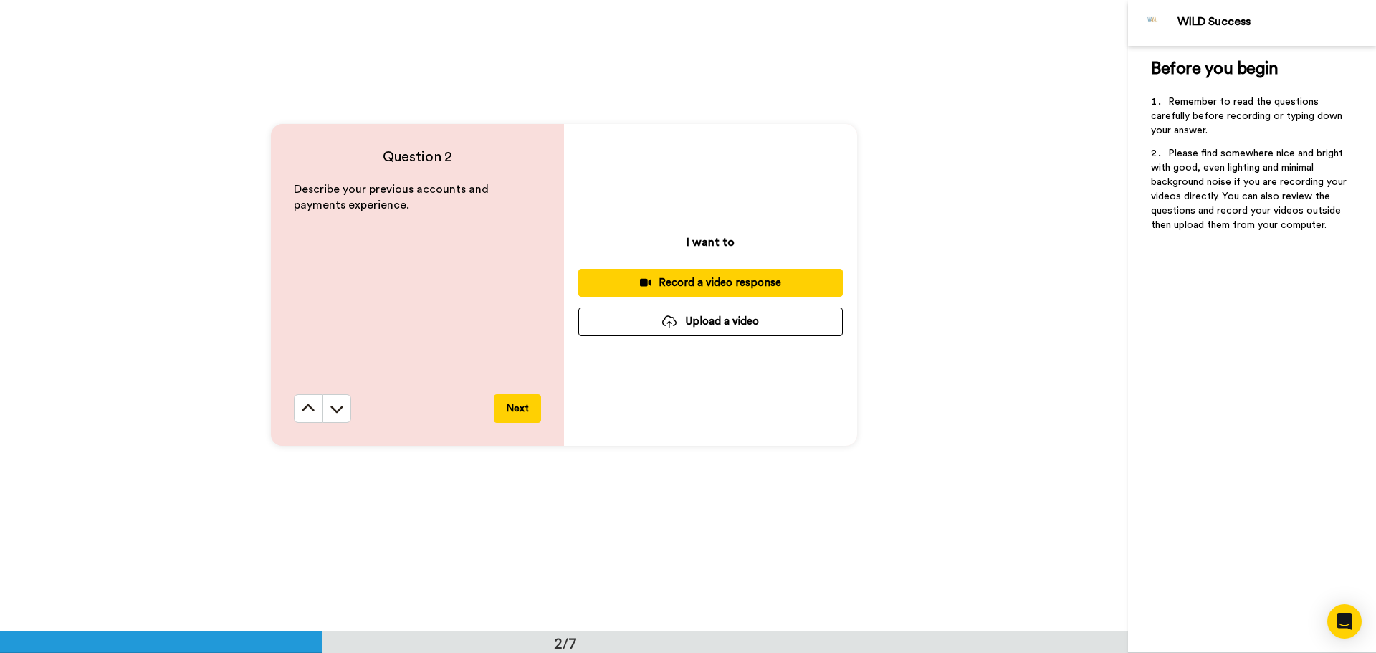
scroll to position [660, 0]
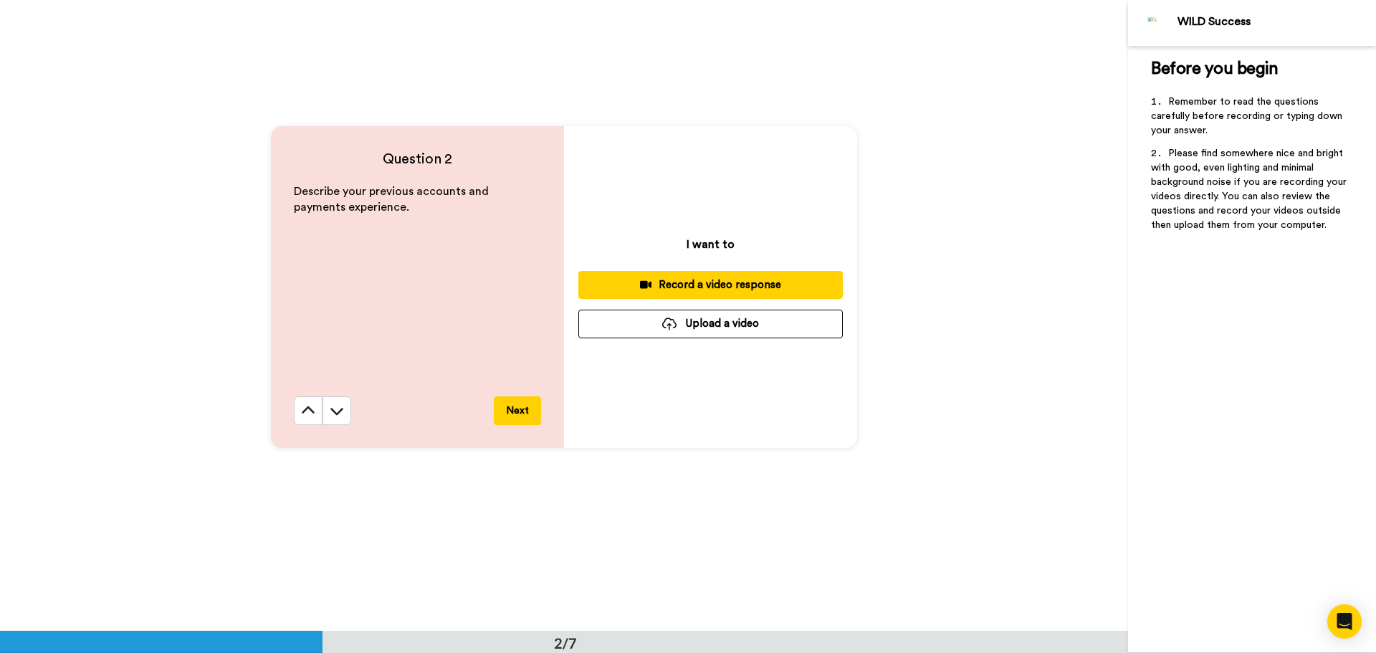
click at [666, 284] on div "Record a video response" at bounding box center [711, 284] width 242 height 15
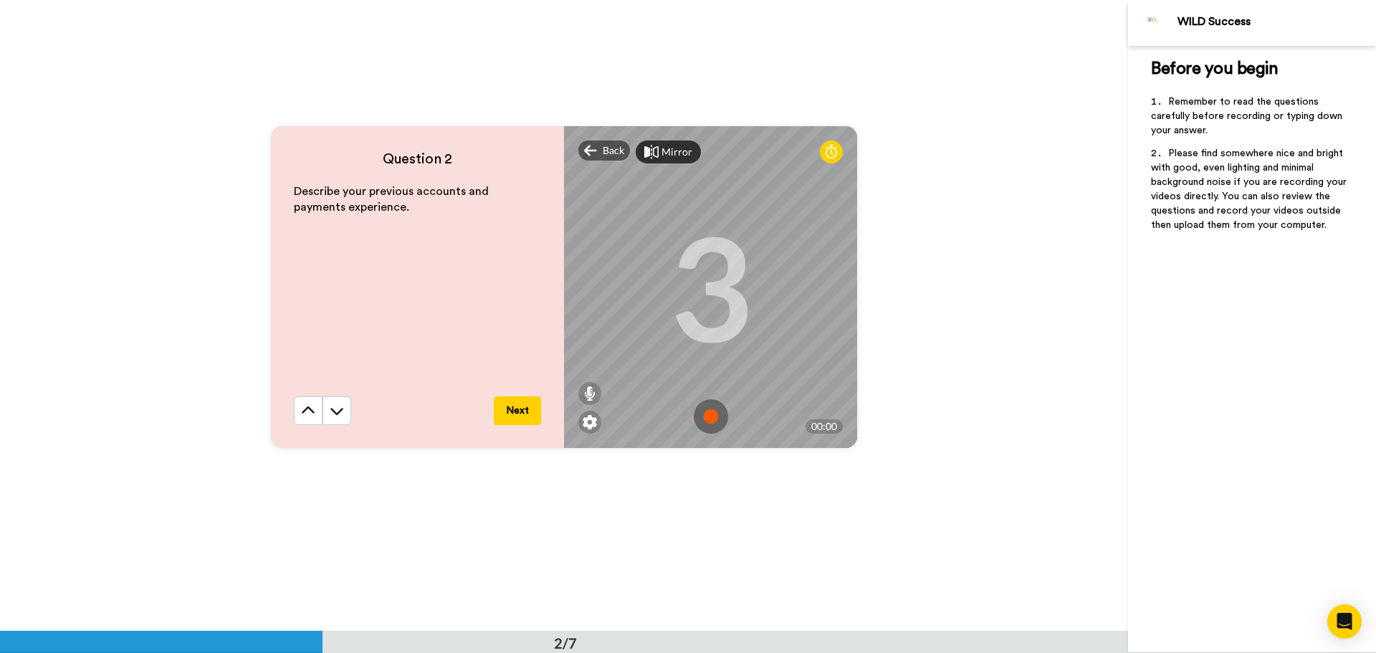
click at [826, 156] on icon at bounding box center [831, 152] width 11 height 14
click at [710, 418] on img at bounding box center [711, 416] width 34 height 34
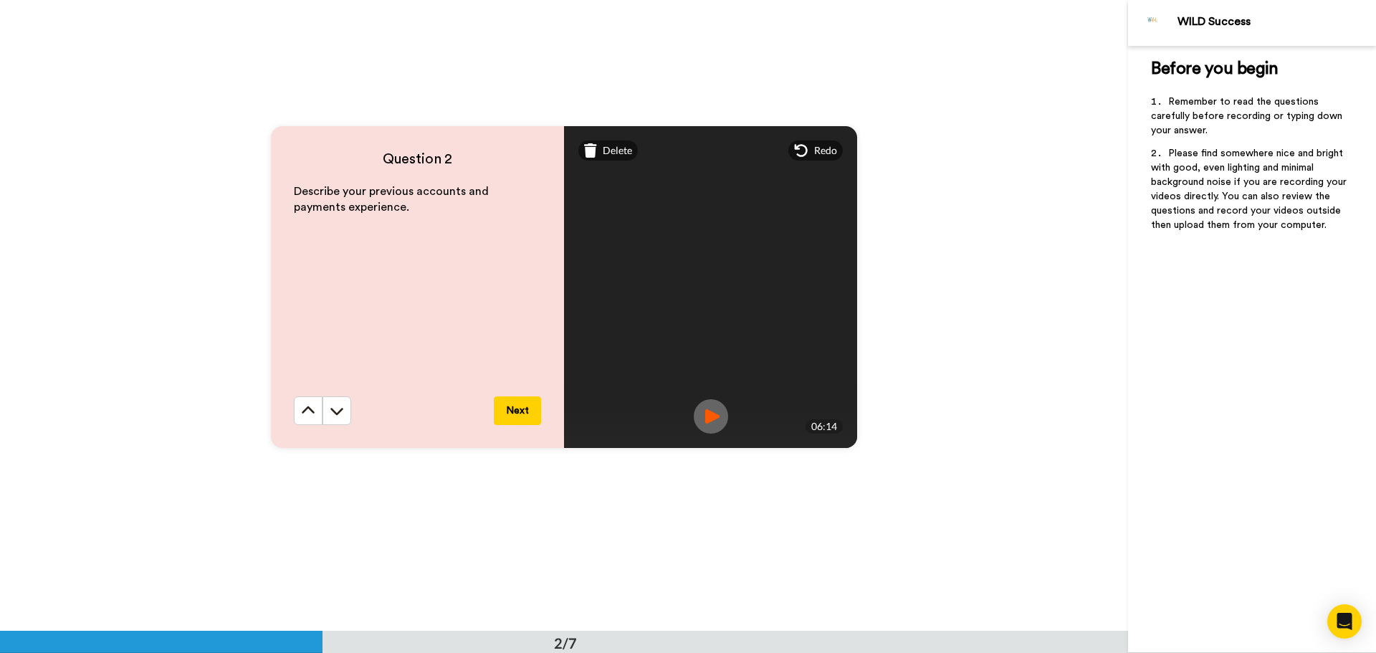
click at [520, 406] on button "Next" at bounding box center [517, 410] width 47 height 29
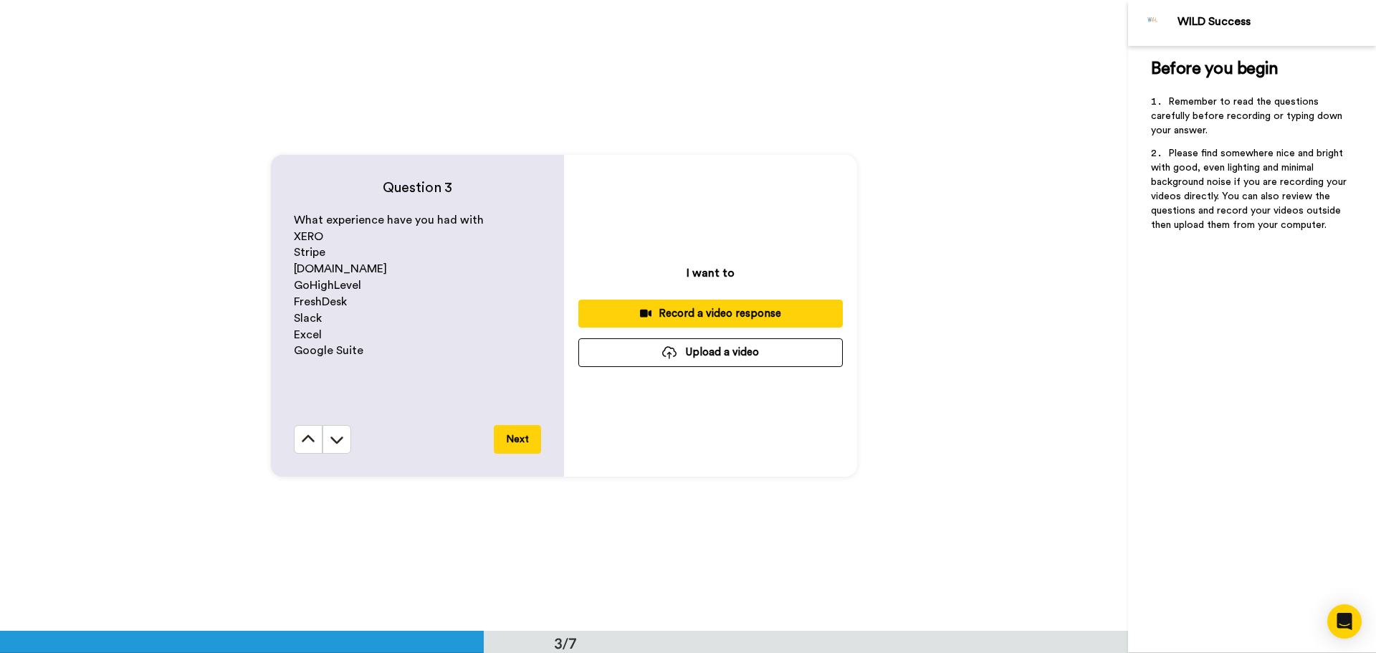
scroll to position [1262, 0]
click at [663, 313] on div "Record a video response" at bounding box center [711, 312] width 242 height 15
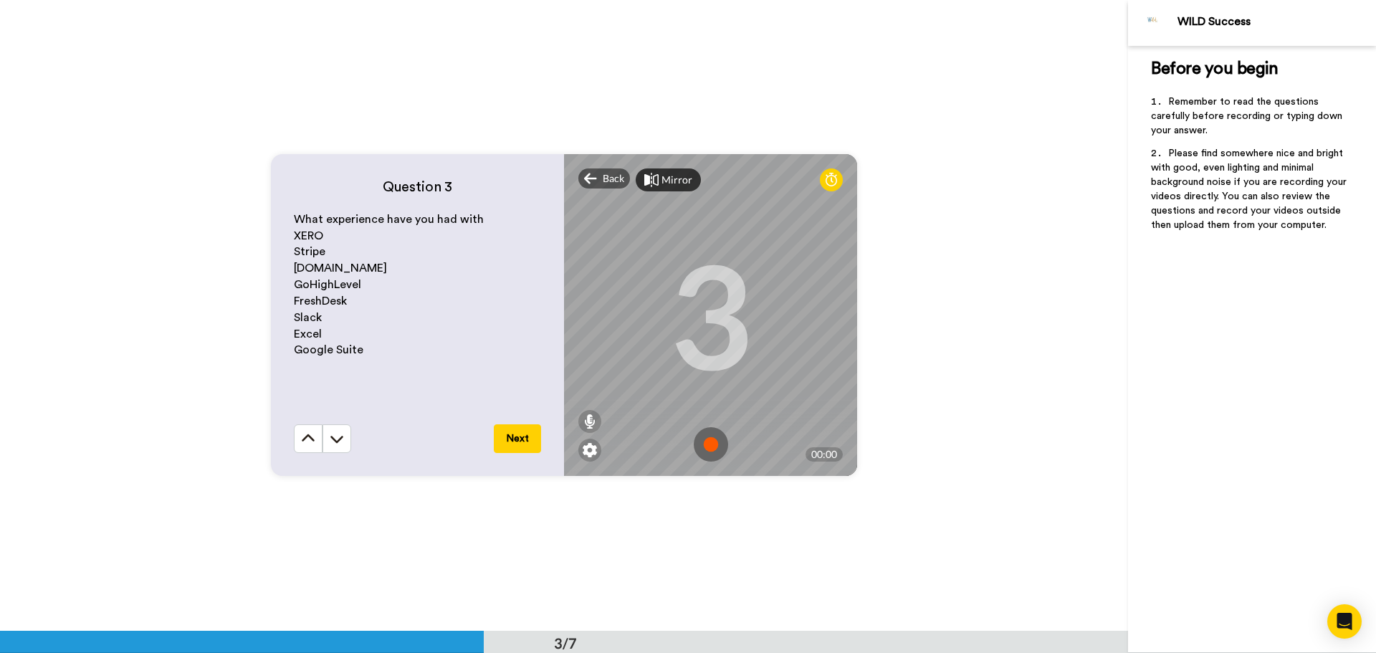
click at [711, 442] on img at bounding box center [711, 444] width 34 height 34
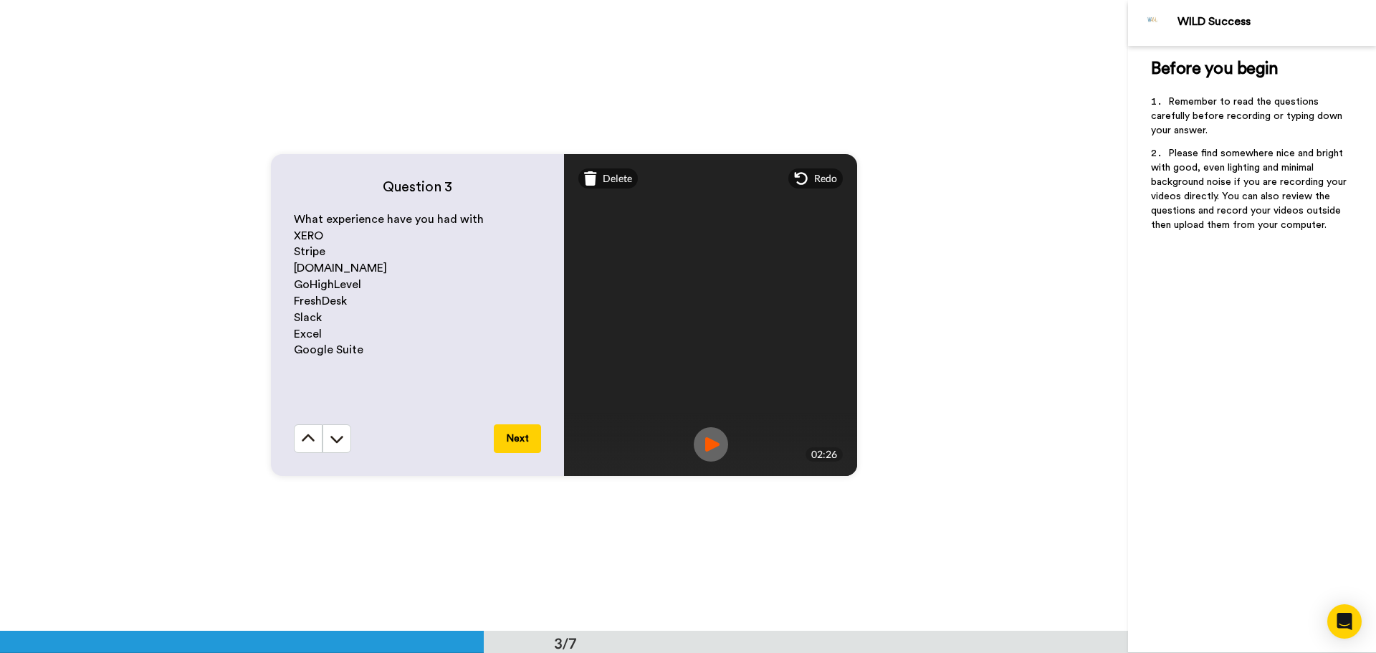
click at [711, 442] on img at bounding box center [711, 444] width 34 height 34
click at [516, 439] on button "Next" at bounding box center [517, 438] width 47 height 29
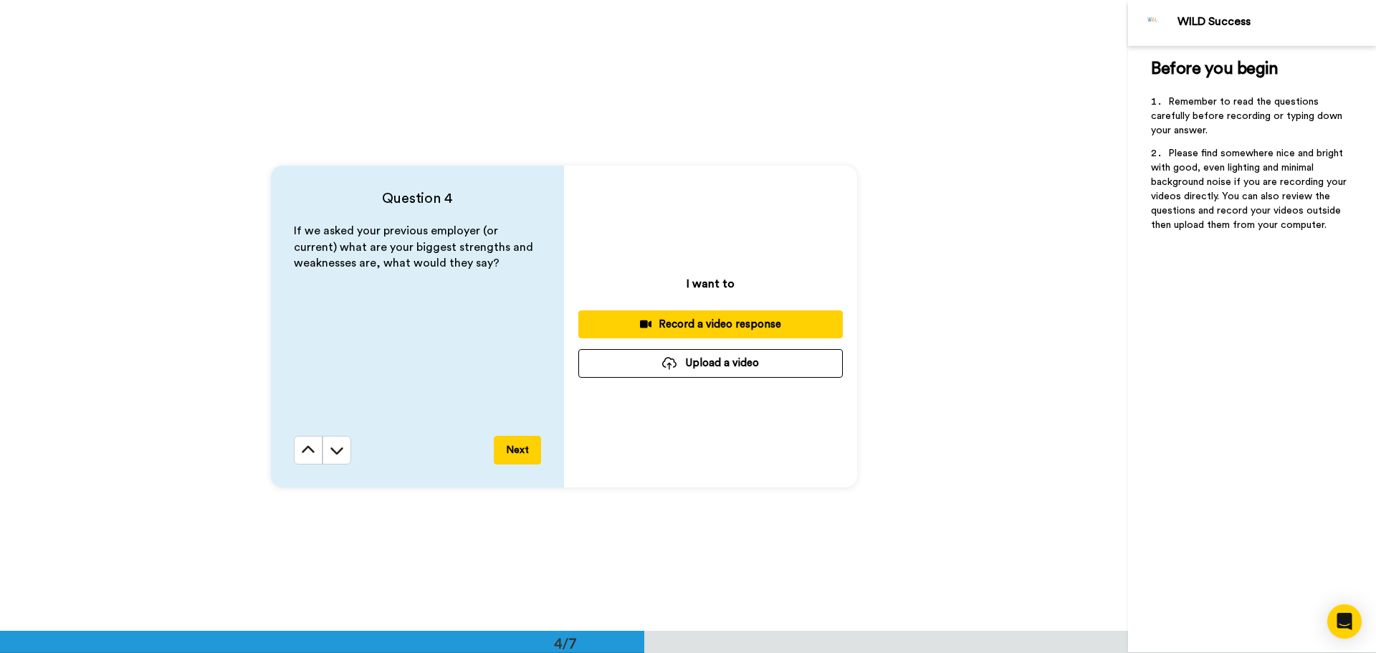
scroll to position [1892, 0]
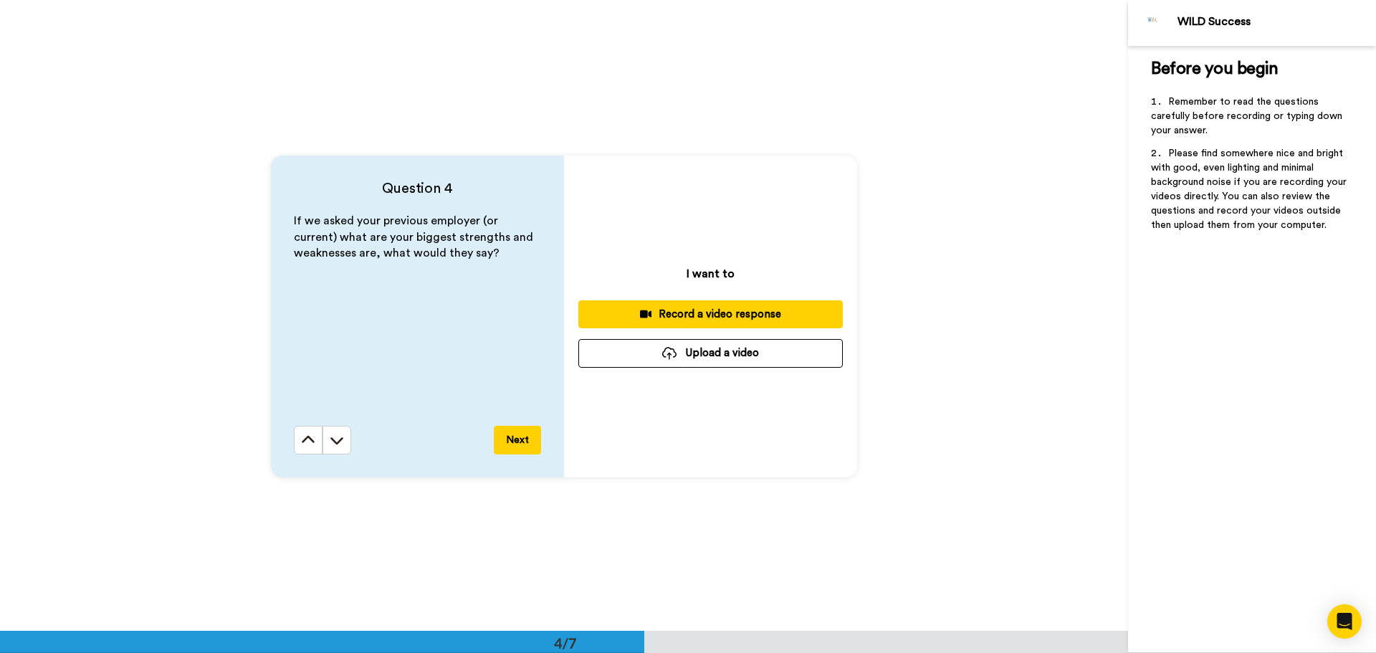
click at [678, 315] on div "Record a video response" at bounding box center [711, 314] width 242 height 15
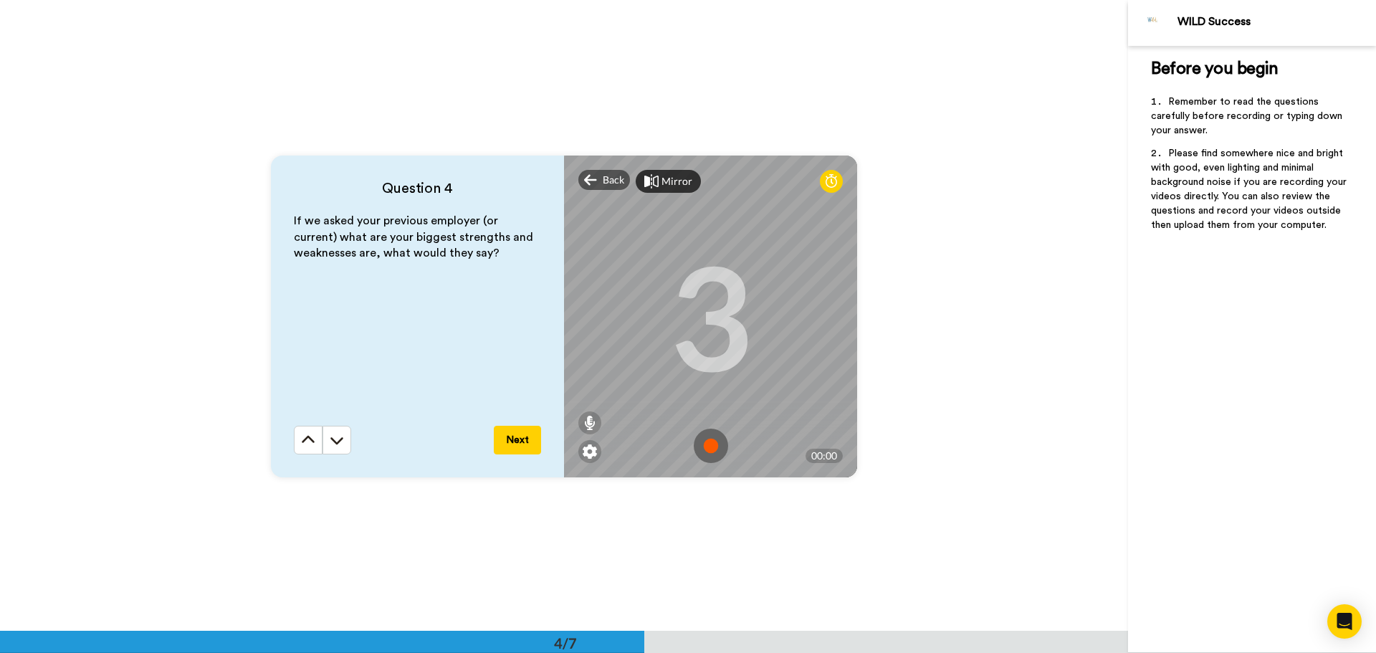
click at [708, 449] on img at bounding box center [711, 446] width 34 height 34
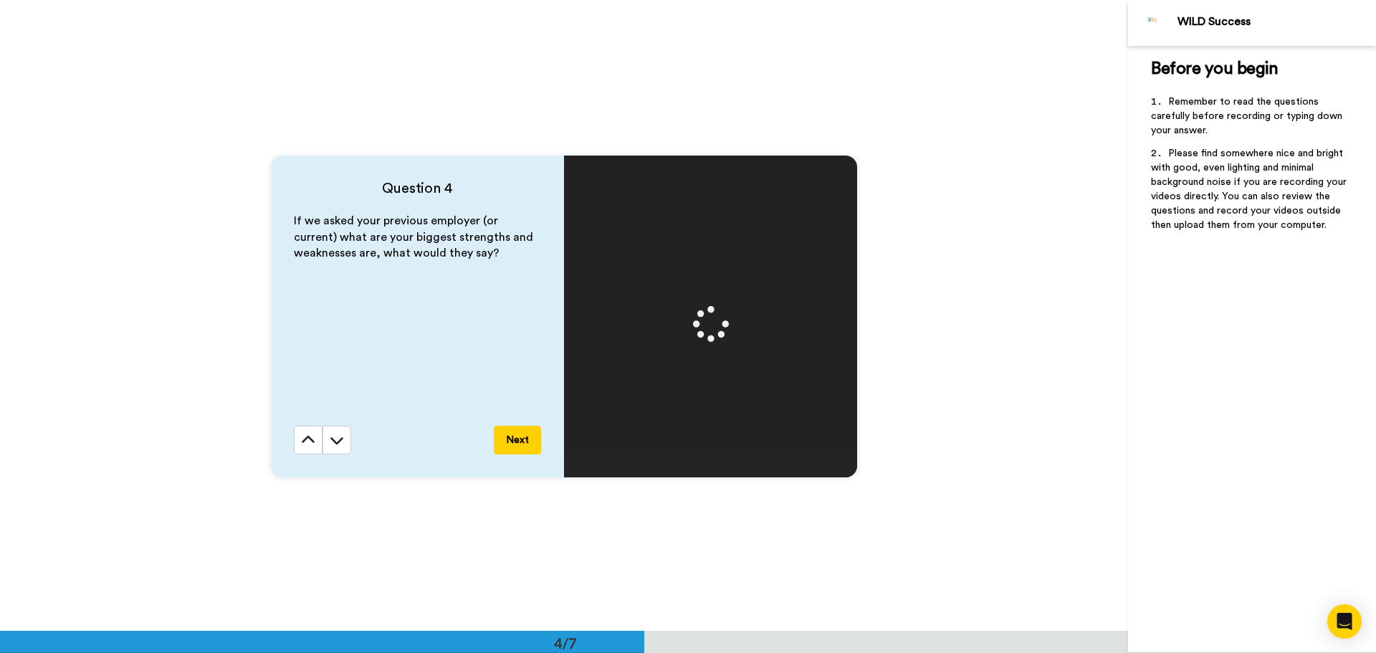
click at [519, 435] on button "Next" at bounding box center [517, 440] width 47 height 29
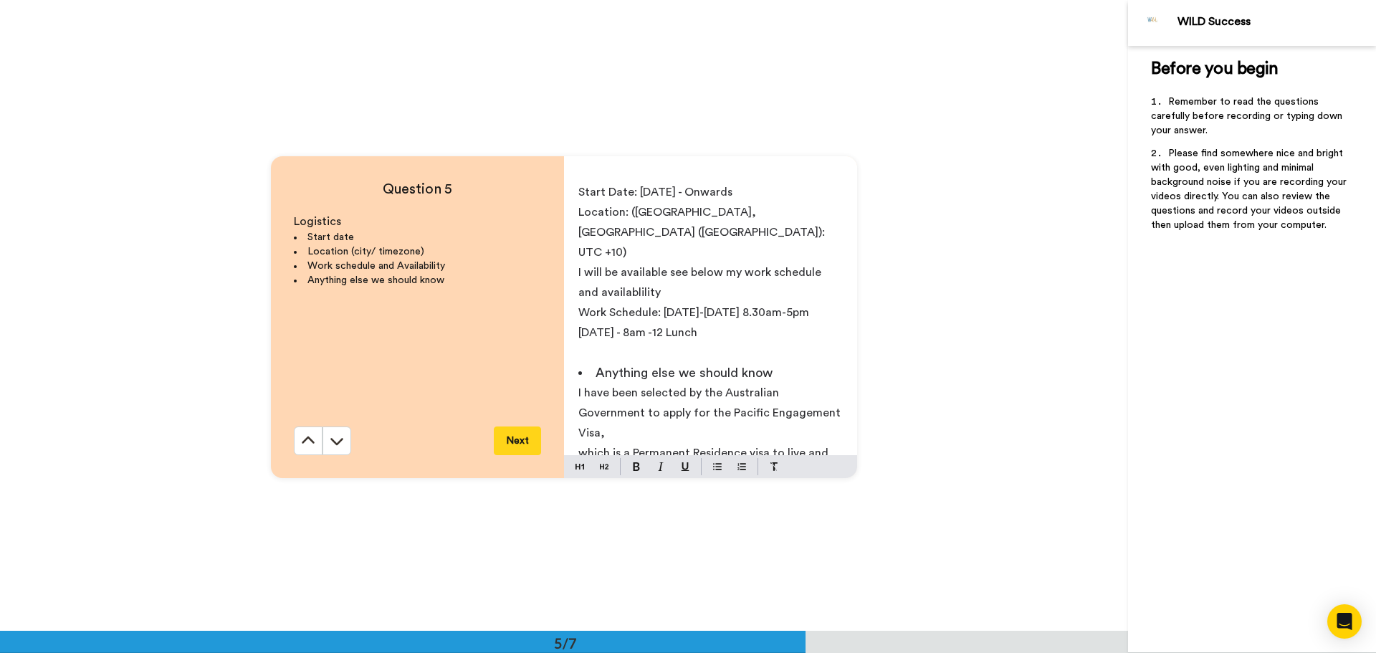
scroll to position [2524, 0]
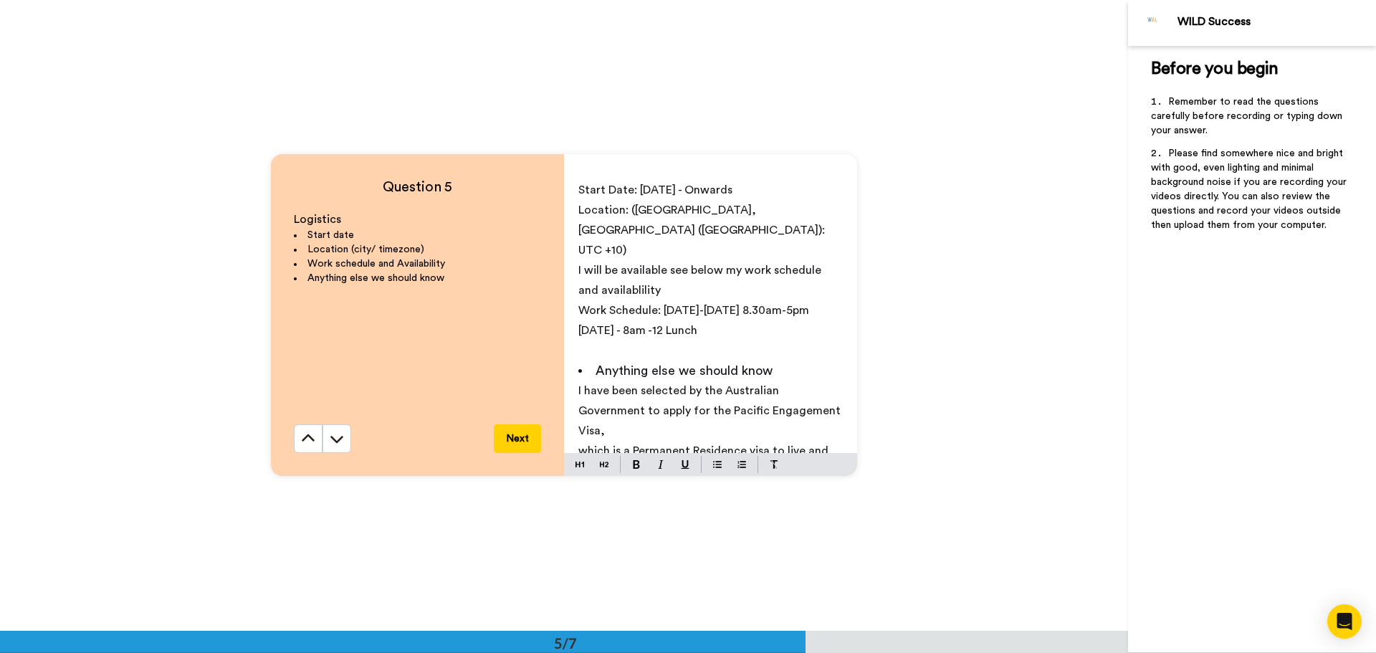
click at [581, 341] on p "﻿" at bounding box center [711, 351] width 265 height 20
click at [710, 320] on p "Saturday - 8am -12 Lunch" at bounding box center [711, 330] width 265 height 20
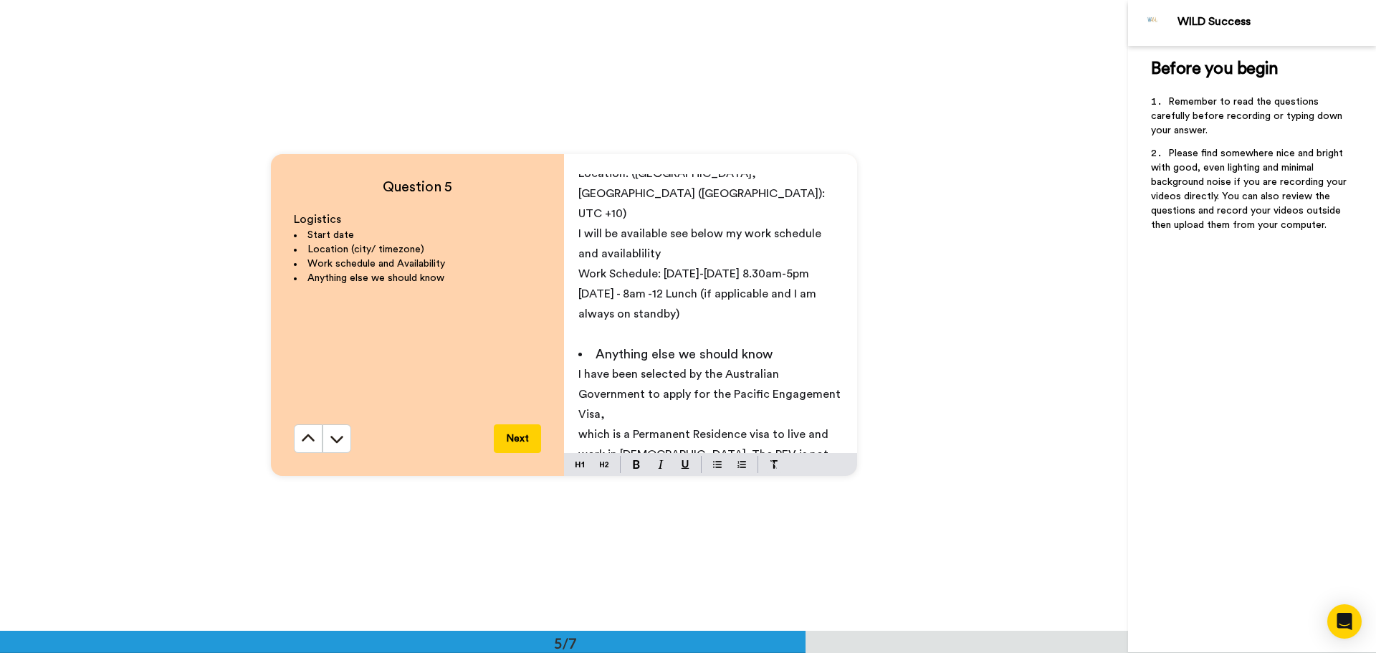
click at [612, 324] on p "﻿" at bounding box center [711, 334] width 265 height 20
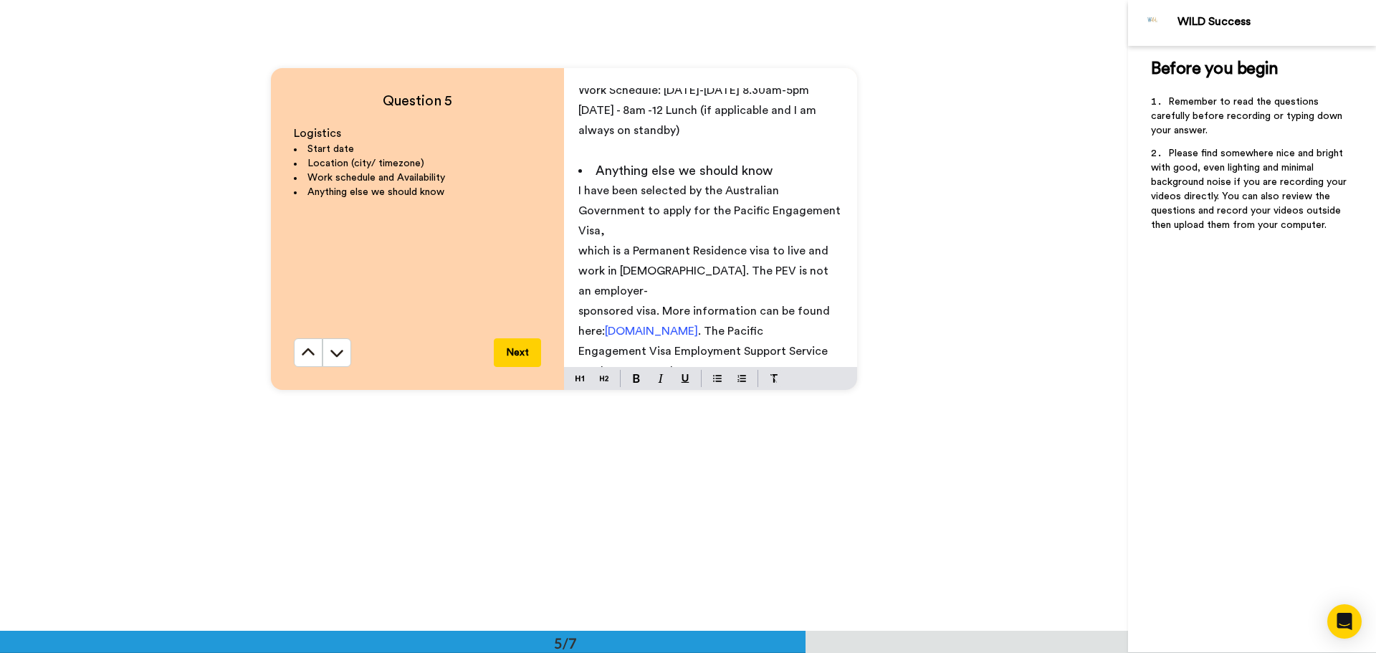
scroll to position [2611, 0]
click at [761, 381] on p "employment@pevsupport.com.au" at bounding box center [711, 391] width 265 height 20
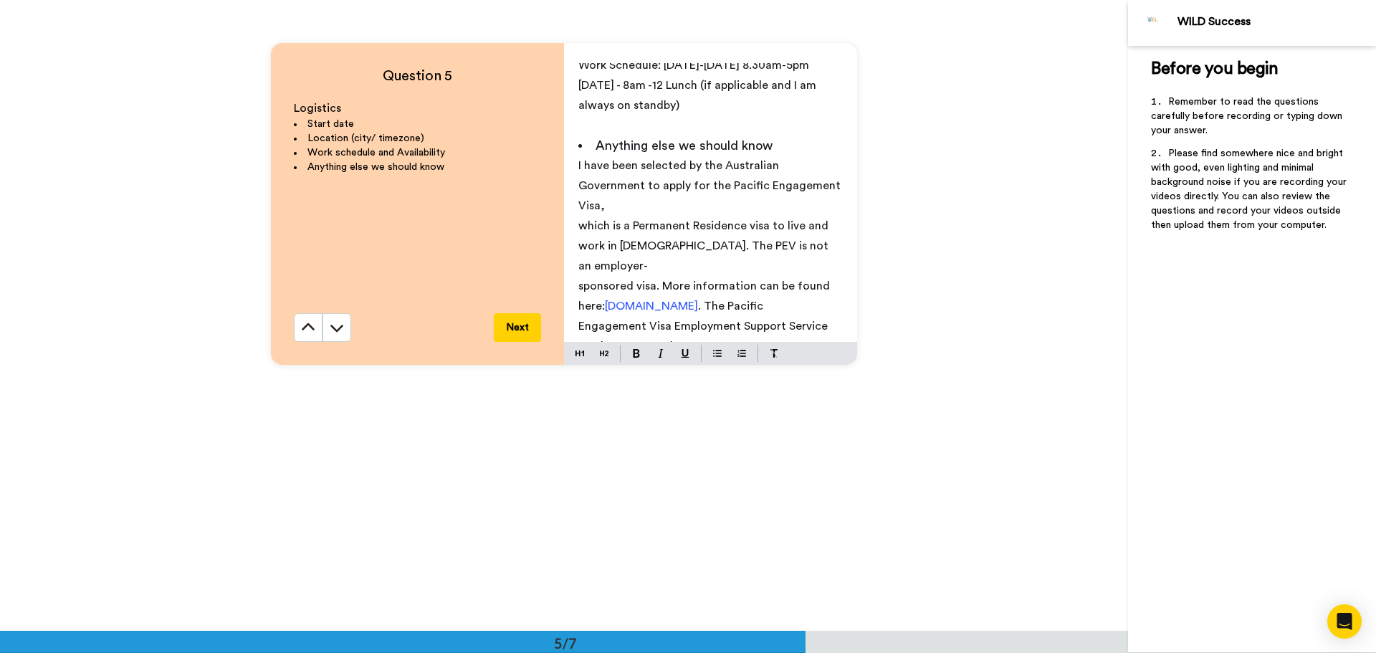
click at [517, 324] on button "Next" at bounding box center [517, 327] width 47 height 29
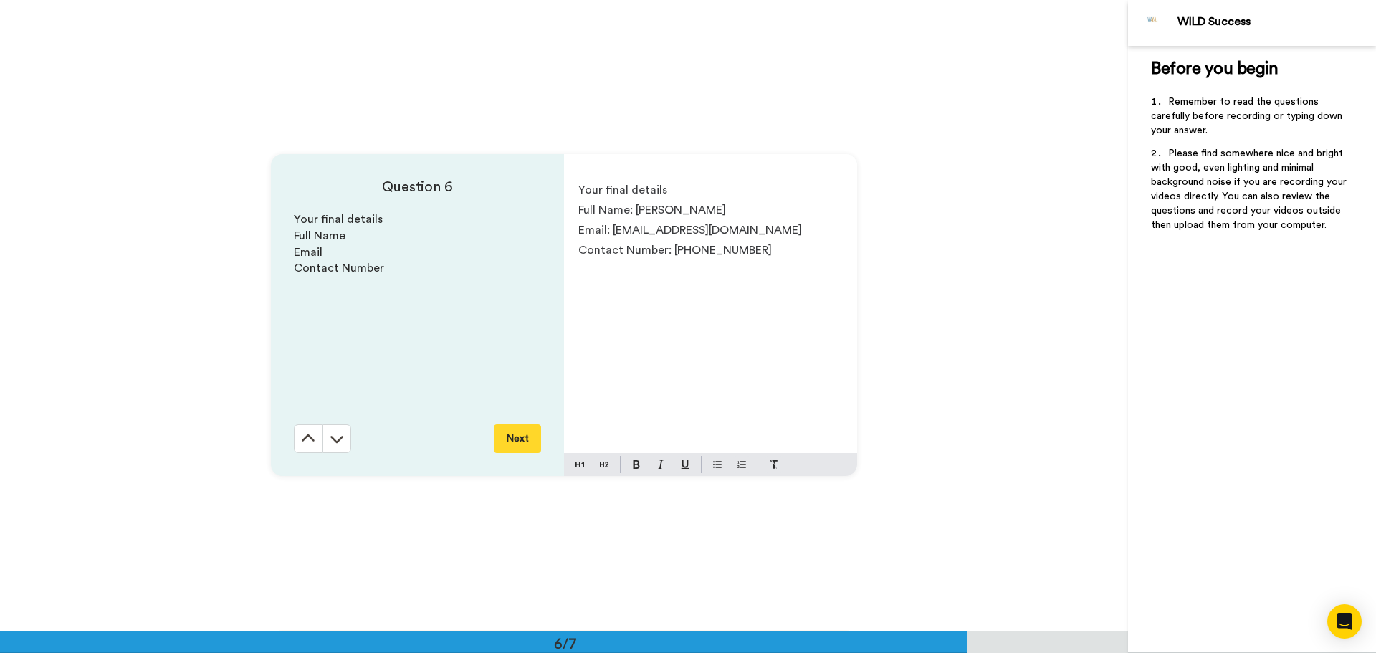
scroll to position [3155, 0]
click at [317, 439] on button at bounding box center [308, 438] width 29 height 29
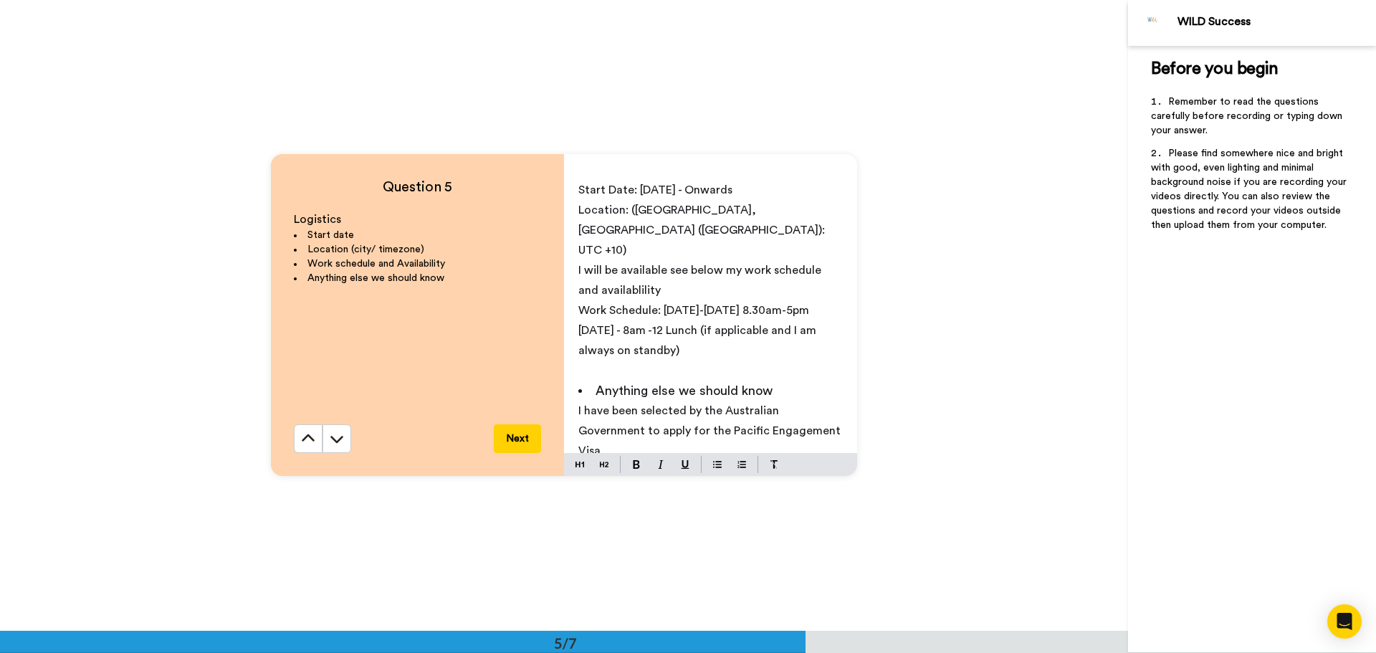
click at [317, 439] on button at bounding box center [308, 438] width 29 height 29
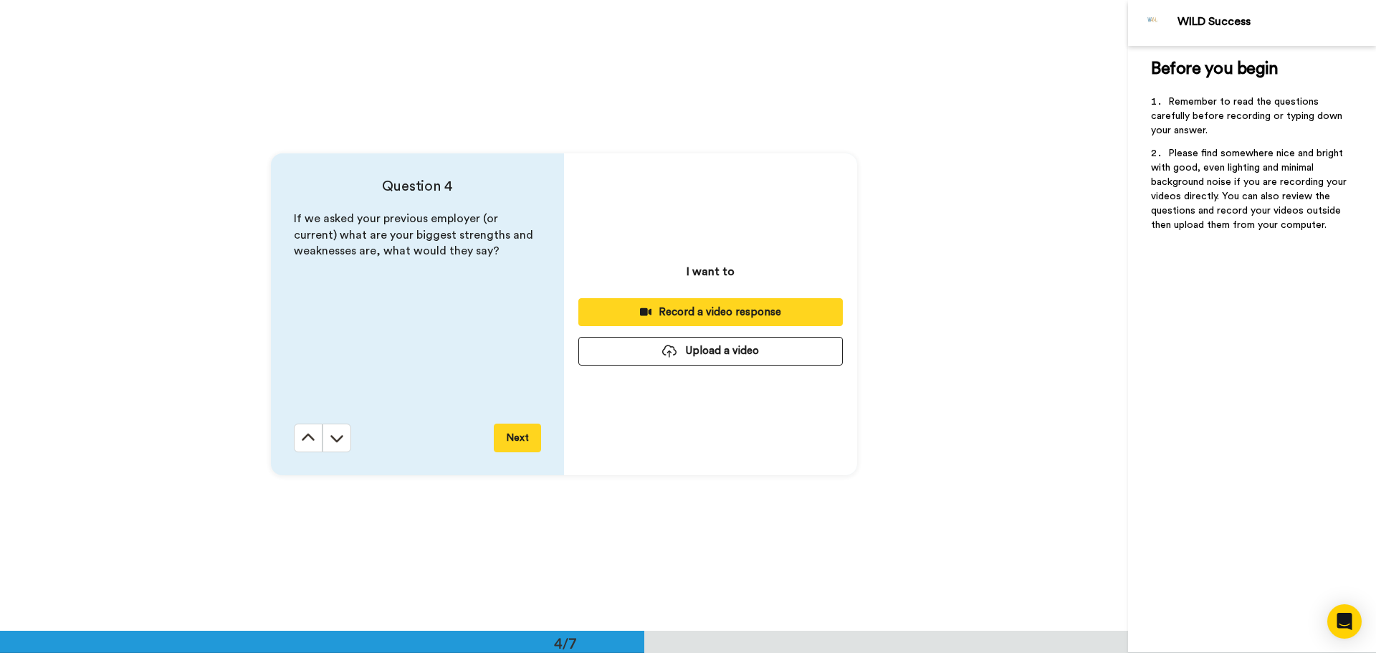
scroll to position [1893, 0]
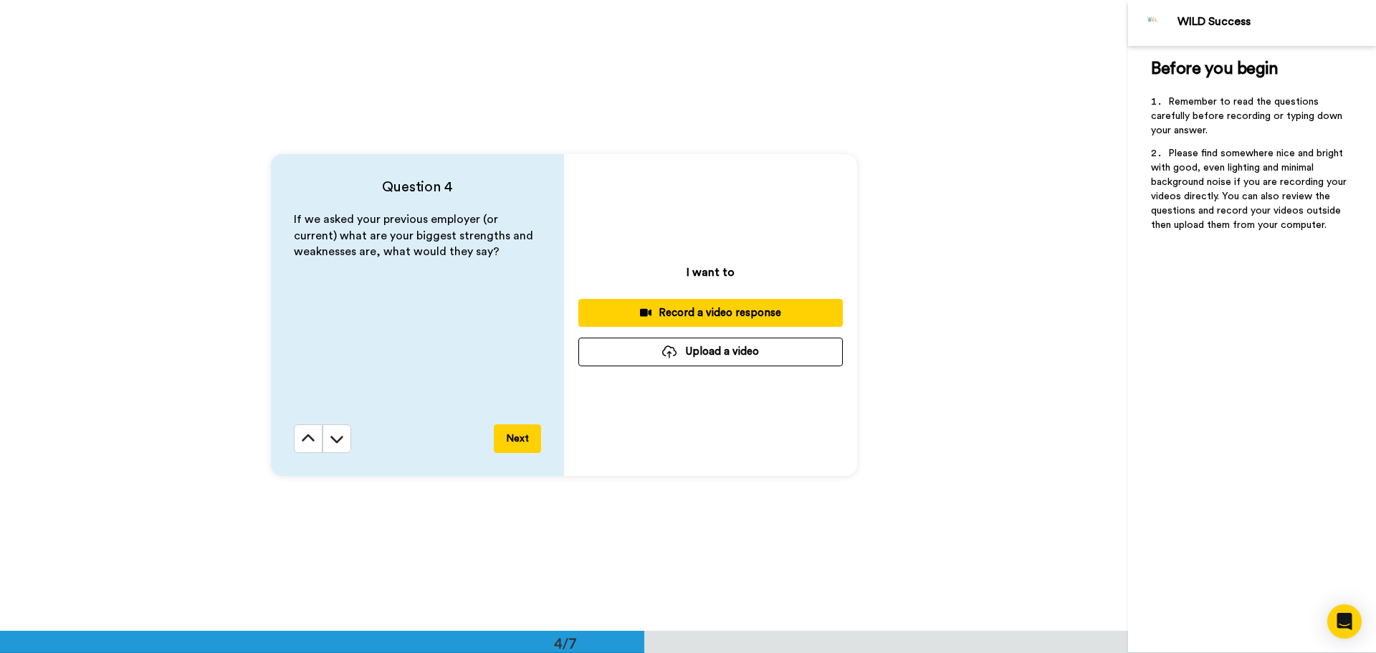
click at [317, 439] on button at bounding box center [308, 438] width 29 height 29
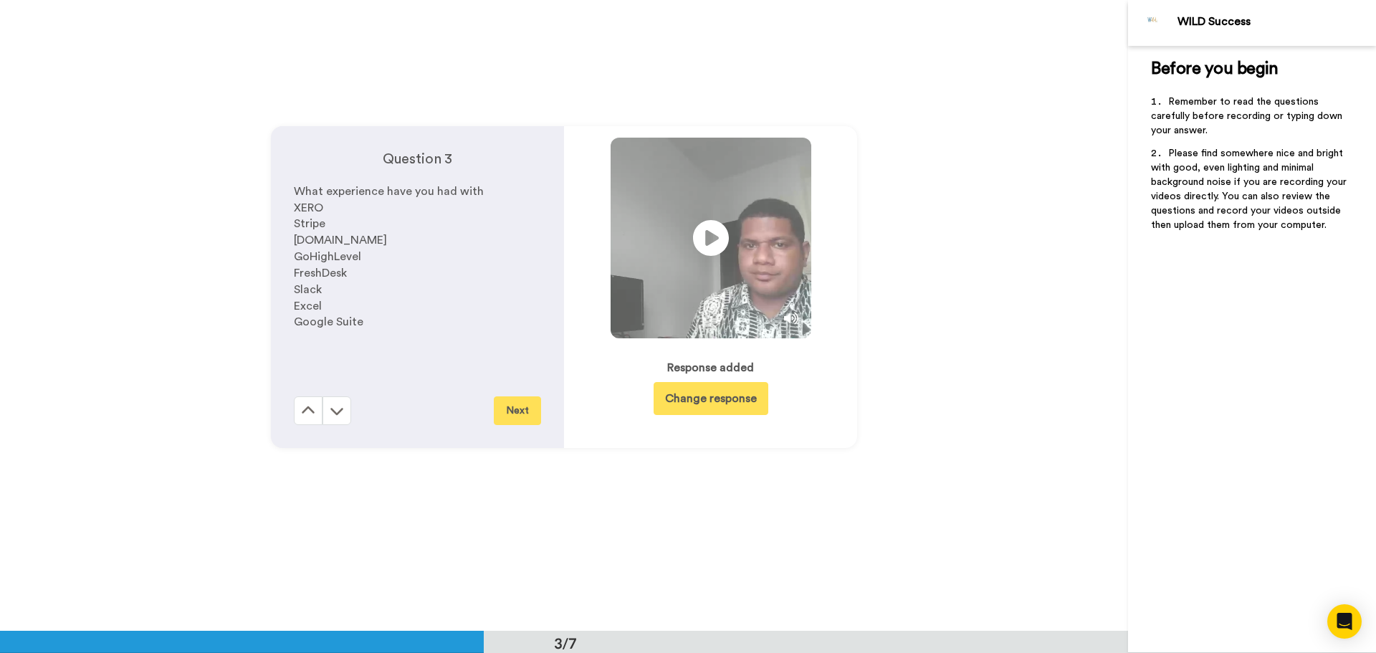
scroll to position [1262, 0]
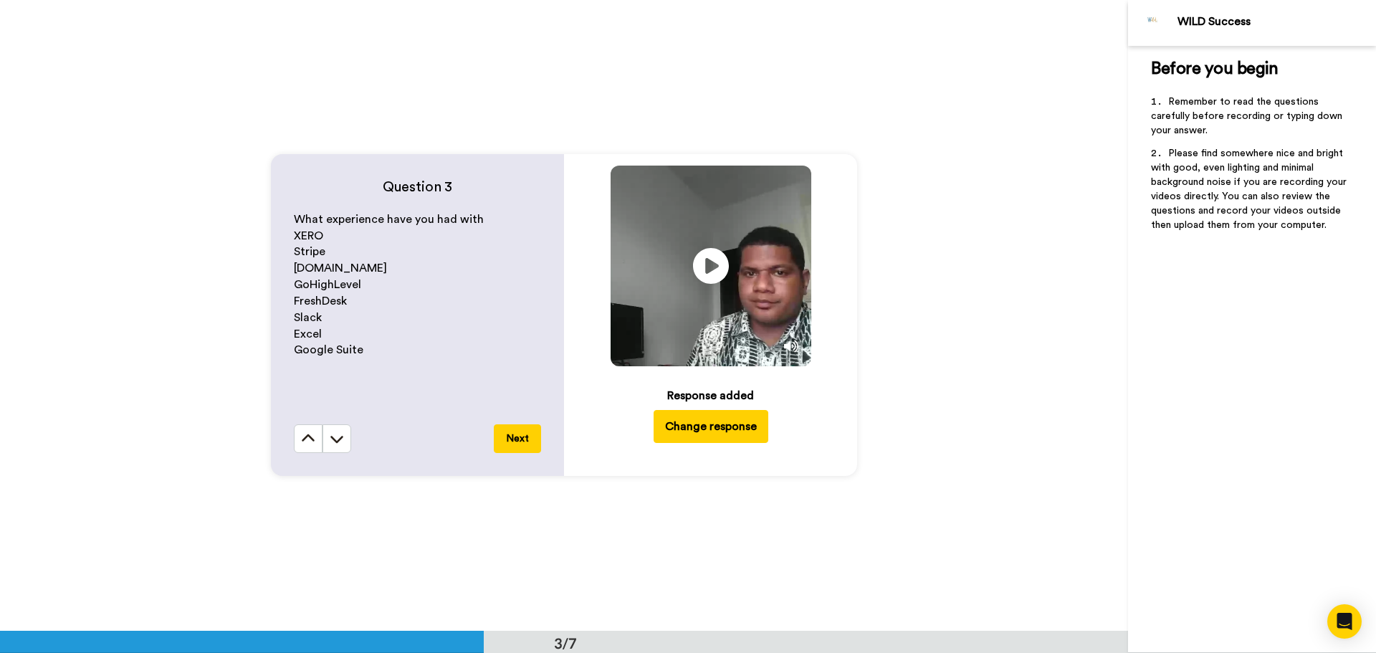
click at [317, 439] on button at bounding box center [308, 438] width 29 height 29
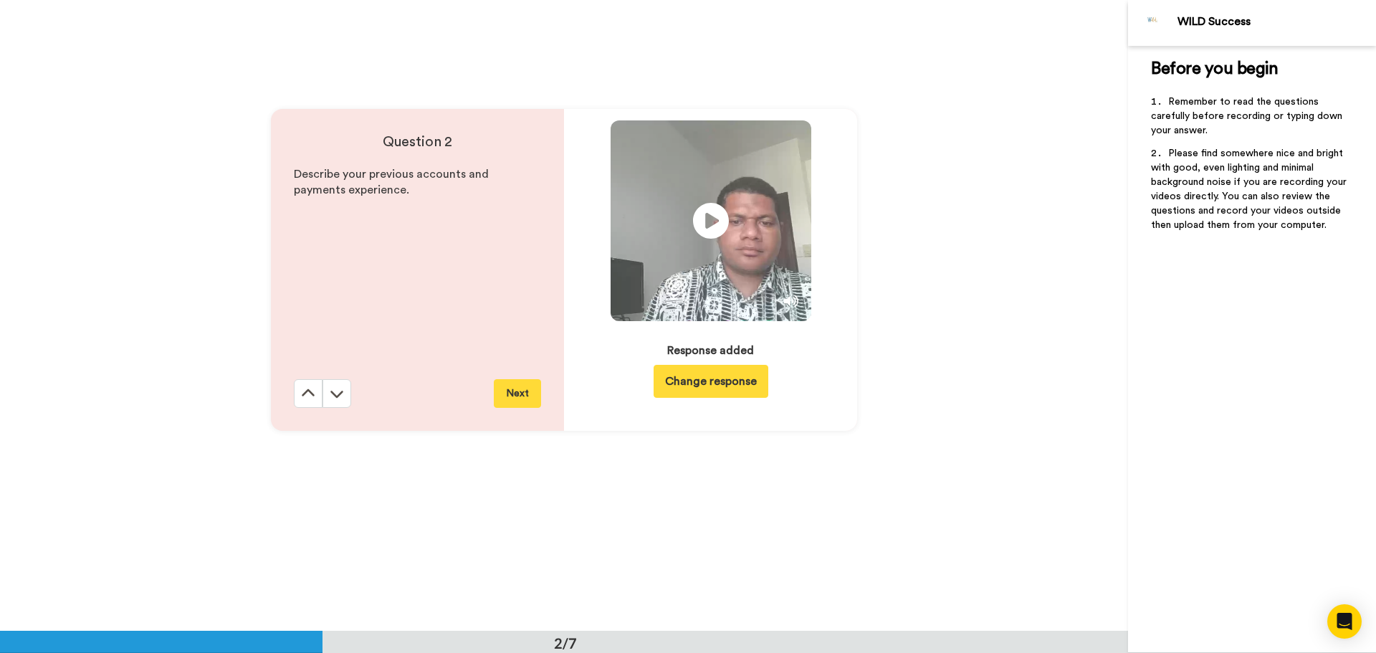
scroll to position [632, 0]
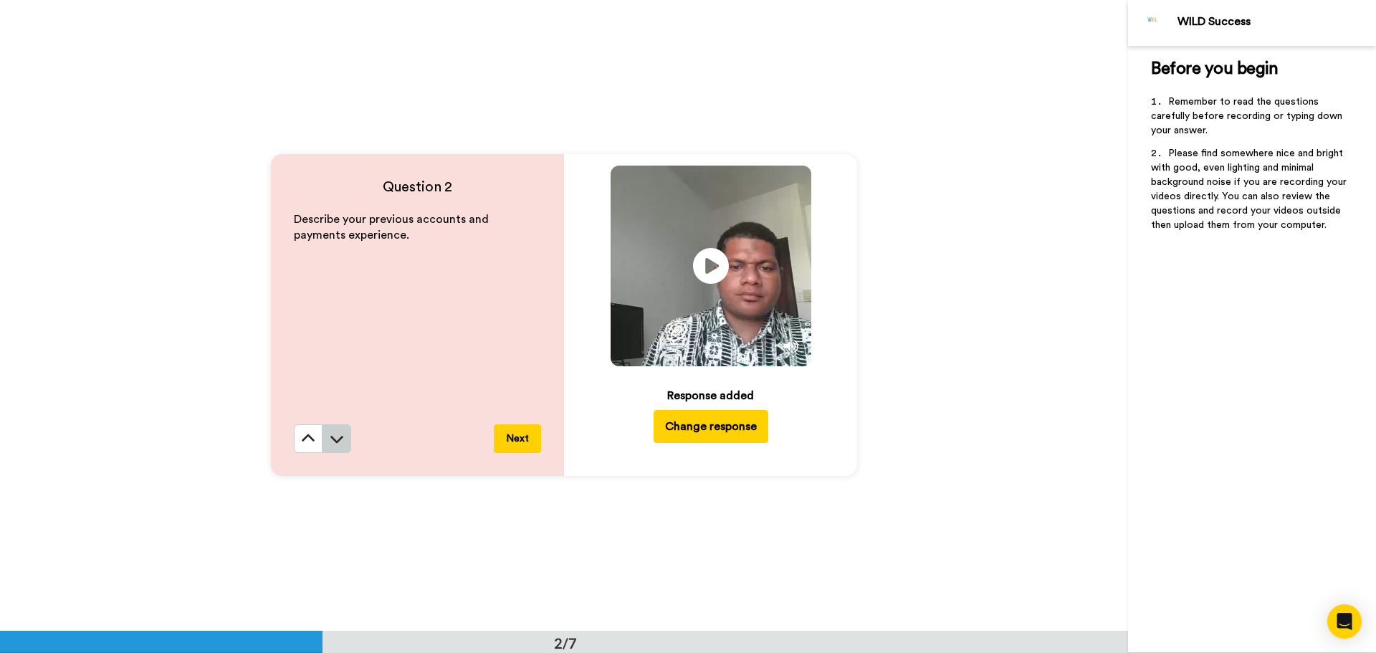
click at [336, 442] on icon at bounding box center [337, 439] width 14 height 14
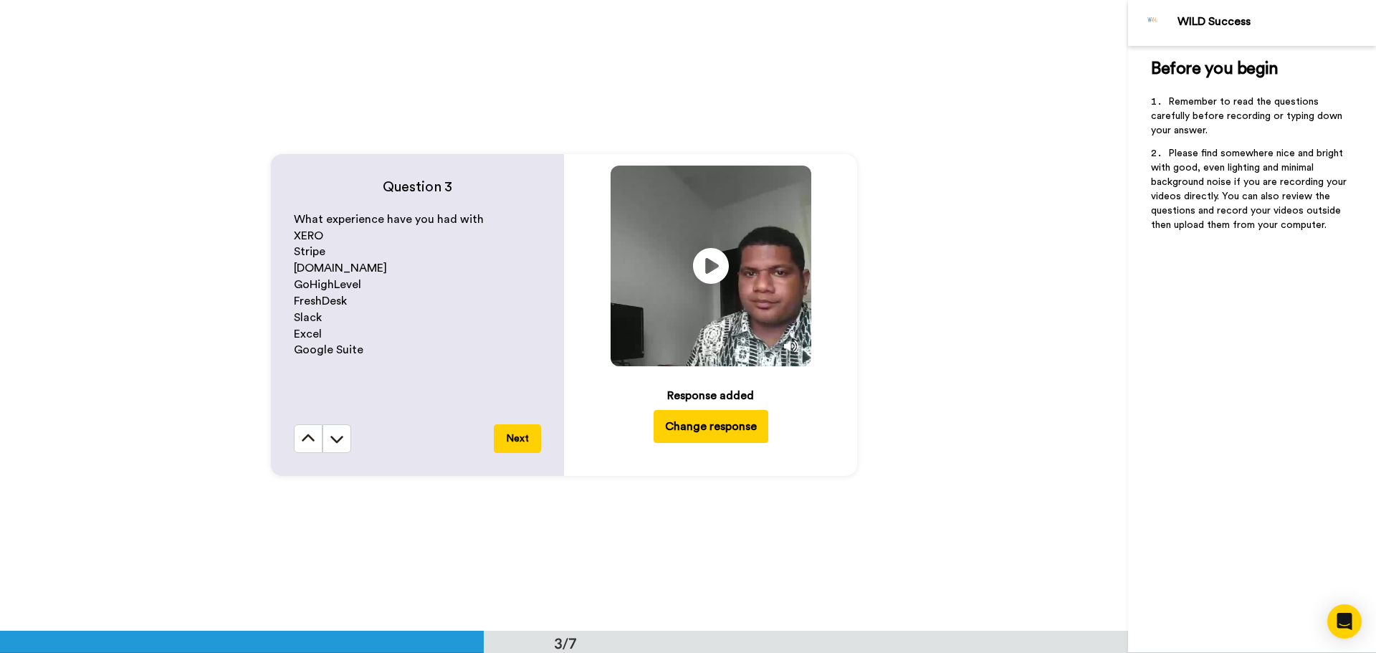
click at [336, 442] on icon at bounding box center [337, 439] width 14 height 14
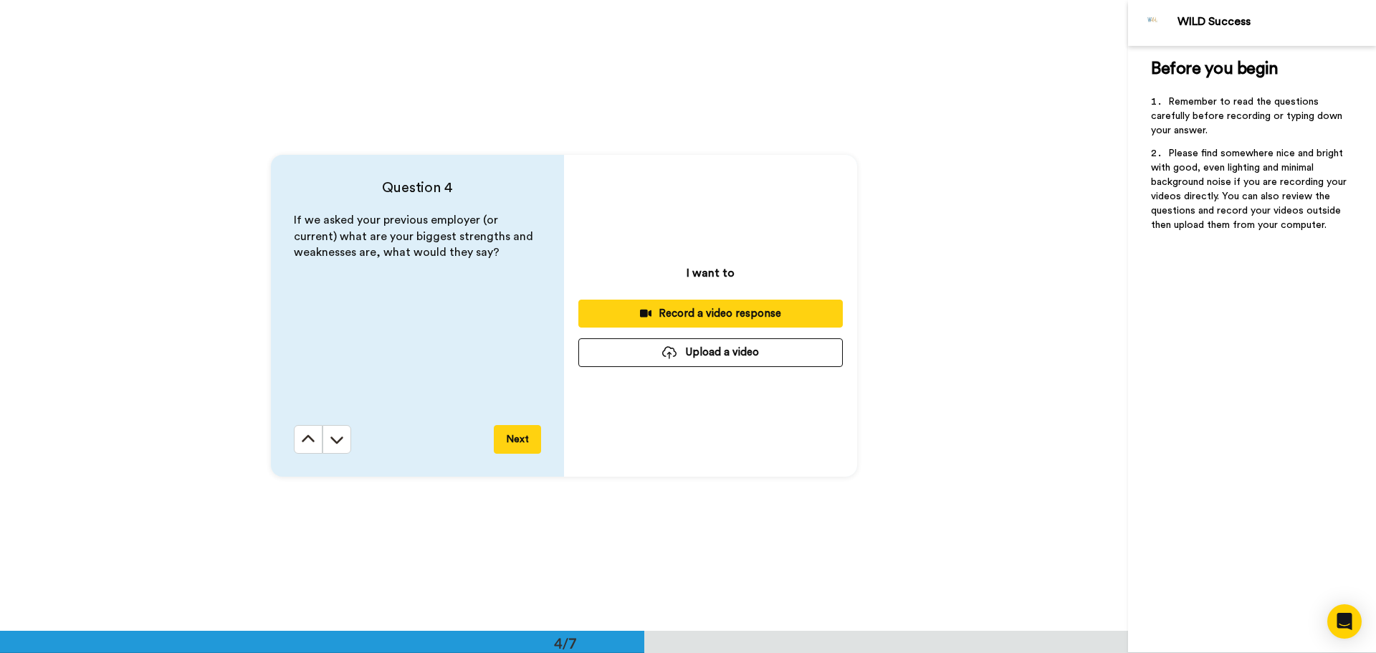
scroll to position [1893, 0]
click at [770, 310] on div "Record a video response" at bounding box center [711, 312] width 242 height 15
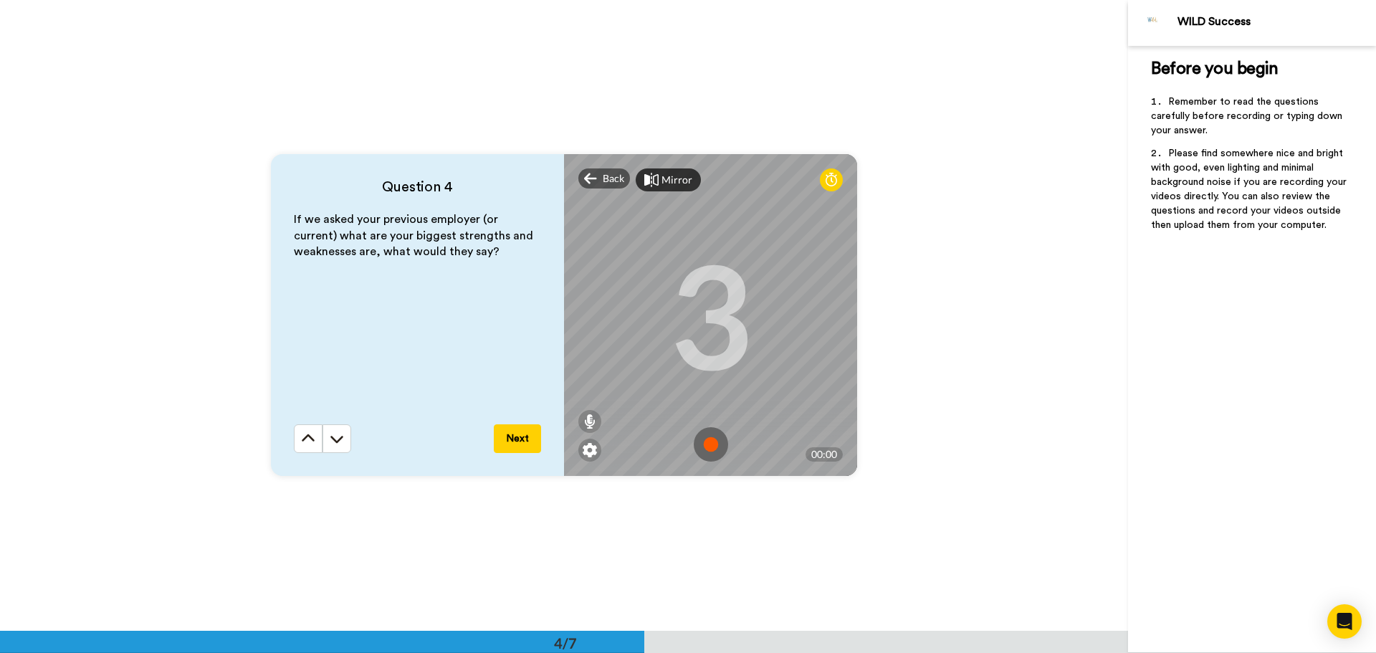
click at [703, 438] on img at bounding box center [711, 444] width 34 height 34
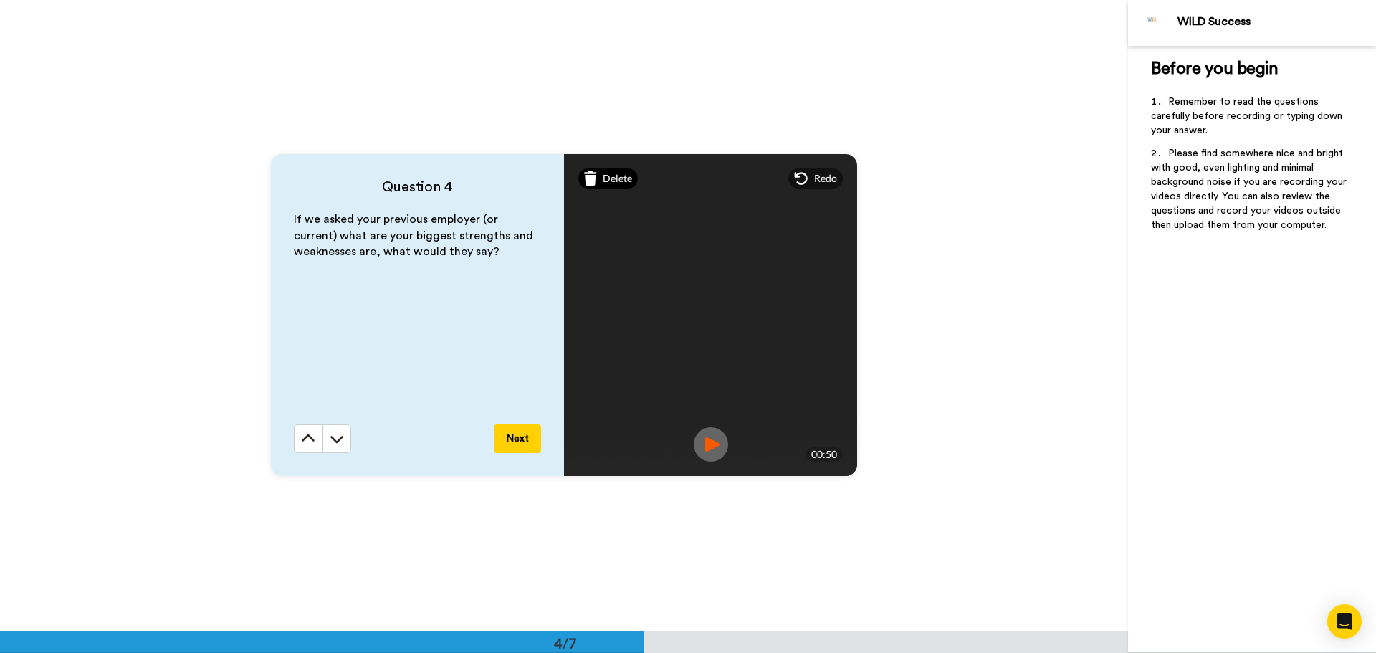
click at [617, 178] on span "Delete" at bounding box center [617, 178] width 29 height 14
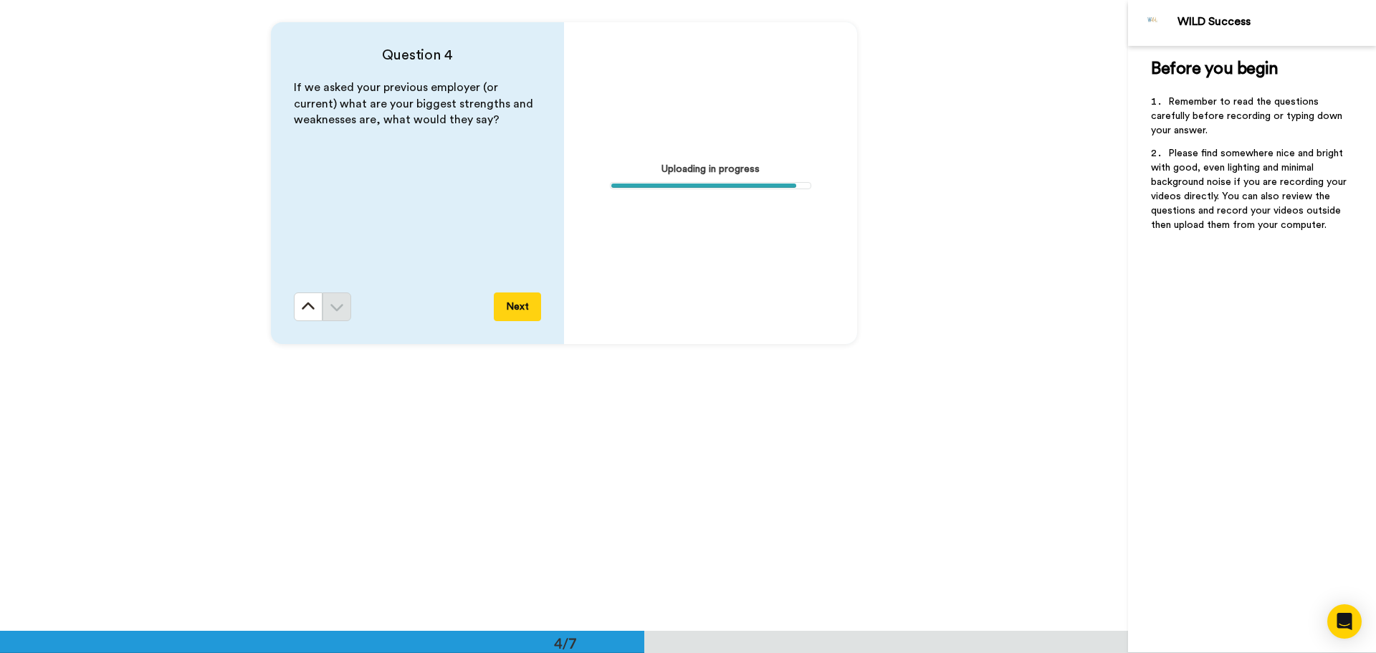
scroll to position [1979, 0]
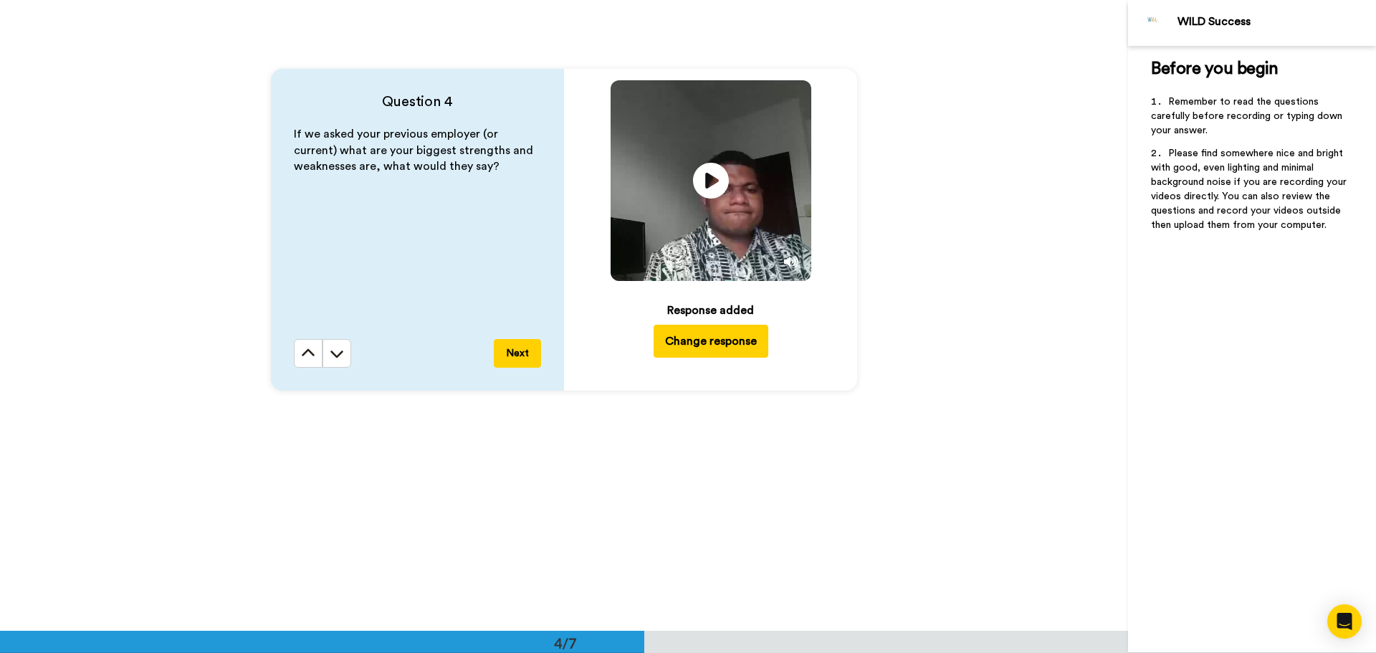
click at [692, 343] on button "Change response" at bounding box center [711, 341] width 115 height 33
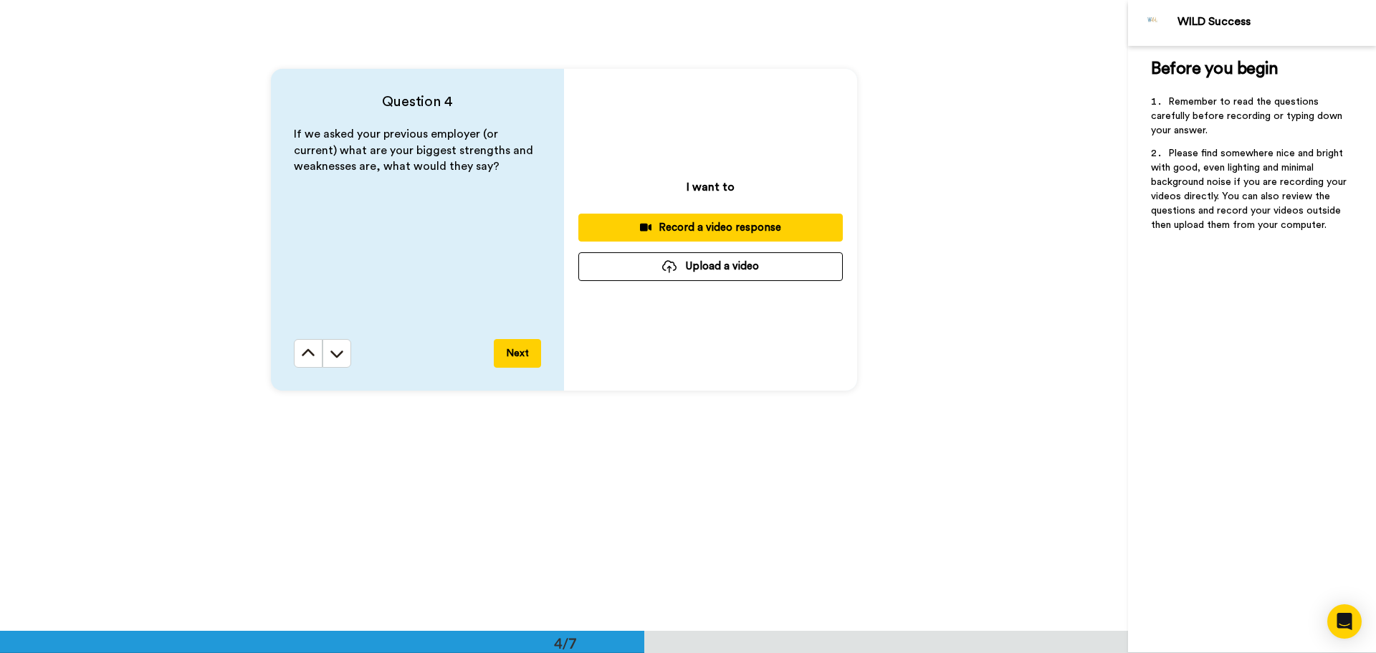
click at [680, 229] on div "Record a video response" at bounding box center [711, 227] width 242 height 15
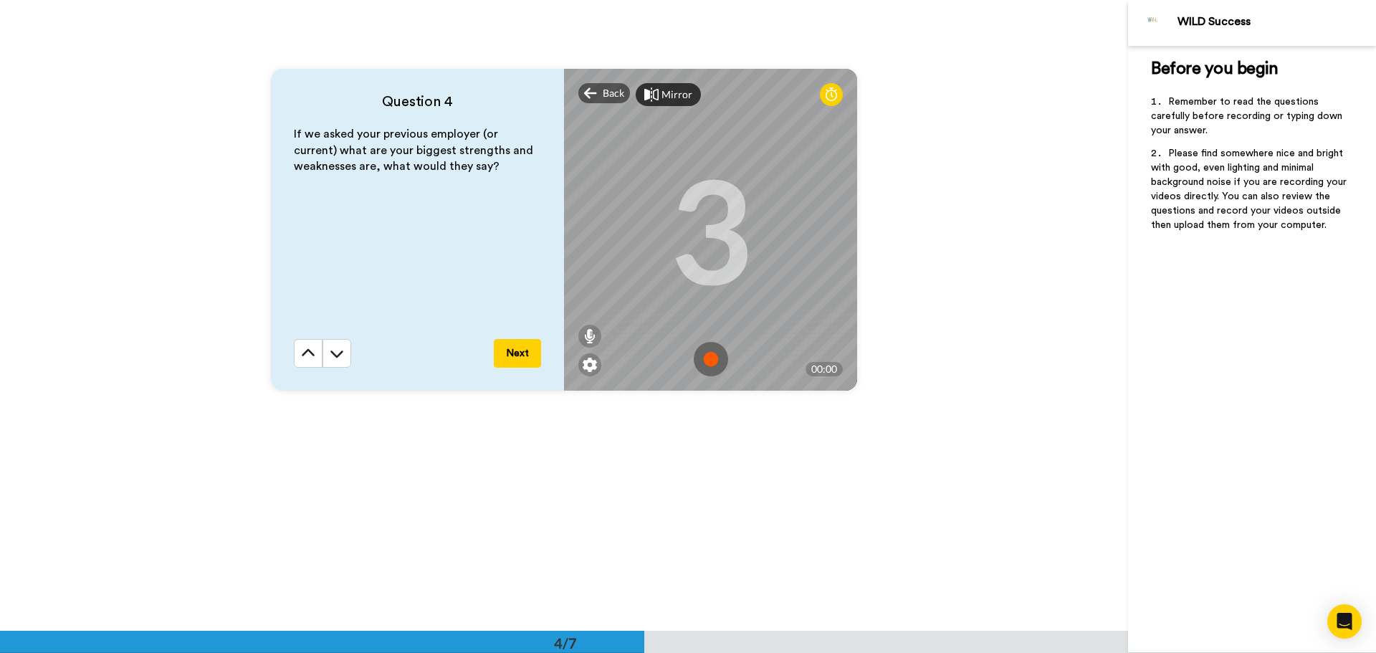
click at [718, 359] on img at bounding box center [711, 359] width 34 height 34
click at [701, 358] on img at bounding box center [711, 359] width 34 height 34
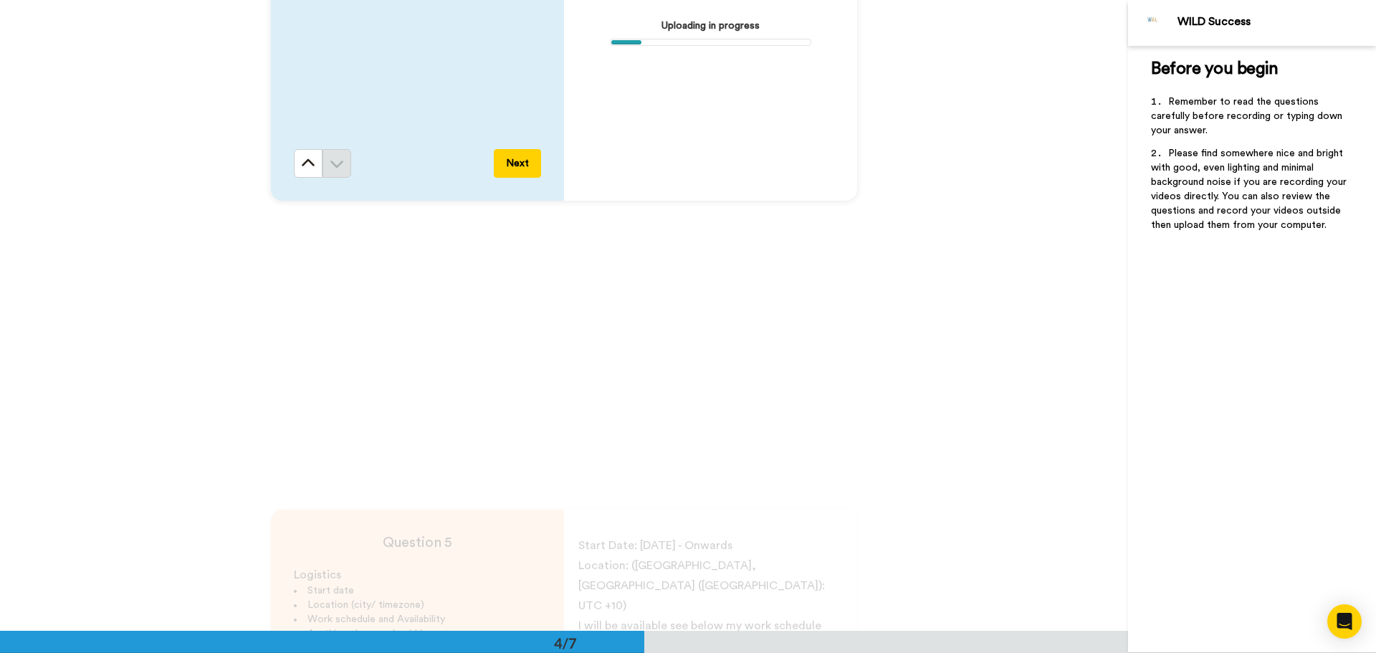
scroll to position [1913, 0]
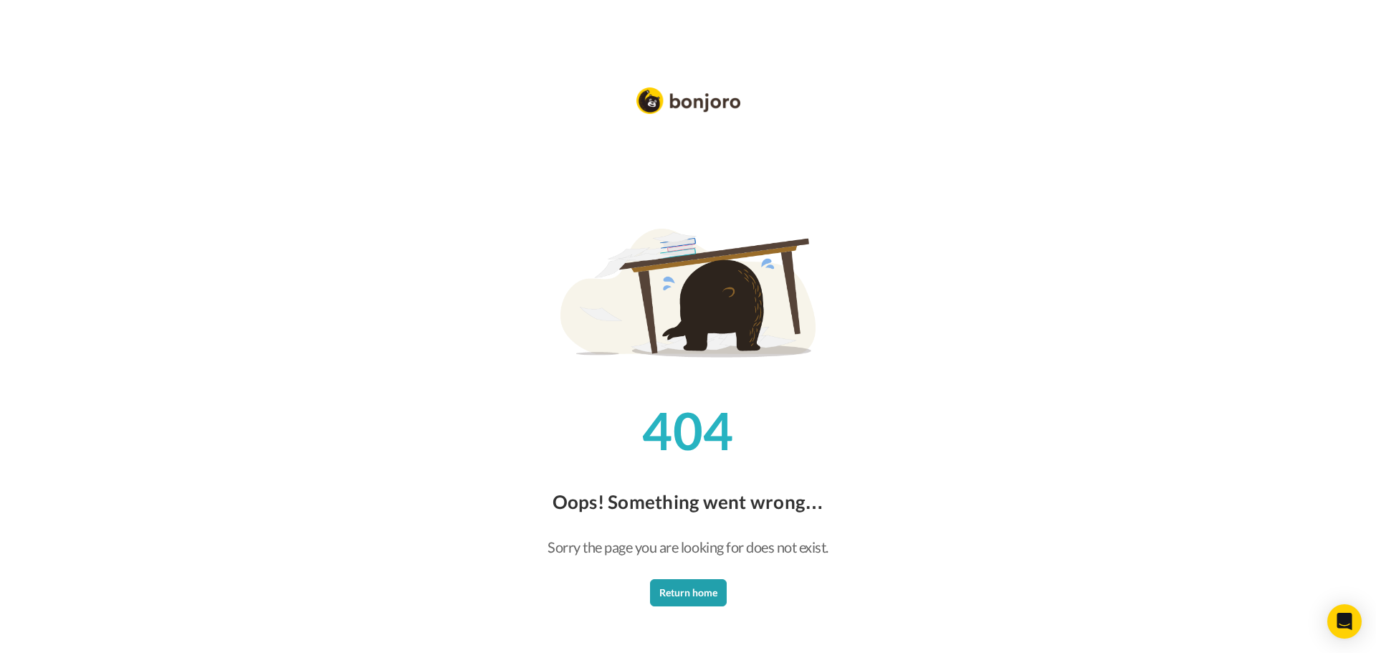
click at [351, 257] on div "404 Oops! Something went wrong… Sorry the page you are looking for does not exi…" at bounding box center [688, 326] width 1376 height 653
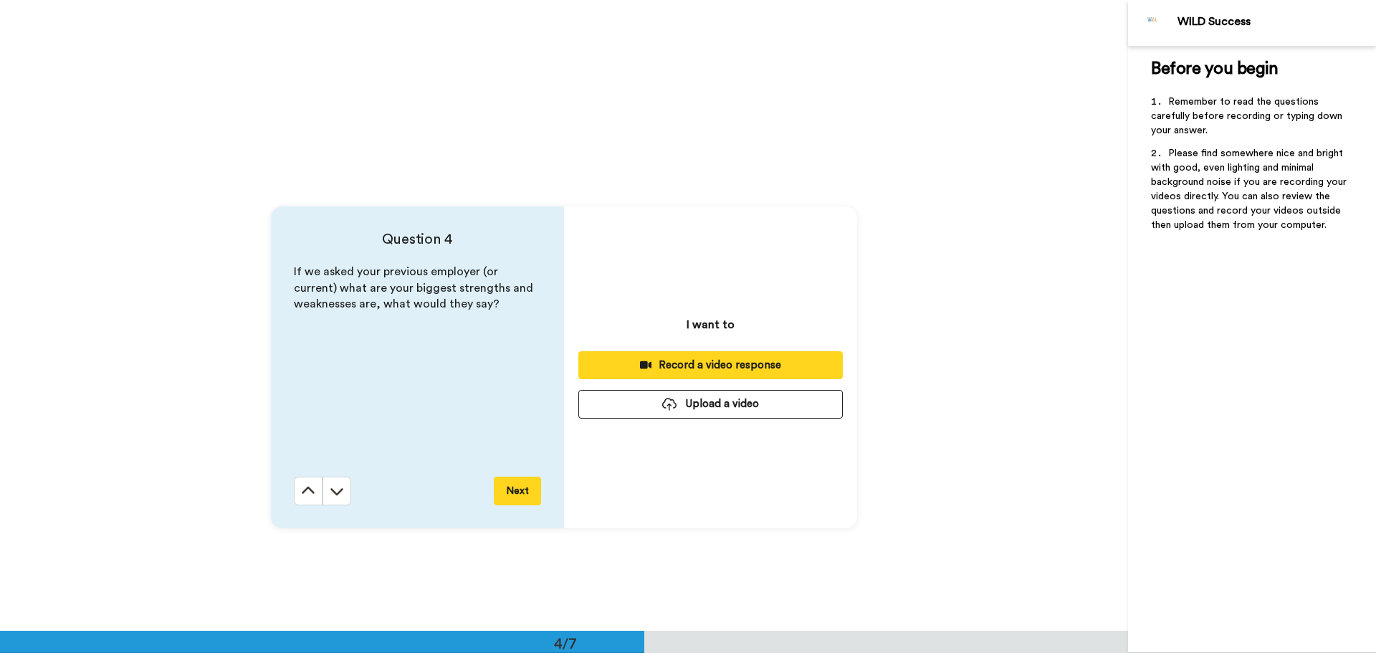
scroll to position [1842, 0]
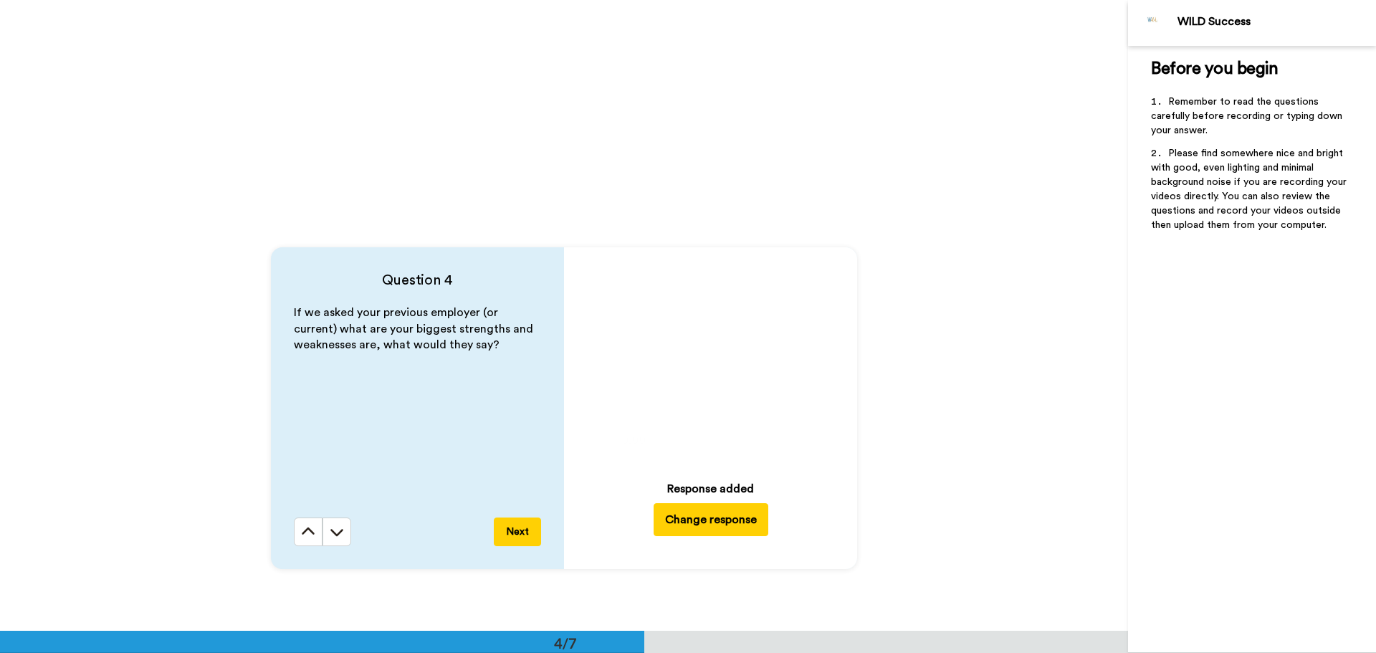
scroll to position [1799, 0]
click at [708, 400] on video at bounding box center [711, 360] width 201 height 201
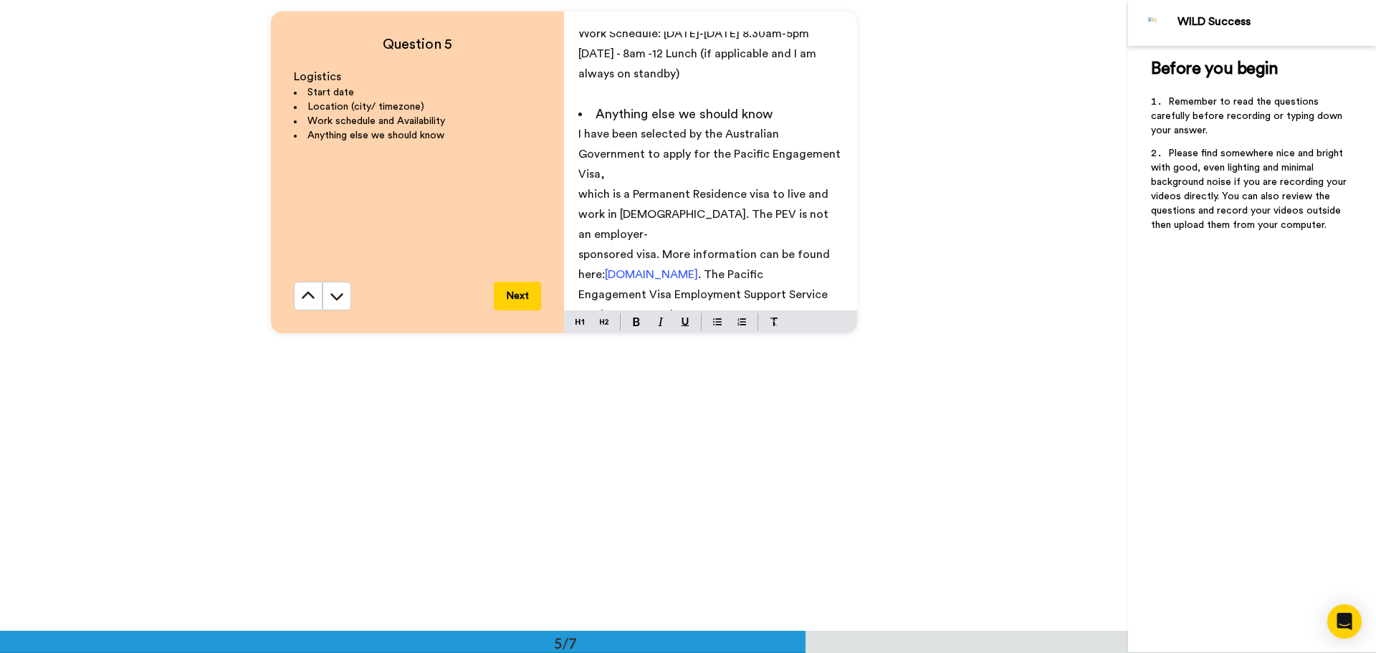
scroll to position [2667, 0]
click at [511, 300] on button "Next" at bounding box center [517, 295] width 47 height 29
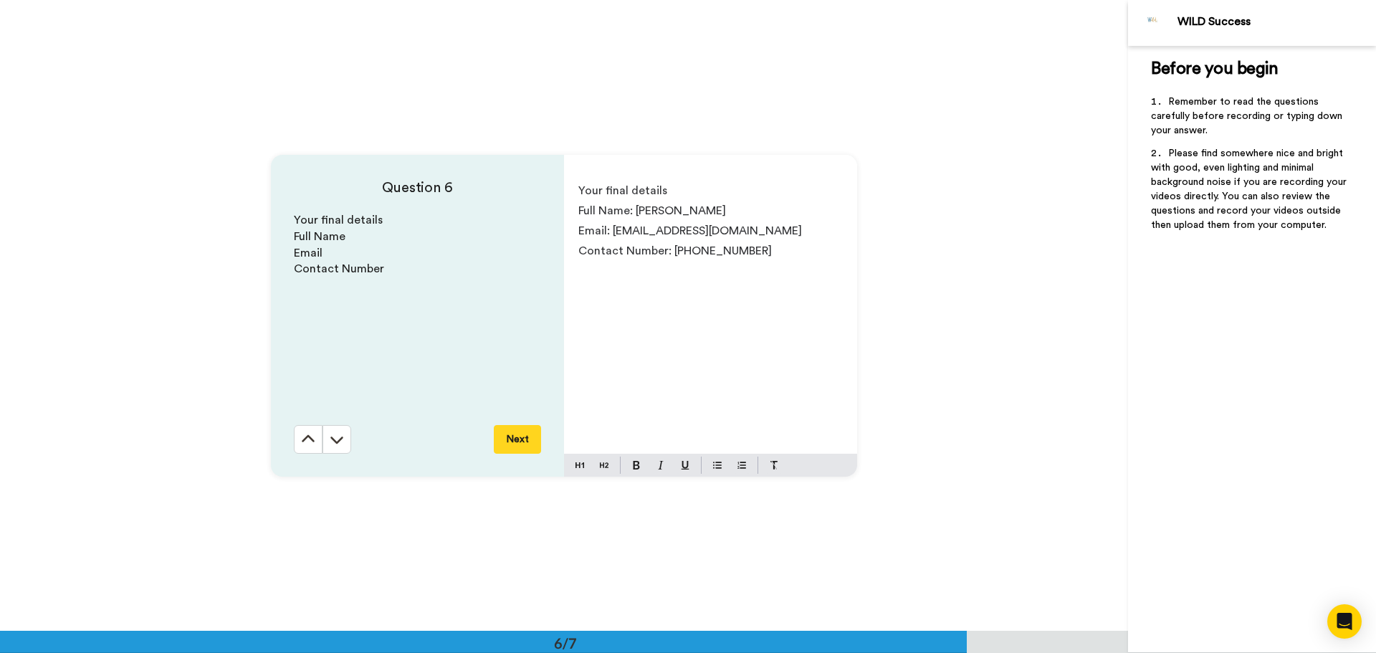
scroll to position [3155, 0]
click at [515, 438] on button "Next" at bounding box center [517, 438] width 47 height 29
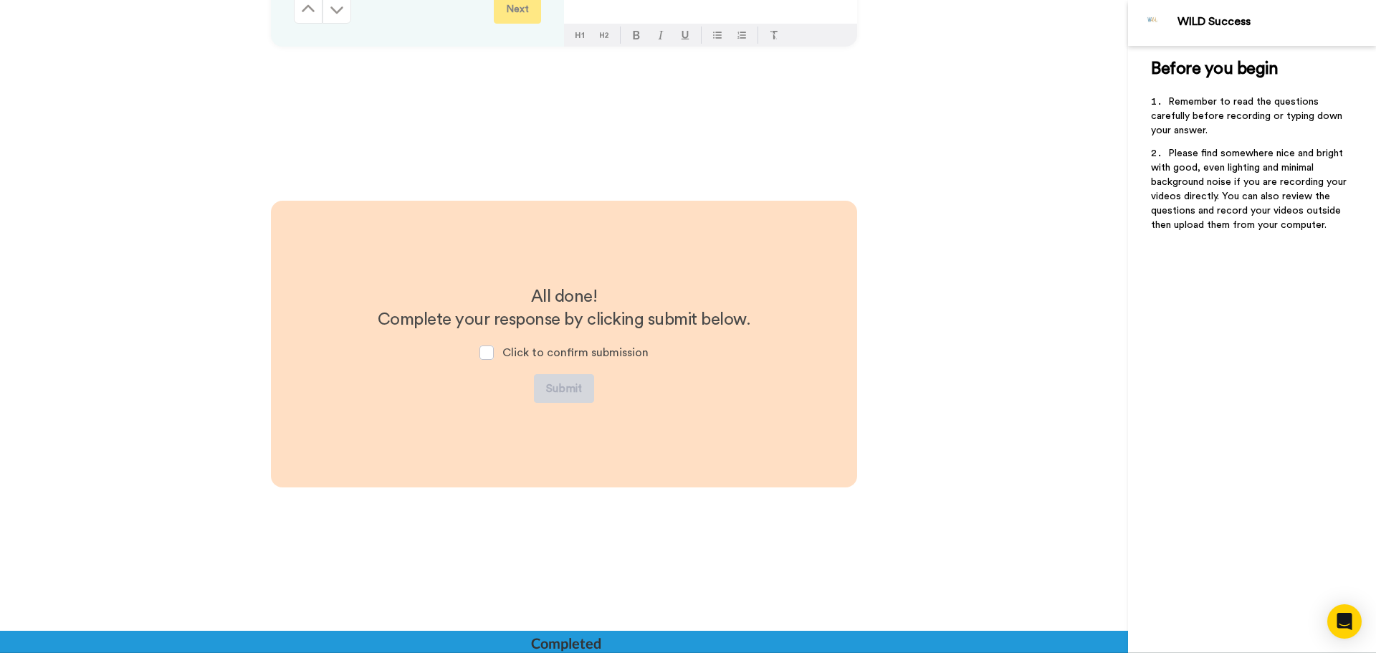
scroll to position [3614, 0]
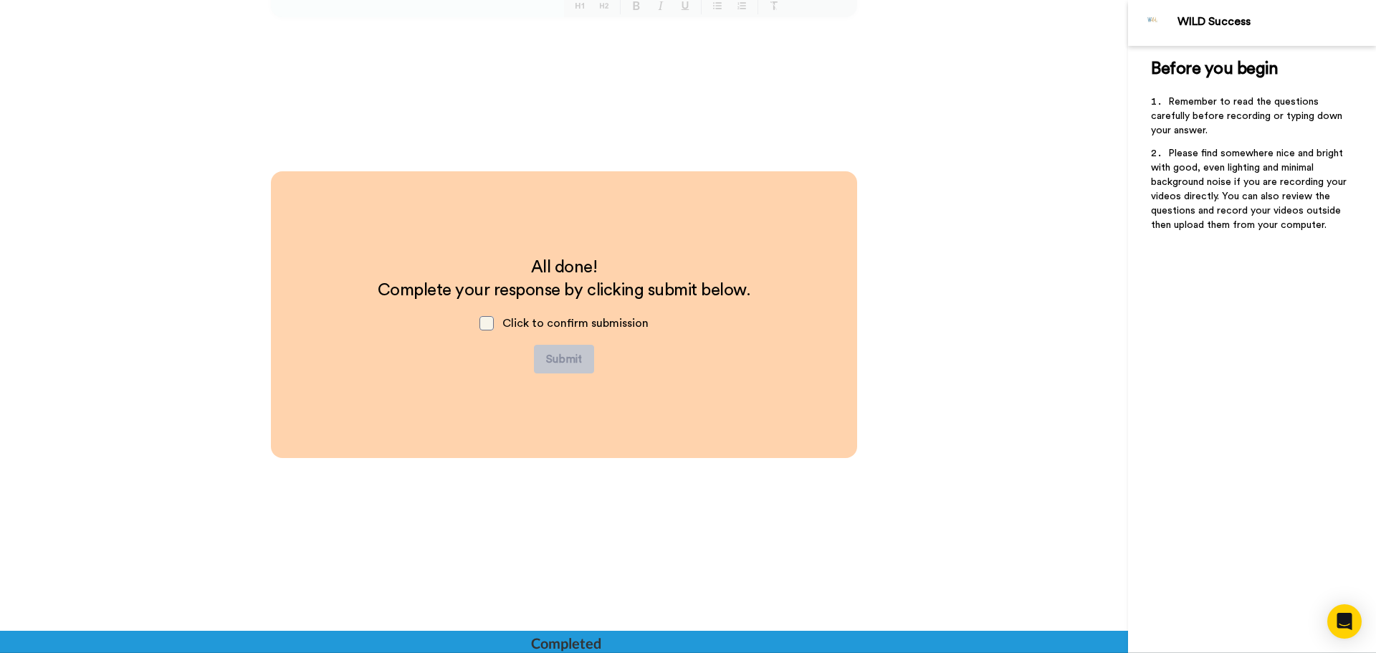
click at [484, 320] on span at bounding box center [487, 323] width 14 height 14
click at [554, 368] on button "Submit" at bounding box center [564, 359] width 60 height 29
